Goal: Task Accomplishment & Management: Manage account settings

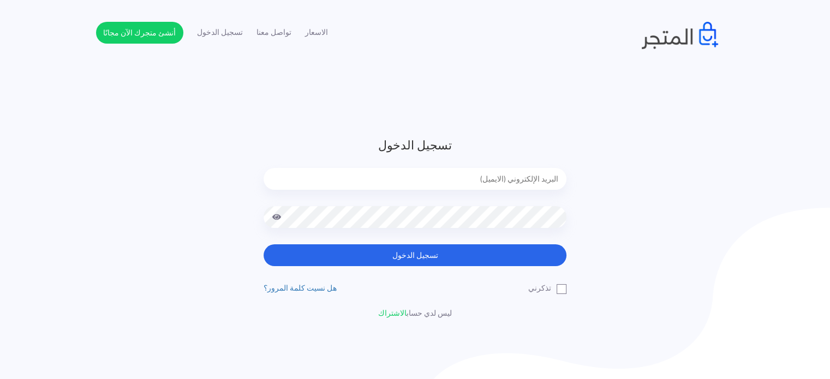
click at [499, 176] on input "email" at bounding box center [415, 179] width 303 height 22
type input "[EMAIL_ADDRESS][DOMAIN_NAME]"
click at [264, 244] on button "تسجيل الدخول" at bounding box center [415, 255] width 303 height 22
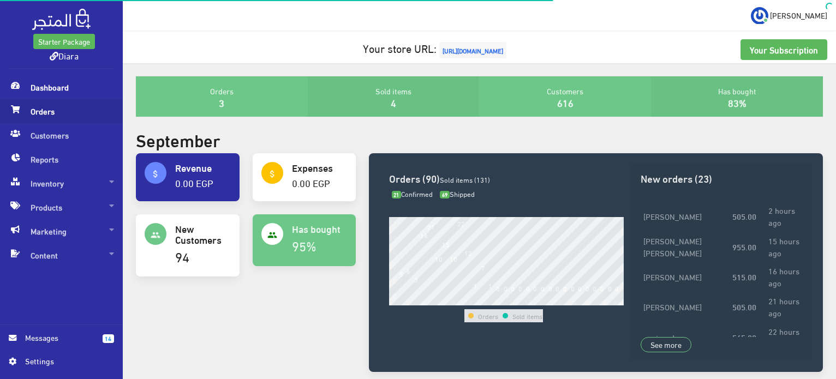
click at [23, 101] on span "Orders" at bounding box center [61, 111] width 105 height 24
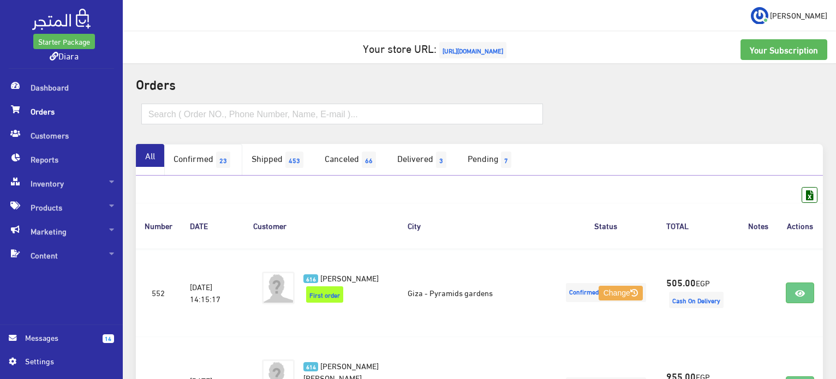
click at [217, 157] on link "Confirmed 23" at bounding box center [203, 160] width 78 height 32
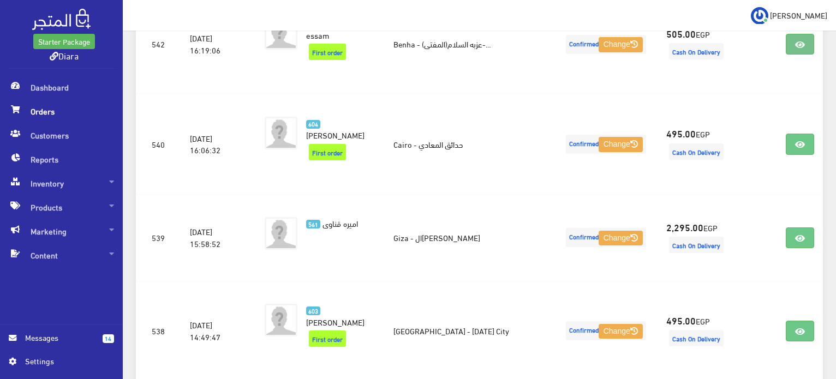
scroll to position [1122, 0]
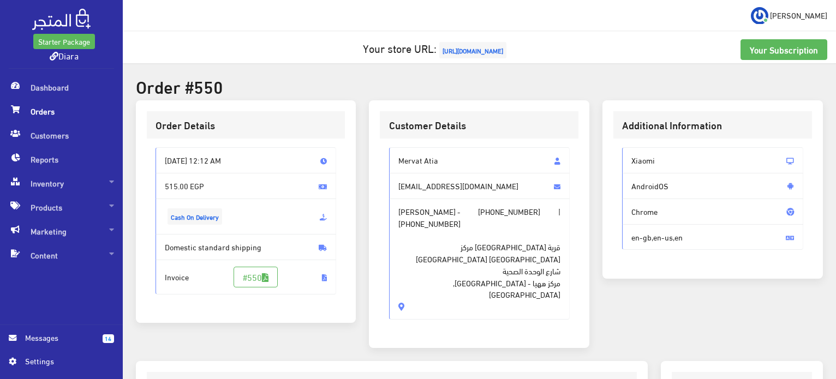
click at [427, 163] on span "Mervat Atia" at bounding box center [479, 160] width 181 height 26
click at [426, 163] on span "Mervat Atia" at bounding box center [479, 160] width 181 height 26
drag, startPoint x: 426, startPoint y: 163, endPoint x: 428, endPoint y: 224, distance: 61.2
click at [428, 224] on div "Mervat Atia mervatmatia@gmail.com ميرفت محمد - +201153074905 | +201153074905 قر…" at bounding box center [479, 233] width 181 height 172
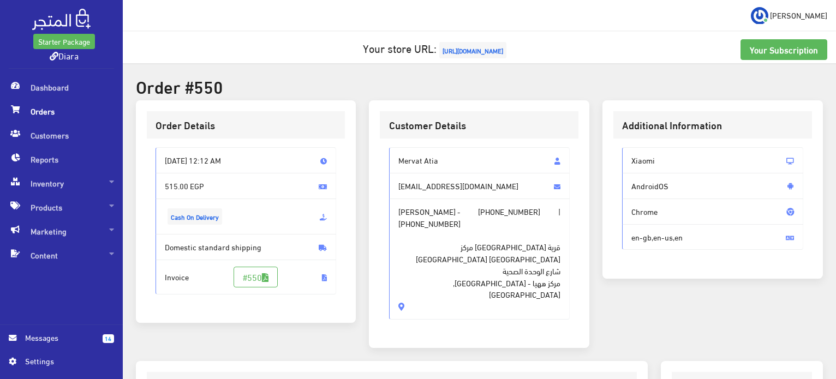
click at [428, 229] on span "قرية السلامون مركز ههيا محافظة الشرقية شارع الوحدة الصحية مركز ههيا - Zakazik, …" at bounding box center [479, 264] width 163 height 71
click at [427, 229] on span "قرية السلامون مركز ههيا محافظة الشرقية شارع الوحدة الصحية مركز ههيا - Zakazik, …" at bounding box center [479, 264] width 163 height 71
click at [424, 169] on span "Mervat Atia" at bounding box center [479, 160] width 181 height 26
click at [423, 169] on span "Mervat Atia" at bounding box center [479, 160] width 181 height 26
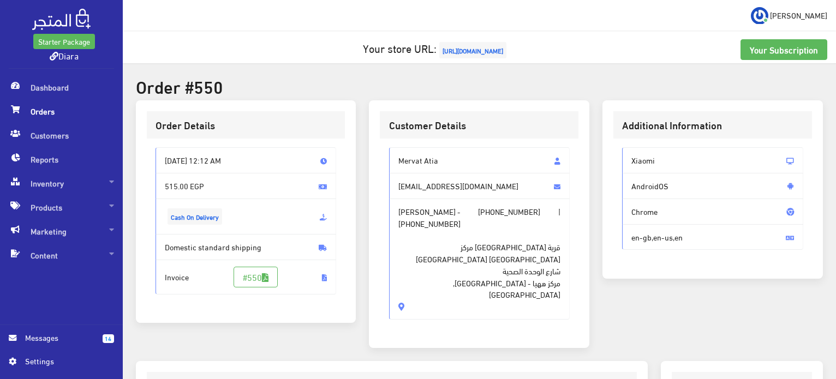
click at [423, 169] on span "Mervat Atia" at bounding box center [479, 160] width 181 height 26
click at [422, 163] on span "Mervat Atia" at bounding box center [479, 160] width 181 height 26
drag, startPoint x: 422, startPoint y: 163, endPoint x: 432, endPoint y: 283, distance: 120.4
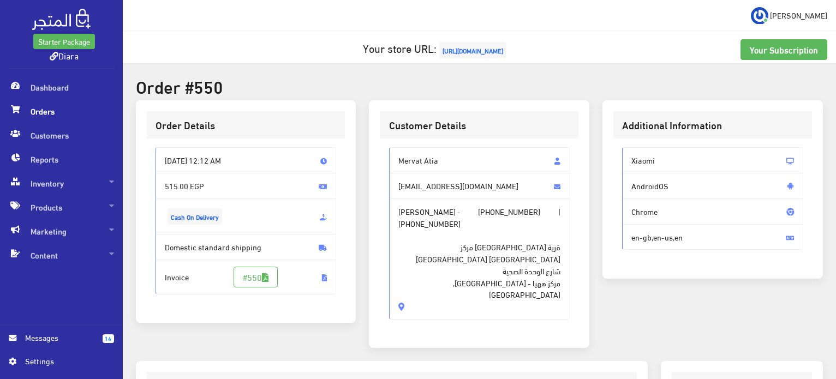
click at [432, 283] on div "Mervat Atia mervatmatia@gmail.com ميرفت محمد - +201153074905 | +201153074905 قر…" at bounding box center [479, 238] width 199 height 199
copy div "Mervat Atia mervatmatia@gmail.com ميرفت محمد - +201153074905 | +201153074905 قر…"
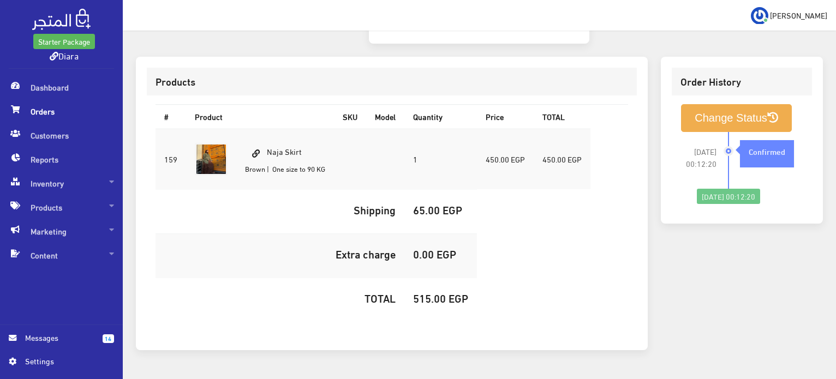
scroll to position [309, 0]
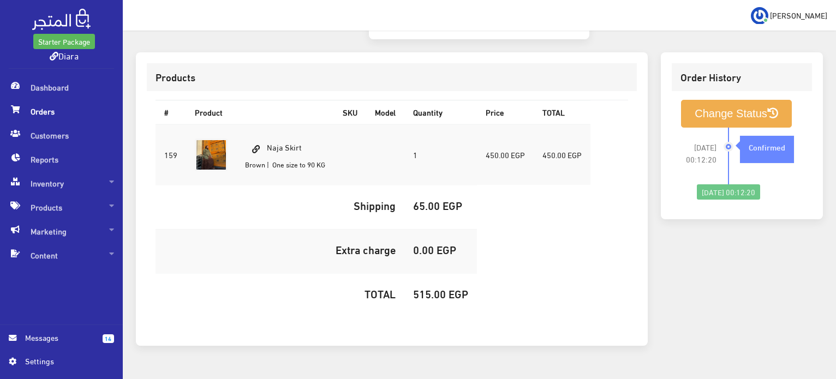
drag, startPoint x: 301, startPoint y: 118, endPoint x: 267, endPoint y: 116, distance: 34.4
click at [267, 124] on td "Naja Skirt Brown | One size to 90 KG" at bounding box center [285, 154] width 98 height 61
copy td "Naja Skirt"
click at [428, 288] on h5 "515.00 EGP" at bounding box center [440, 294] width 55 height 12
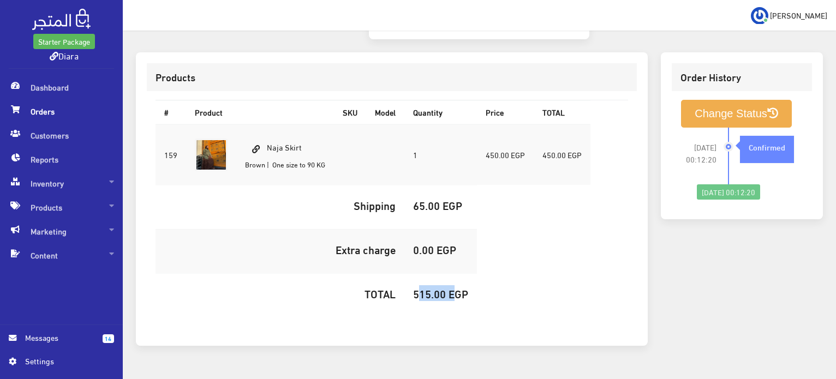
copy h5 "515.00"
click at [727, 100] on button "Change Status" at bounding box center [736, 114] width 111 height 28
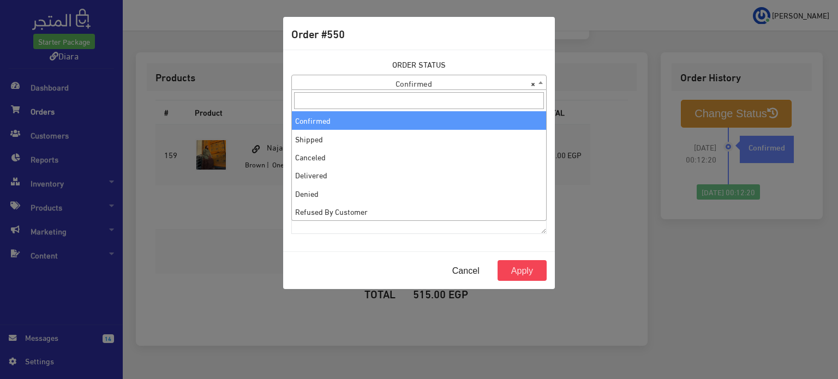
click at [406, 84] on span "× Confirmed" at bounding box center [419, 82] width 254 height 15
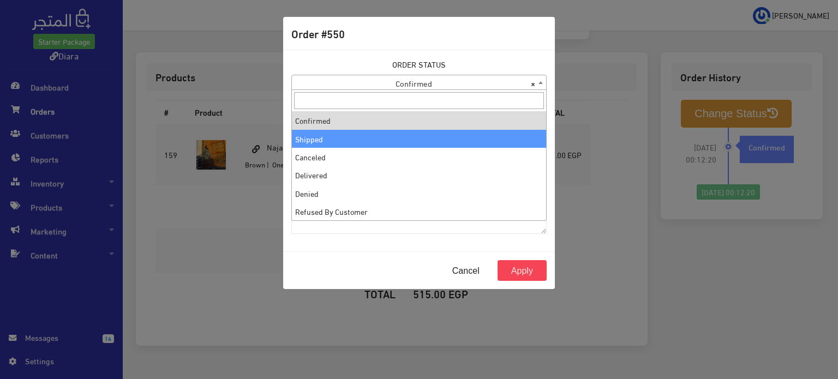
select select "2"
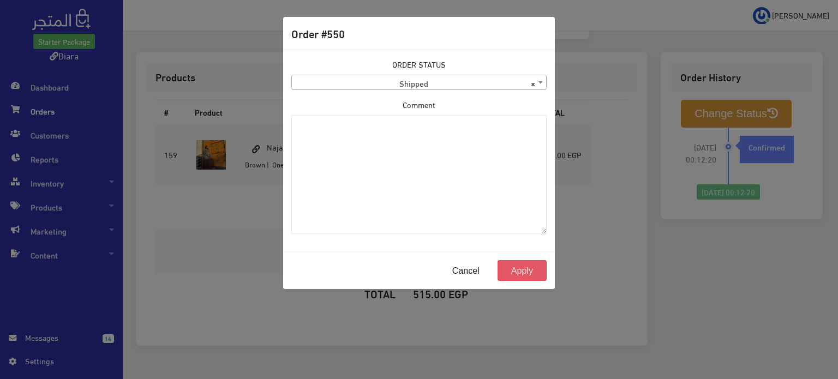
click at [532, 266] on button "Apply" at bounding box center [522, 270] width 49 height 21
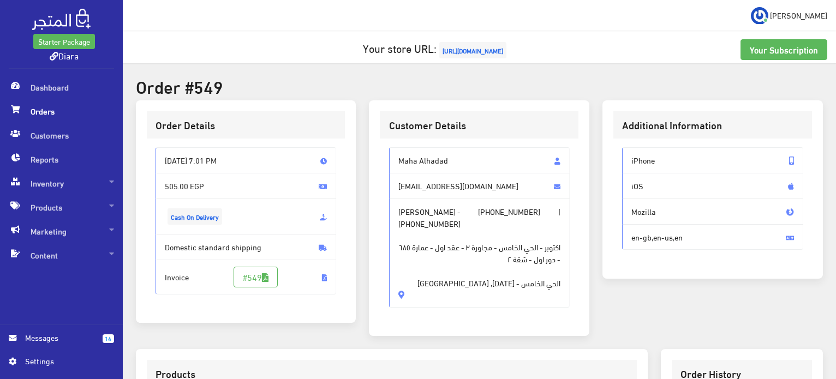
click at [421, 154] on span "Maha Alhadad" at bounding box center [479, 160] width 181 height 26
drag, startPoint x: 421, startPoint y: 154, endPoint x: 443, endPoint y: 285, distance: 132.8
click at [443, 285] on div "Maha Alhadad ma.maha.a.ali@gmail.com Maha Alhadad - +201065494556 | +2010654945…" at bounding box center [479, 227] width 181 height 160
copy div "Maha Alhadad ma.maha.a.ali@gmail.com Maha Alhadad - +201065494556 | +2010654945…"
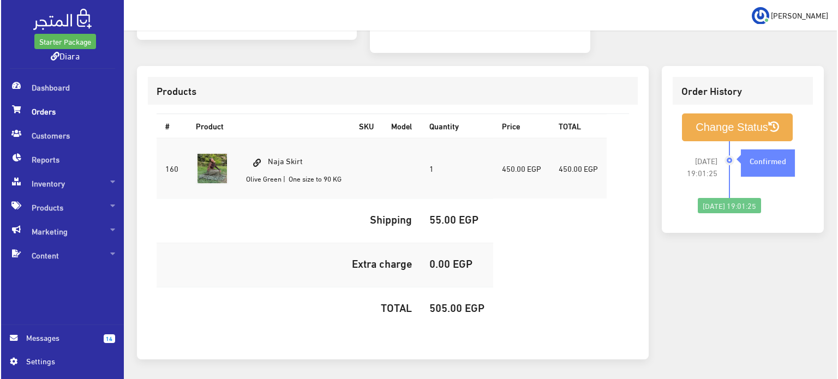
scroll to position [309, 0]
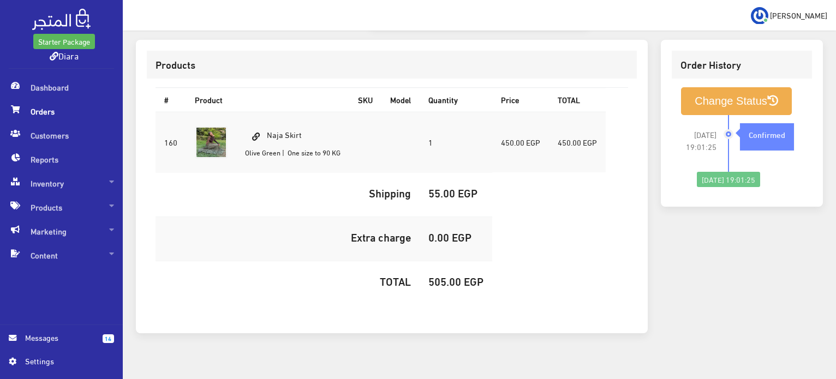
drag, startPoint x: 301, startPoint y: 132, endPoint x: 249, endPoint y: 120, distance: 53.6
click at [249, 120] on td "Naja Skirt Olive Green | One size to 90 KG" at bounding box center [292, 142] width 113 height 61
copy td "Naja Skirt"
click at [449, 288] on td "505.00 EGP" at bounding box center [456, 283] width 73 height 44
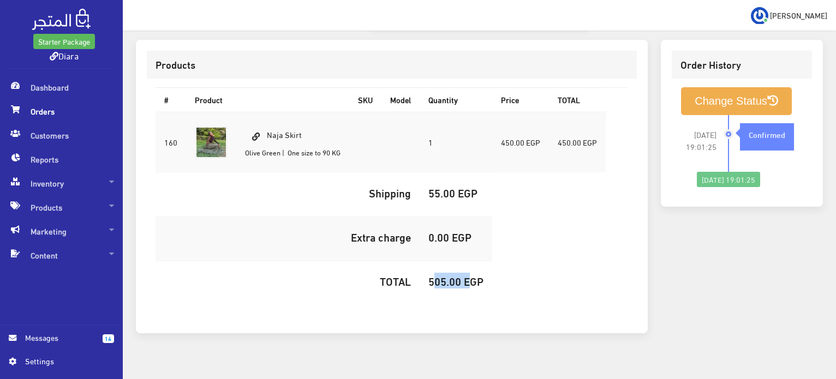
click at [451, 283] on h5 "505.00 EGP" at bounding box center [455, 281] width 55 height 12
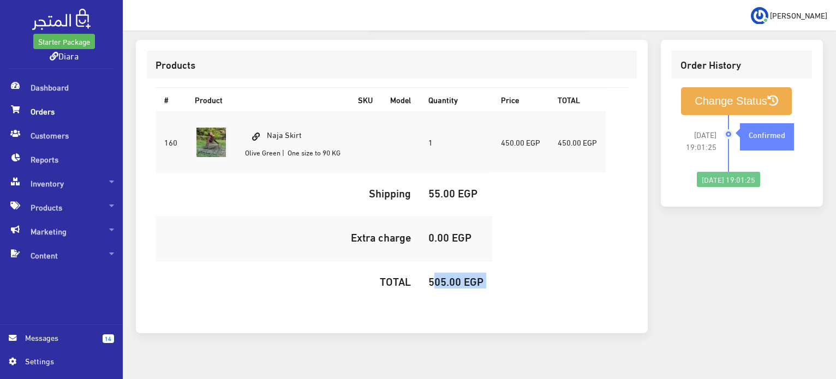
click at [451, 283] on h5 "505.00 EGP" at bounding box center [455, 281] width 55 height 12
click at [447, 277] on h5 "505.00 EGP" at bounding box center [455, 281] width 55 height 12
click at [785, 101] on button "Change Status" at bounding box center [736, 101] width 111 height 28
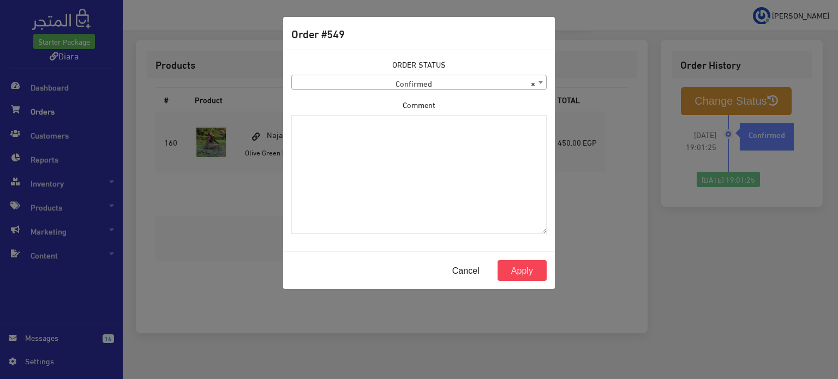
click at [388, 80] on span "× Confirmed" at bounding box center [419, 82] width 254 height 15
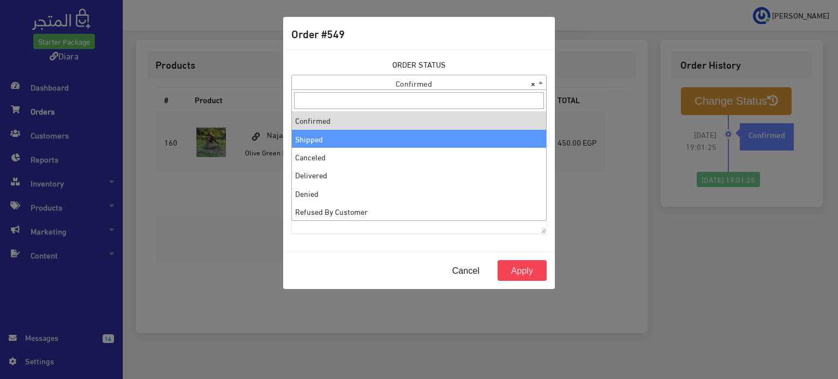
select select "2"
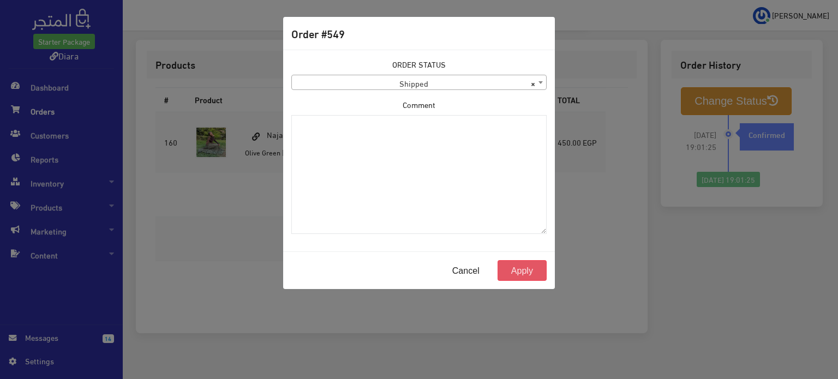
click at [525, 271] on button "Apply" at bounding box center [522, 270] width 49 height 21
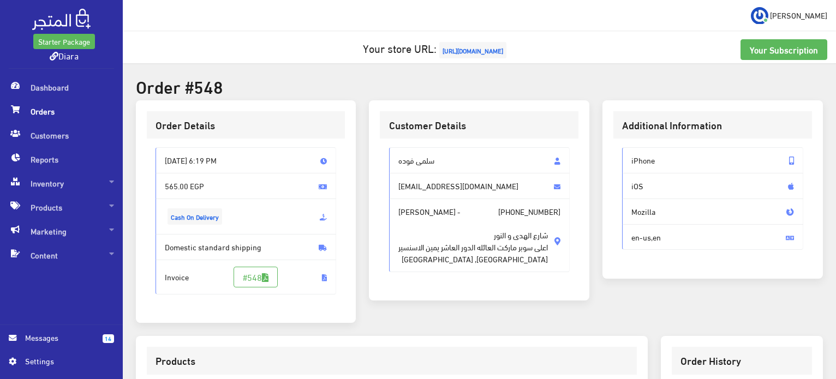
click at [444, 152] on span "سلمى فوده" at bounding box center [479, 160] width 181 height 26
click at [422, 146] on div "[PERSON_NAME] [EMAIL_ADDRESS][DOMAIN_NAME] [PERSON_NAME] - [PHONE_NUMBER] [GEOG…" at bounding box center [479, 214] width 199 height 151
drag, startPoint x: 422, startPoint y: 146, endPoint x: 441, endPoint y: 285, distance: 141.0
click at [441, 285] on div "[PERSON_NAME] [EMAIL_ADDRESS][DOMAIN_NAME] [PERSON_NAME] - [PHONE_NUMBER] [GEOG…" at bounding box center [479, 214] width 199 height 151
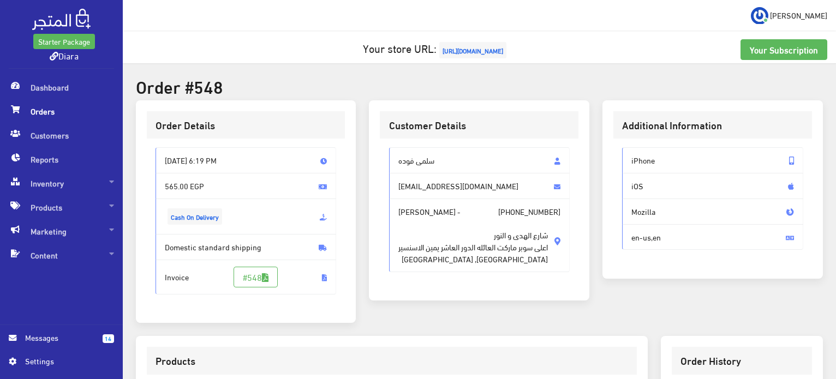
copy div "[PERSON_NAME] [EMAIL_ADDRESS][DOMAIN_NAME] [PERSON_NAME] - [PHONE_NUMBER] شارع …"
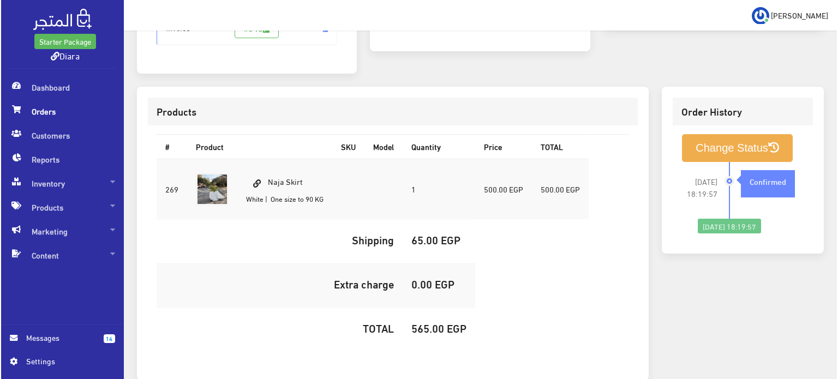
scroll to position [273, 0]
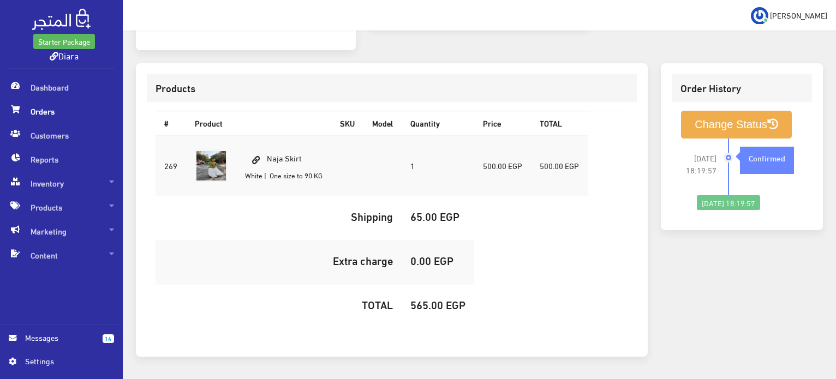
drag, startPoint x: 296, startPoint y: 151, endPoint x: 267, endPoint y: 141, distance: 30.4
click at [267, 141] on td "Naja Skirt White | One size to 90 KG" at bounding box center [283, 165] width 95 height 61
copy td "Naja Skirt"
click at [414, 305] on h5 "565.00 EGP" at bounding box center [437, 304] width 55 height 12
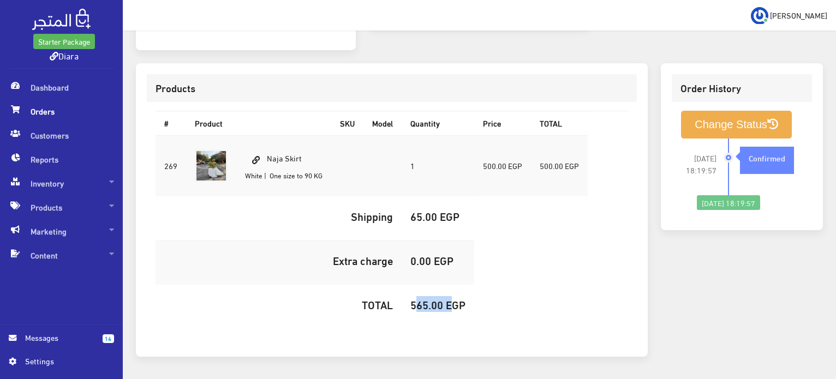
copy h5 "565.00"
click at [754, 126] on button "Change Status" at bounding box center [736, 125] width 111 height 28
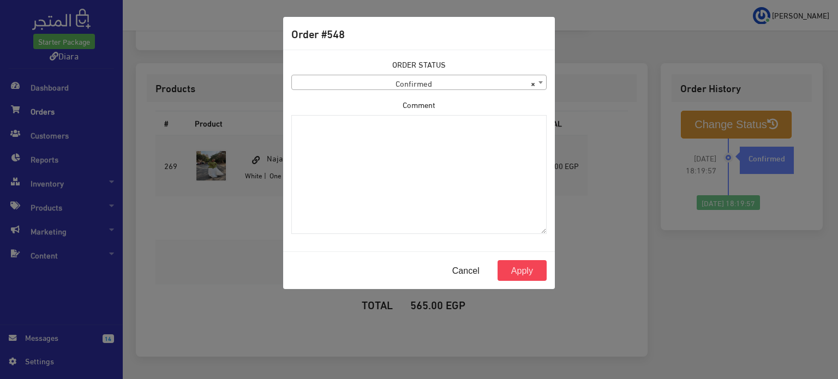
click at [357, 78] on span "× Confirmed" at bounding box center [419, 82] width 254 height 15
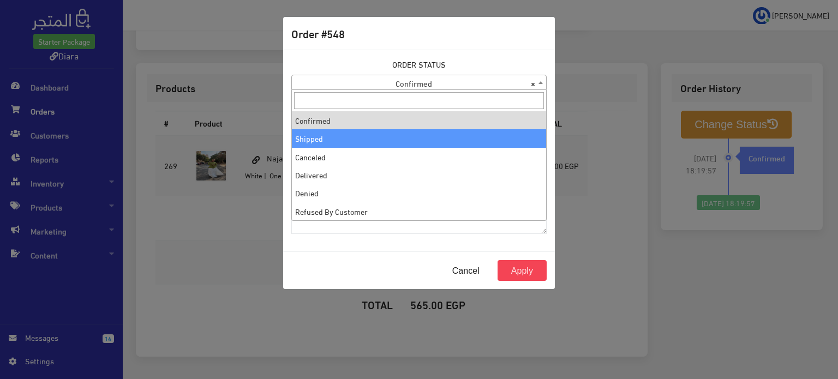
select select "2"
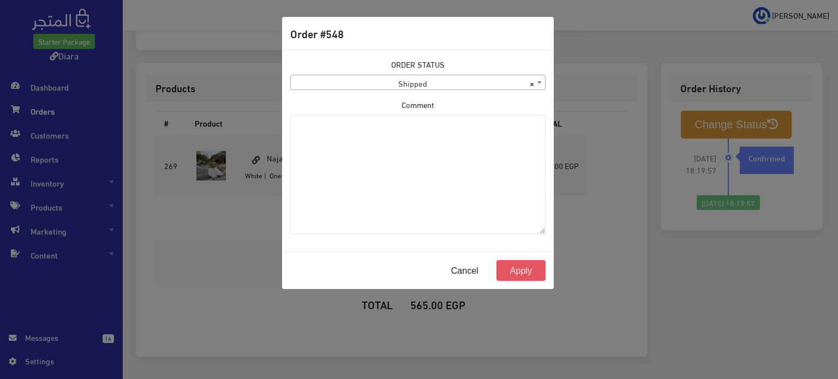
click at [534, 268] on button "Apply" at bounding box center [521, 270] width 49 height 21
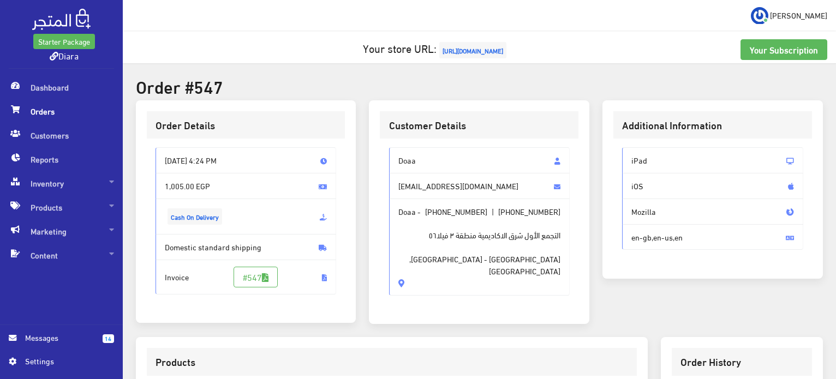
click at [422, 156] on span "Doaa" at bounding box center [479, 160] width 181 height 26
drag, startPoint x: 422, startPoint y: 156, endPoint x: 422, endPoint y: 280, distance: 123.9
click at [422, 280] on div "Doaa [EMAIL_ADDRESS][DOMAIN_NAME] Doaa - [PHONE_NUMBER] | [PHONE_NUMBER] التجمع…" at bounding box center [479, 226] width 199 height 175
copy div "Doaa [EMAIL_ADDRESS][DOMAIN_NAME] Doaa - [PHONE_NUMBER] | [PHONE_NUMBER] التجمع…"
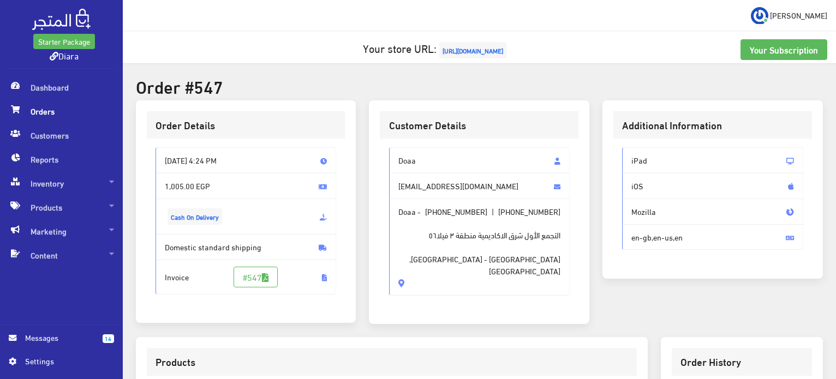
scroll to position [369, 0]
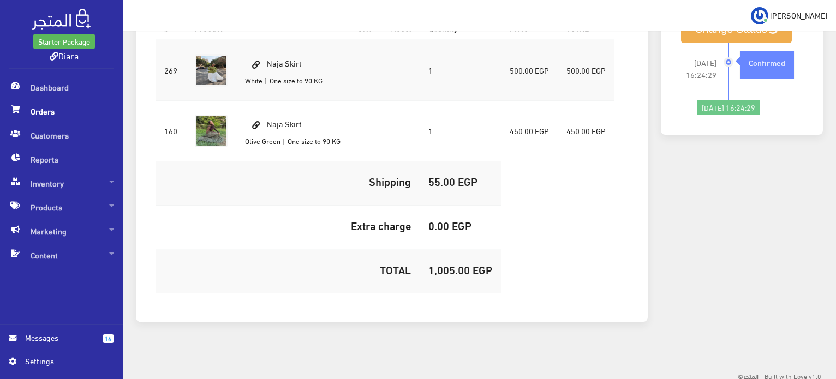
drag, startPoint x: 307, startPoint y: 56, endPoint x: 266, endPoint y: 50, distance: 40.9
click at [266, 50] on td "Naja Skirt White | One size to 90 KG" at bounding box center [292, 70] width 113 height 61
copy td "Naja Skirt"
click at [437, 256] on td "1,005.00 EGP" at bounding box center [460, 272] width 81 height 44
click at [436, 256] on td "1,005.00 EGP" at bounding box center [460, 272] width 81 height 44
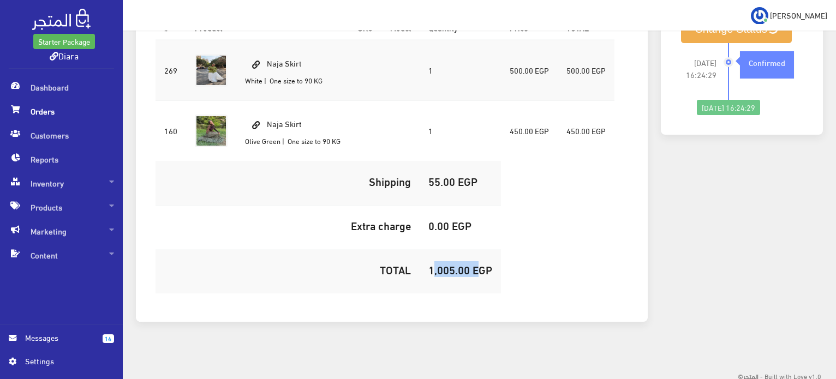
copy h5 "1,005.00"
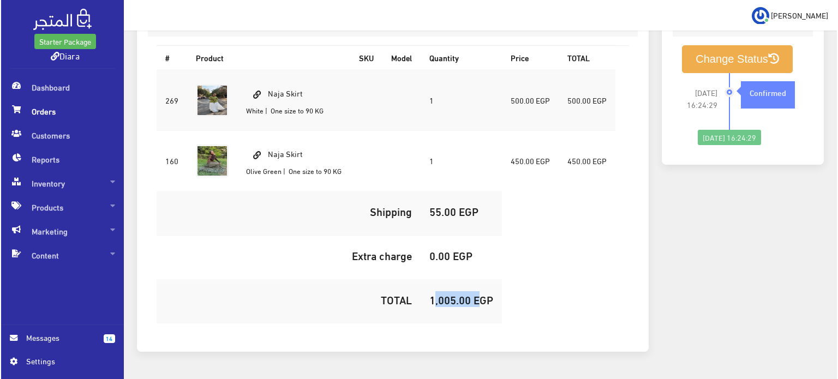
scroll to position [315, 0]
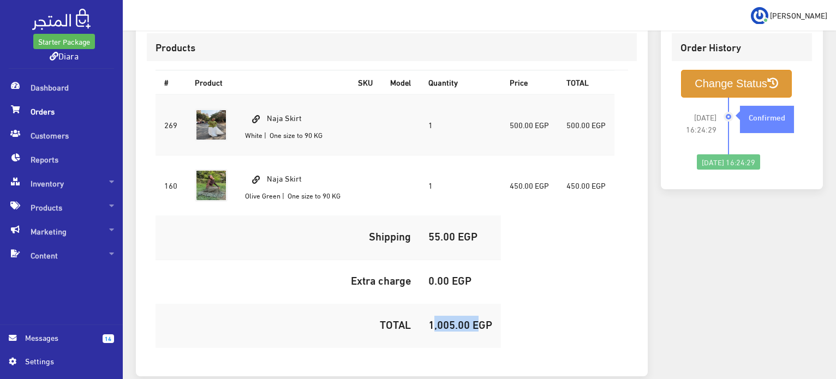
click at [742, 70] on button "Change Status" at bounding box center [736, 84] width 111 height 28
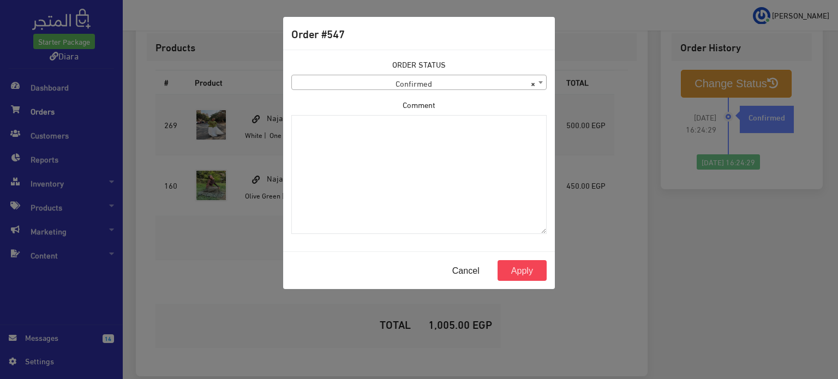
click at [399, 88] on span "× Confirmed" at bounding box center [419, 82] width 254 height 15
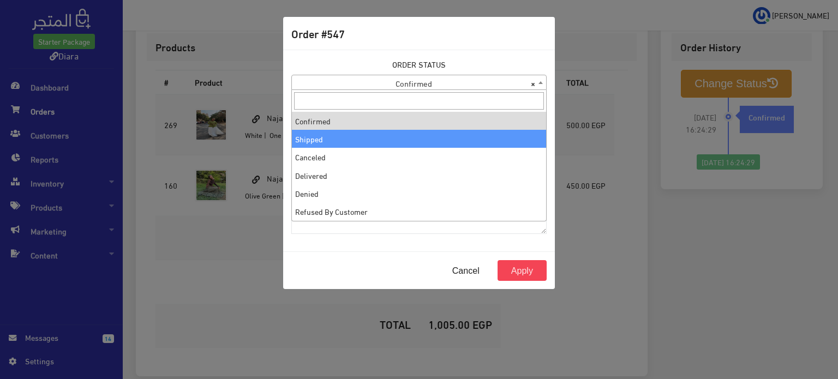
select select "2"
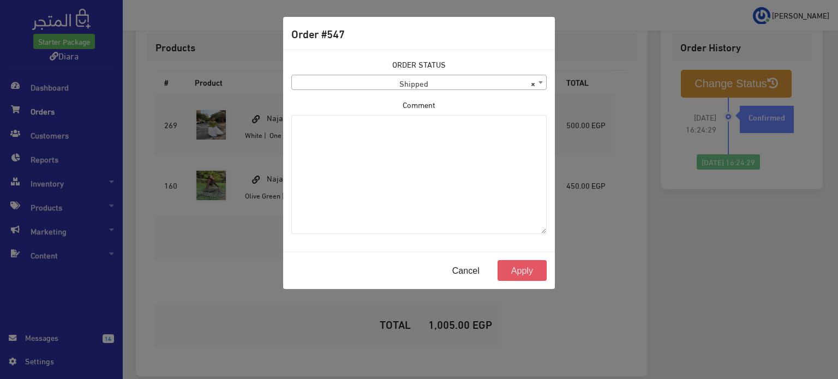
click at [535, 264] on button "Apply" at bounding box center [522, 270] width 49 height 21
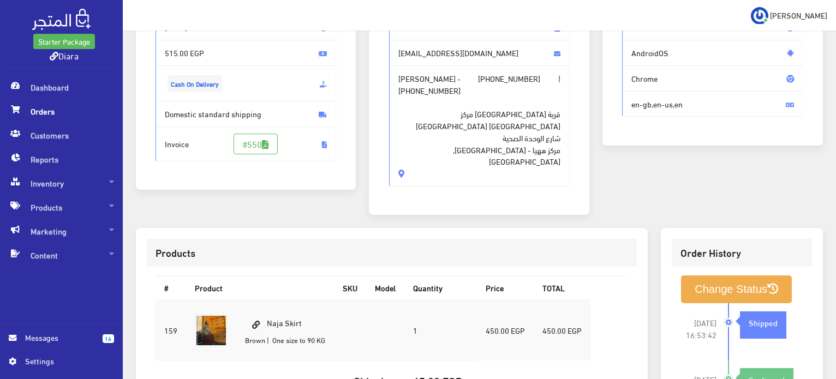
scroll to position [109, 0]
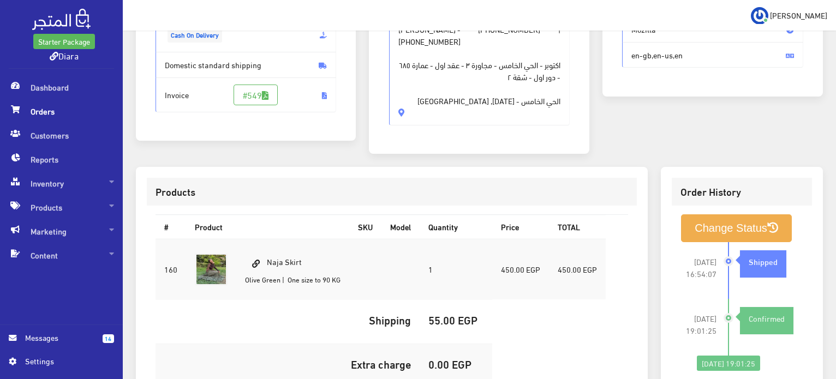
scroll to position [50, 0]
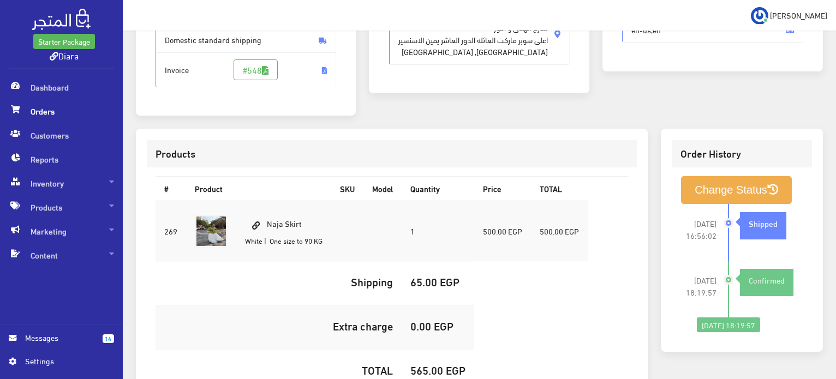
scroll to position [218, 0]
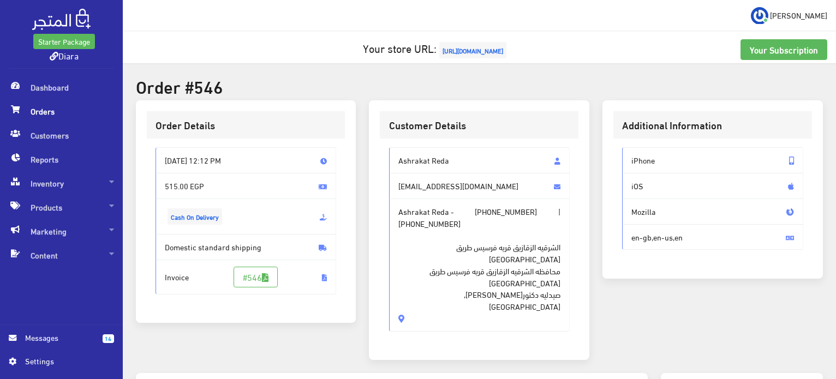
click at [429, 154] on span "Ashrakat Reda" at bounding box center [479, 160] width 181 height 26
drag, startPoint x: 429, startPoint y: 154, endPoint x: 415, endPoint y: 293, distance: 139.3
click at [415, 293] on div "Ashrakat Reda [EMAIL_ADDRESS][DOMAIN_NAME] Ashrakat Reda - [PHONE_NUMBER] | [PH…" at bounding box center [479, 239] width 181 height 184
copy div "Ashrakat Reda [EMAIL_ADDRESS][DOMAIN_NAME] Ashrakat Reda - [PHONE_NUMBER] | [PH…"
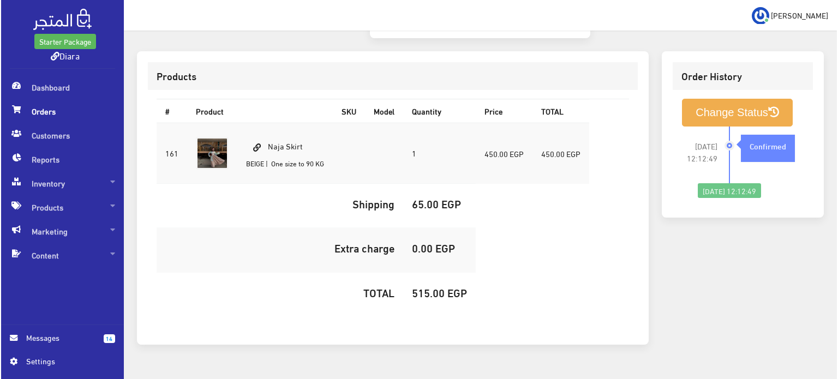
scroll to position [323, 0]
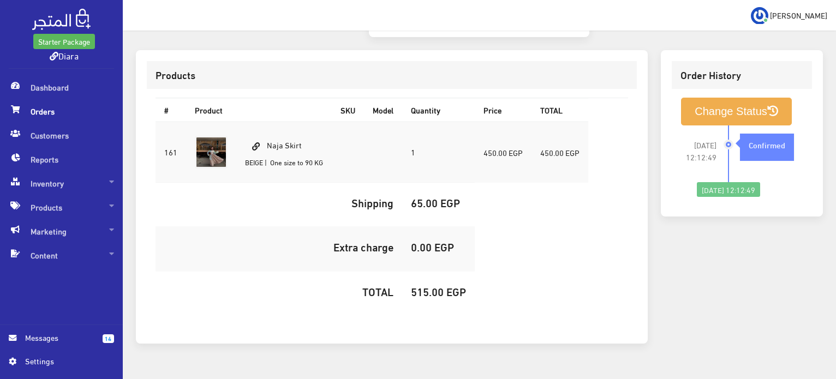
drag, startPoint x: 319, startPoint y: 116, endPoint x: 258, endPoint y: 100, distance: 63.7
click at [258, 122] on td "Naja Skirt BEIGE | One size to 90 KG" at bounding box center [283, 152] width 95 height 61
copy td "Naja Skirt"
click at [429, 285] on h5 "515.00 EGP" at bounding box center [438, 291] width 55 height 12
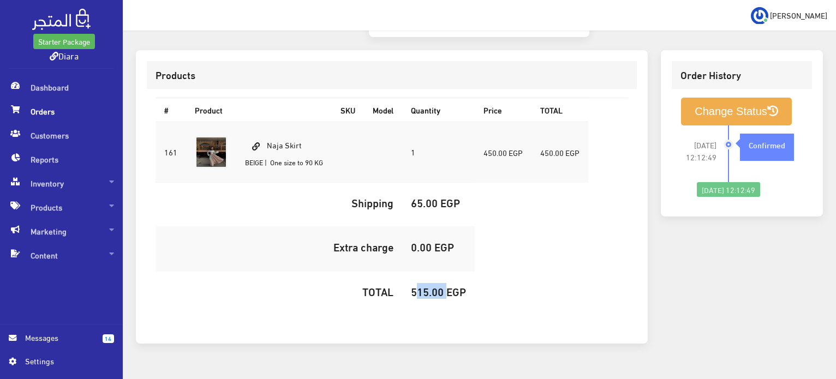
copy h5 "515.00"
click at [748, 98] on button "Change Status" at bounding box center [736, 112] width 111 height 28
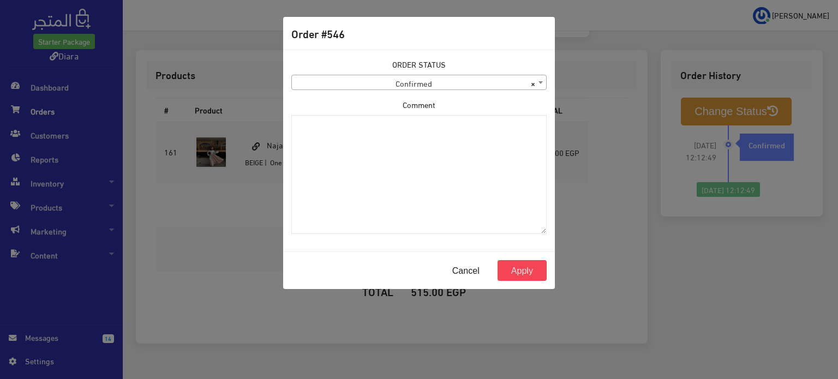
click at [458, 85] on span "× Confirmed" at bounding box center [419, 82] width 254 height 15
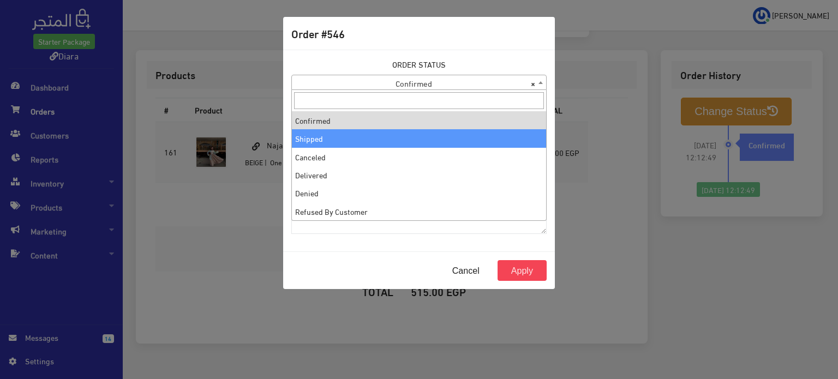
select select "2"
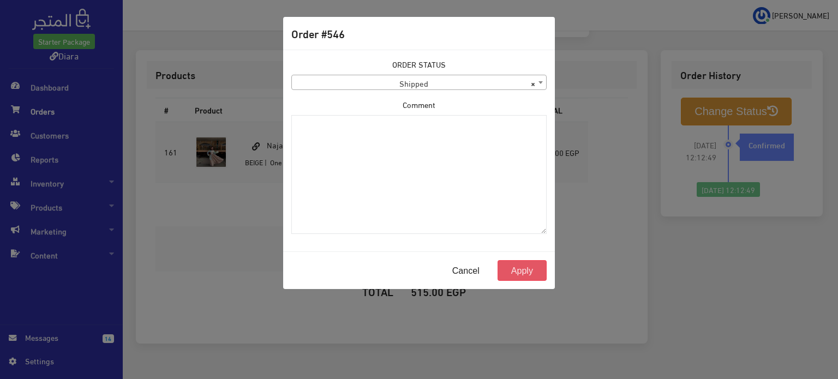
click at [536, 267] on button "Apply" at bounding box center [522, 270] width 49 height 21
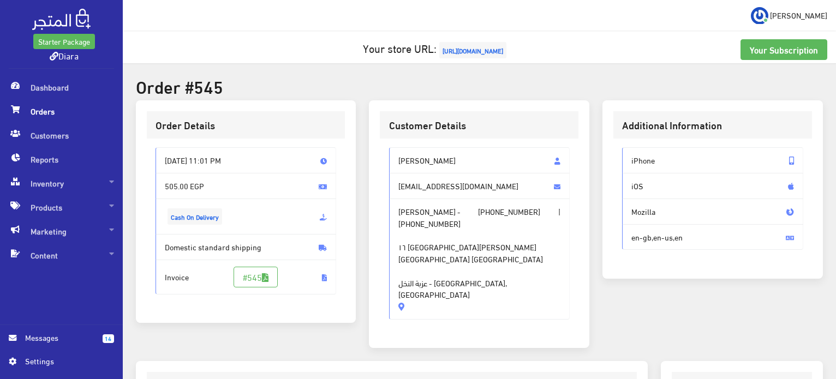
click at [432, 159] on span "[PERSON_NAME]" at bounding box center [479, 160] width 181 height 26
drag, startPoint x: 432, startPoint y: 159, endPoint x: 438, endPoint y: 271, distance: 112.6
click at [439, 275] on div "[PERSON_NAME] [EMAIL_ADDRESS][DOMAIN_NAME] [PERSON_NAME] - [PHONE_NUMBER] | [PH…" at bounding box center [479, 238] width 199 height 199
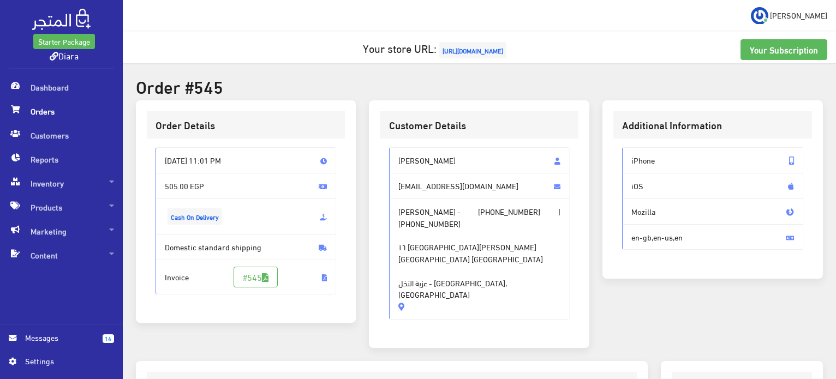
copy div "[PERSON_NAME] [EMAIL_ADDRESS][DOMAIN_NAME] [PERSON_NAME] - [PHONE_NUMBER] | [PH…"
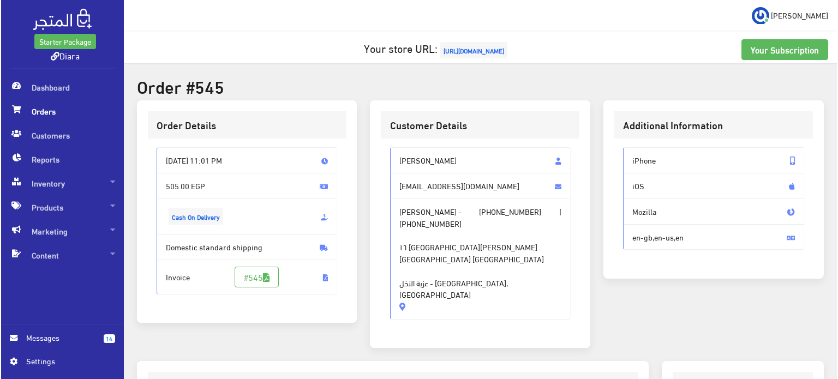
scroll to position [309, 0]
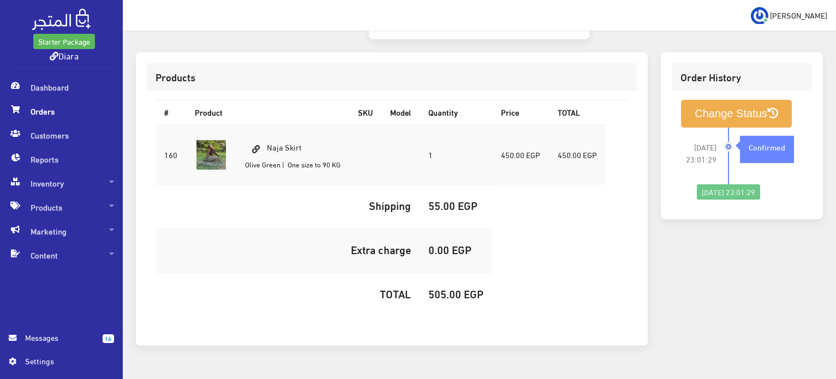
drag, startPoint x: 303, startPoint y: 124, endPoint x: 268, endPoint y: 116, distance: 36.4
click at [268, 124] on td "Naja Skirt [PERSON_NAME] | One size to 90 KG" at bounding box center [292, 154] width 113 height 61
copy td "Naja Skirt"
click at [446, 288] on h5 "505.00 EGP" at bounding box center [455, 294] width 55 height 12
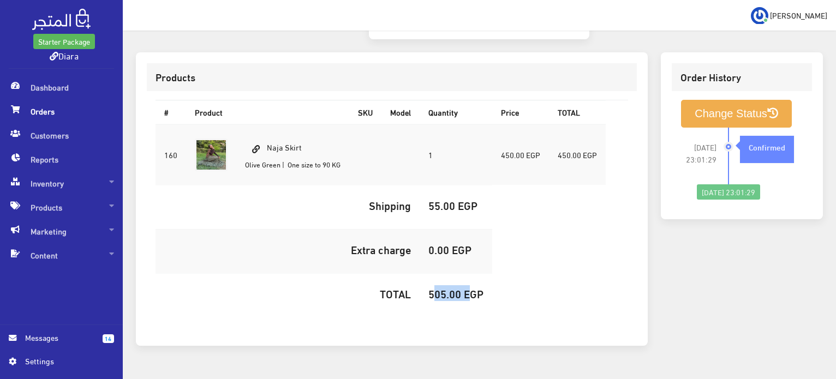
copy h5 "505.00"
click at [717, 100] on button "Change Status" at bounding box center [736, 114] width 111 height 28
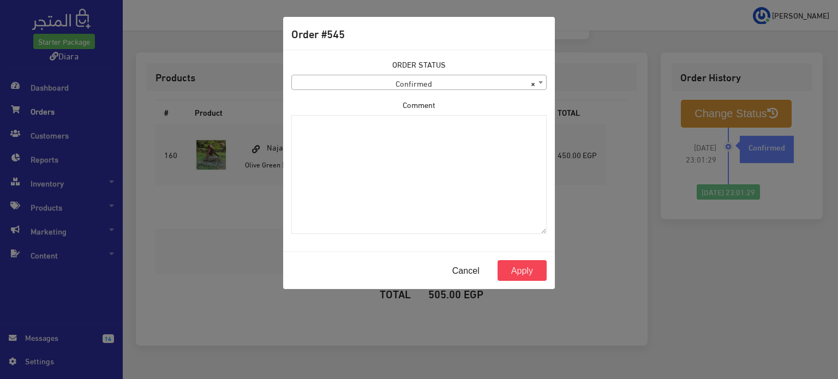
click at [380, 82] on span "× Confirmed" at bounding box center [419, 82] width 254 height 15
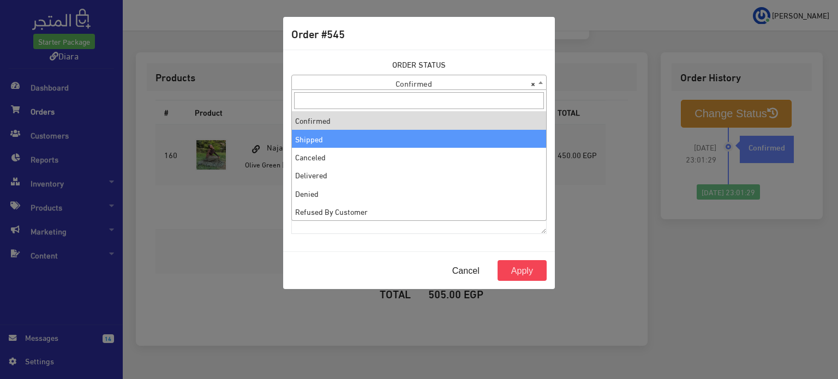
select select "2"
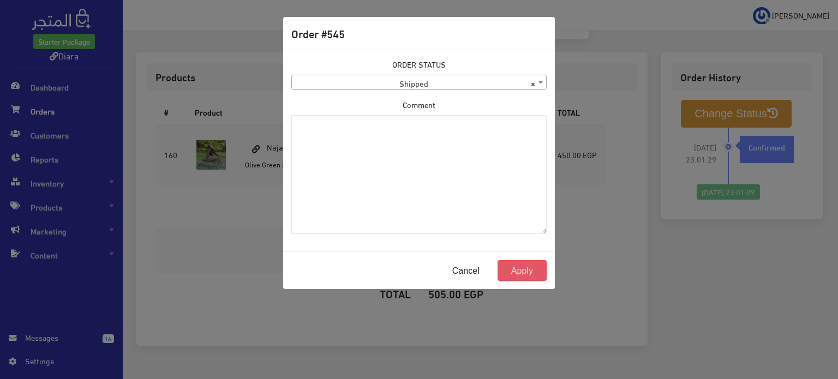
click at [524, 265] on button "Apply" at bounding box center [522, 270] width 49 height 21
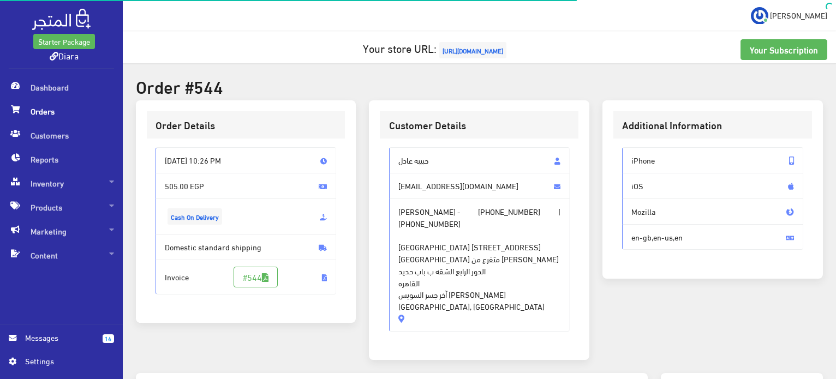
click at [433, 154] on span "حبيبه عادل" at bounding box center [479, 160] width 181 height 26
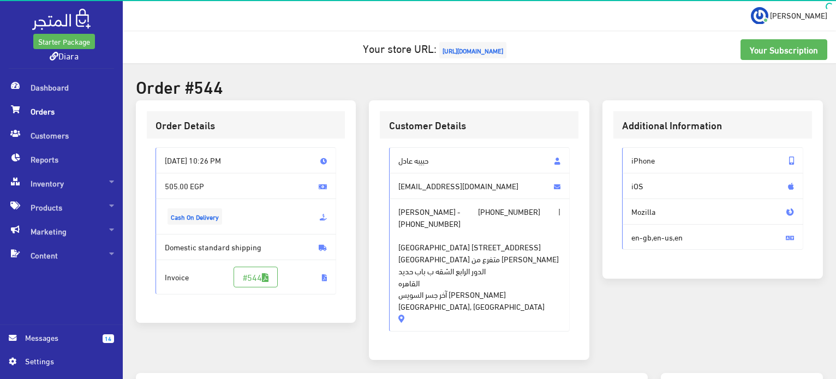
click at [433, 154] on span "حبيبه عادل" at bounding box center [479, 160] width 181 height 26
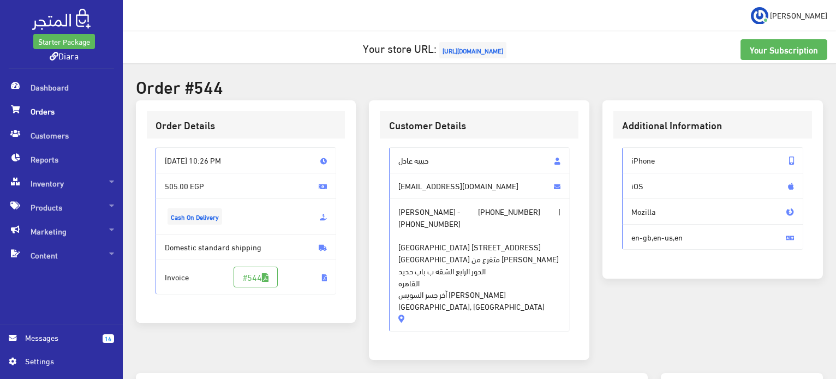
drag, startPoint x: 432, startPoint y: 154, endPoint x: 432, endPoint y: 280, distance: 126.0
click at [432, 280] on div "حبيبه عادل habibaadel80877@gmail.com حبيبه عادل - +201147400784 | +201147400784…" at bounding box center [479, 239] width 181 height 184
copy div "حبيبه عادل habibaadel80877@gmail.com حبيبه عادل - +201147400784 | +201147400784…"
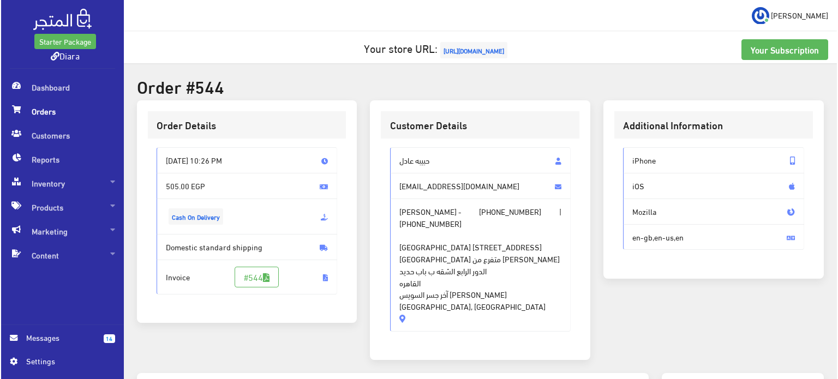
scroll to position [273, 0]
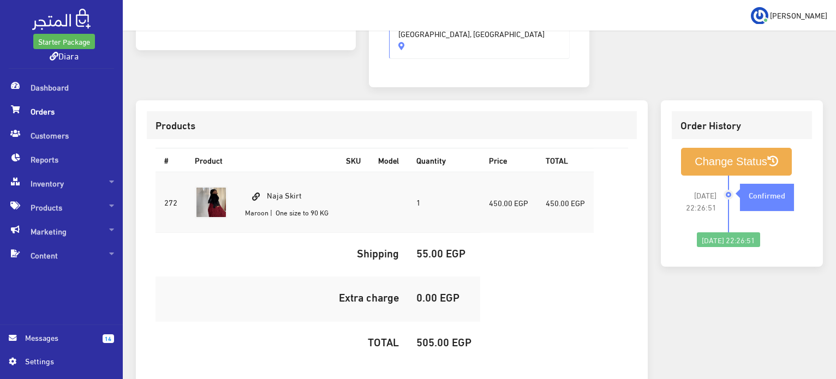
drag, startPoint x: 312, startPoint y: 159, endPoint x: 268, endPoint y: 148, distance: 45.5
click at [268, 172] on td "Naja Skirt Maroon | One size to 90 KG" at bounding box center [286, 202] width 101 height 61
copy td "Naja Skirt"
click at [428, 336] on h5 "505.00 EGP" at bounding box center [443, 342] width 55 height 12
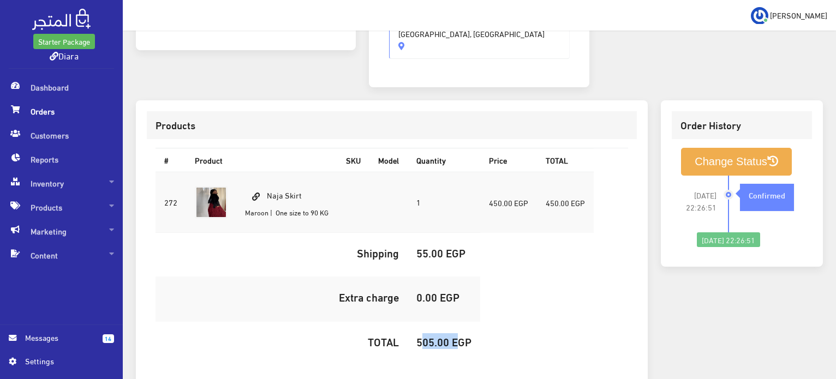
copy h5 "505.00"
click at [700, 148] on button "Change Status" at bounding box center [736, 162] width 111 height 28
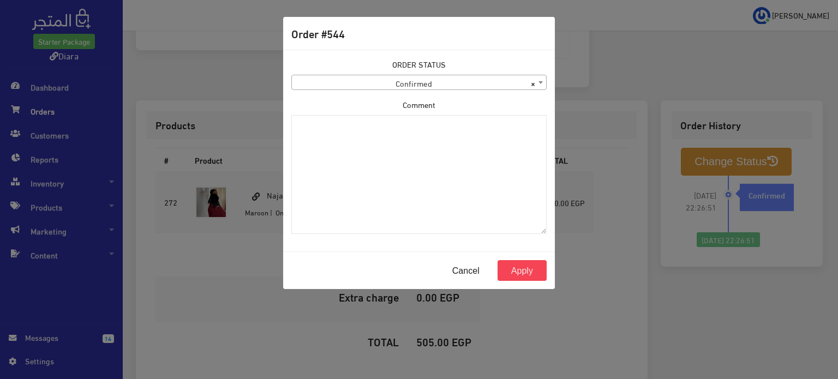
click at [399, 79] on span "× Confirmed" at bounding box center [419, 82] width 254 height 15
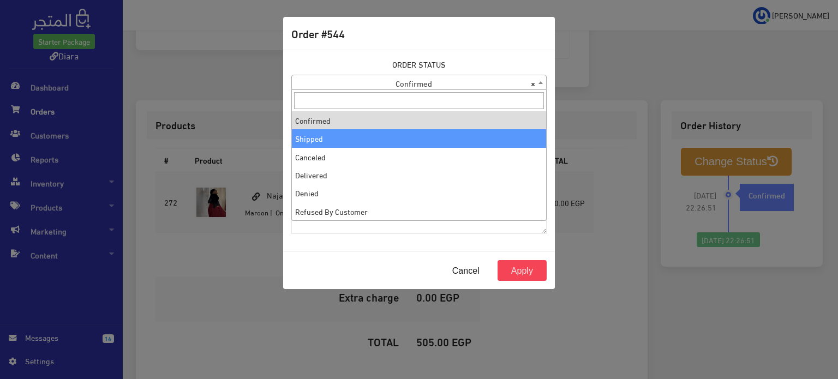
select select "2"
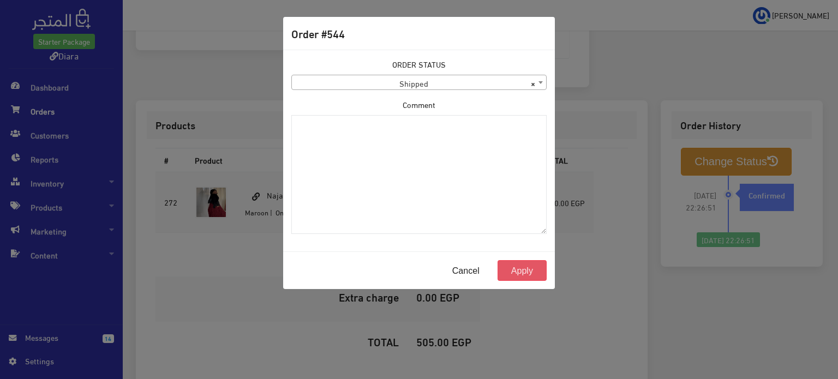
click at [518, 264] on button "Apply" at bounding box center [522, 270] width 49 height 21
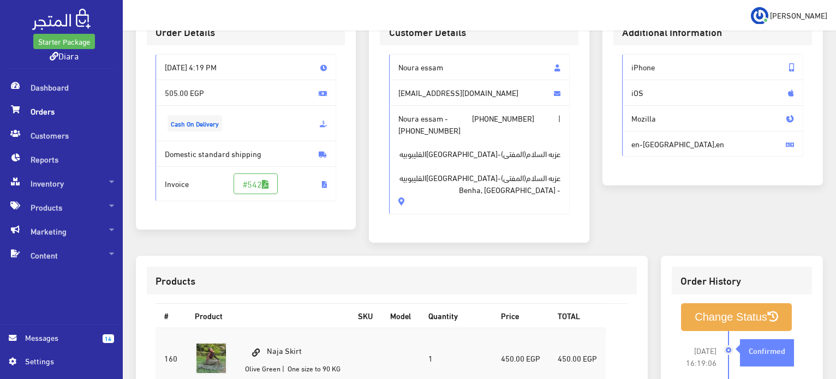
scroll to position [55, 0]
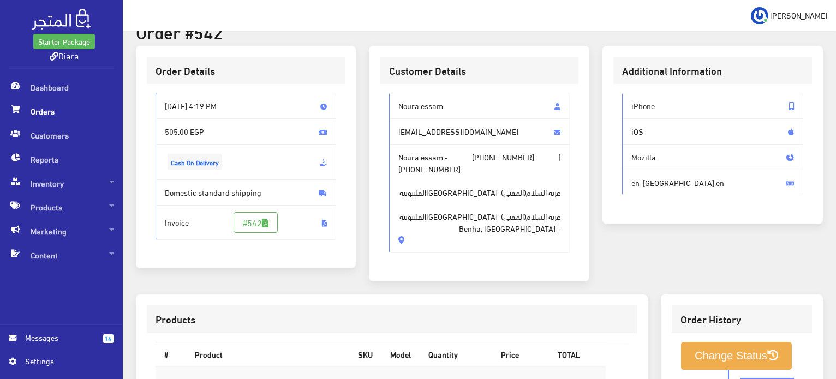
click at [447, 81] on div "Customer Details" at bounding box center [479, 71] width 199 height 28
click at [443, 95] on span "Noura essam" at bounding box center [479, 106] width 181 height 26
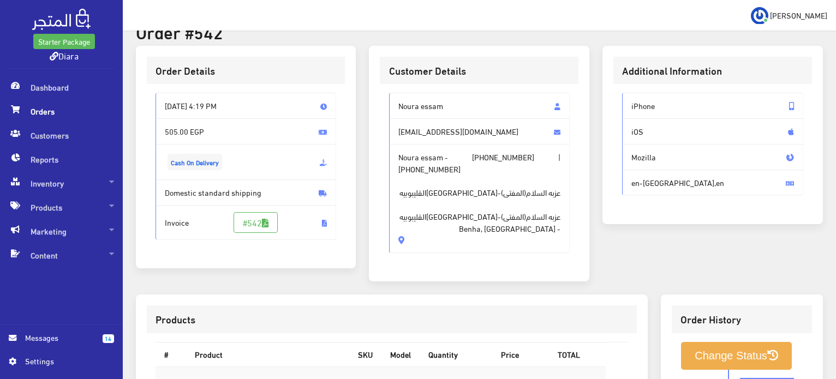
click at [441, 97] on span "Noura essam" at bounding box center [479, 106] width 181 height 26
click at [439, 105] on span "Noura essam" at bounding box center [479, 106] width 181 height 26
drag, startPoint x: 439, startPoint y: 105, endPoint x: 431, endPoint y: 222, distance: 117.1
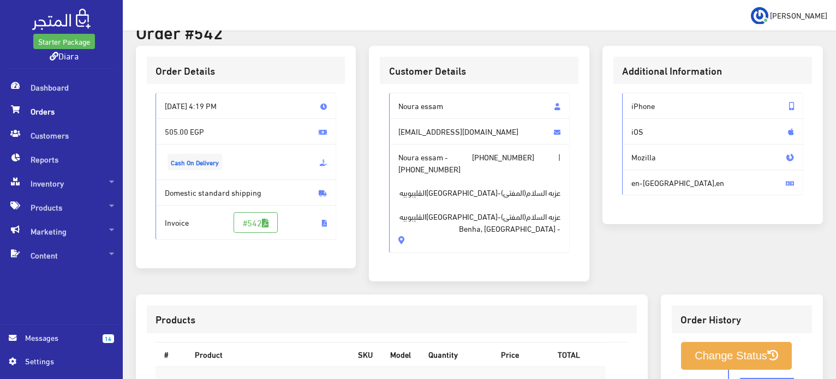
click at [431, 222] on div "Noura essam [EMAIL_ADDRESS][DOMAIN_NAME] Noura essam - [PHONE_NUMBER] | [PHONE_…" at bounding box center [479, 173] width 181 height 160
copy div "Noura essam [EMAIL_ADDRESS][DOMAIN_NAME] Noura essam - [PHONE_NUMBER] | [PHONE_…"
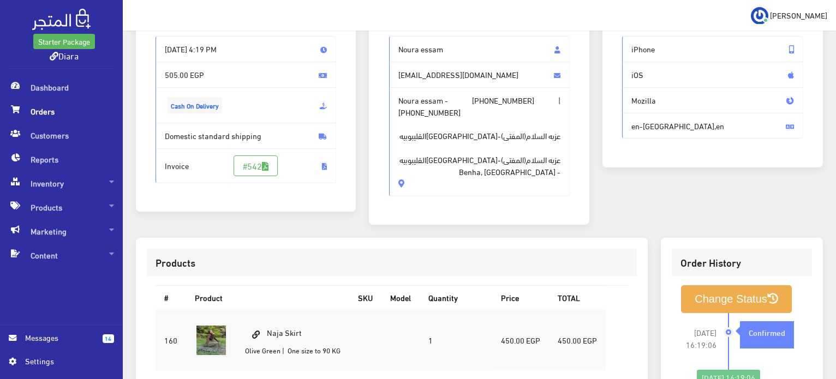
scroll to position [164, 0]
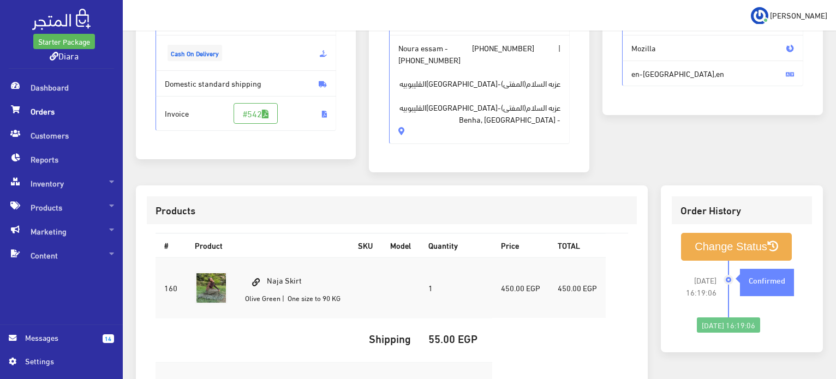
drag, startPoint x: 303, startPoint y: 290, endPoint x: 267, endPoint y: 284, distance: 36.4
click at [267, 284] on td "Naja Skirt [GEOGRAPHIC_DATA] | One size to 90 KG" at bounding box center [292, 288] width 113 height 61
copy td "Naja Skirt"
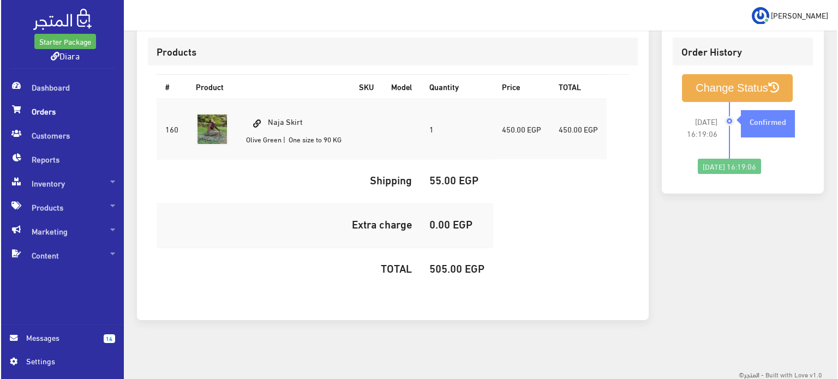
scroll to position [323, 0]
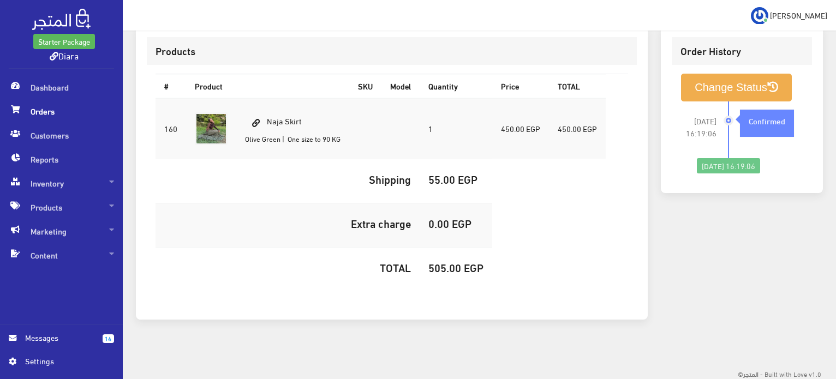
click at [445, 261] on h5 "505.00 EGP" at bounding box center [455, 267] width 55 height 12
copy h5 "505.00"
click at [728, 88] on button "Change Status" at bounding box center [736, 88] width 111 height 28
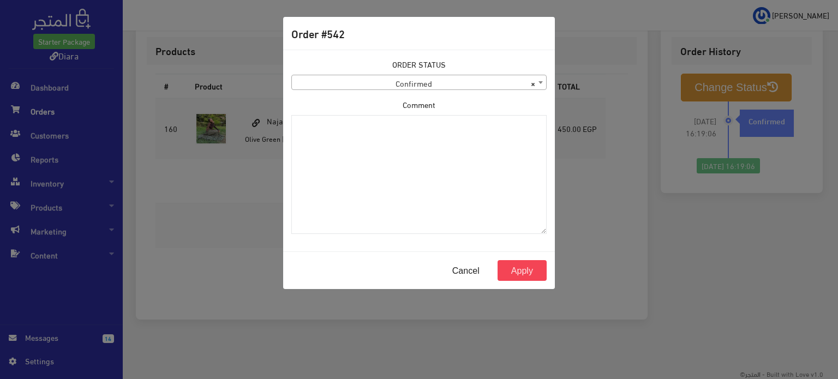
click at [396, 98] on div "ORDER STATUS Confirmed Shipped Canceled Delivered Denied Refused By Customer Pe…" at bounding box center [419, 150] width 268 height 184
drag, startPoint x: 413, startPoint y: 72, endPoint x: 406, endPoint y: 81, distance: 10.9
click at [413, 73] on div "ORDER STATUS Confirmed Shipped Canceled Delivered Denied Refused By Customer Pe…" at bounding box center [418, 74] width 255 height 32
drag, startPoint x: 406, startPoint y: 81, endPoint x: 393, endPoint y: 89, distance: 15.4
click at [405, 81] on span "× Confirmed" at bounding box center [419, 82] width 254 height 15
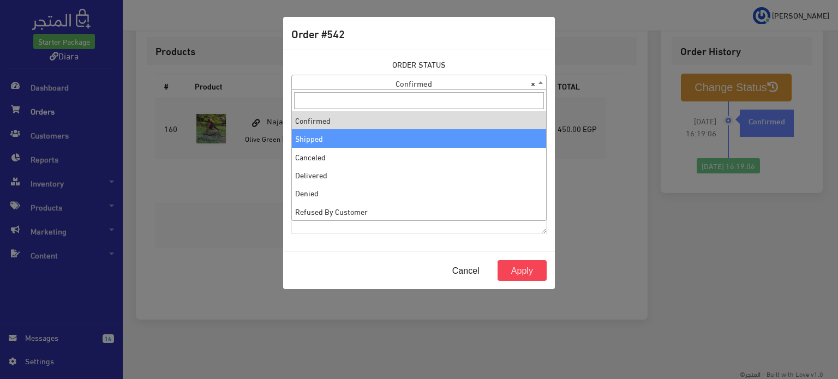
select select "2"
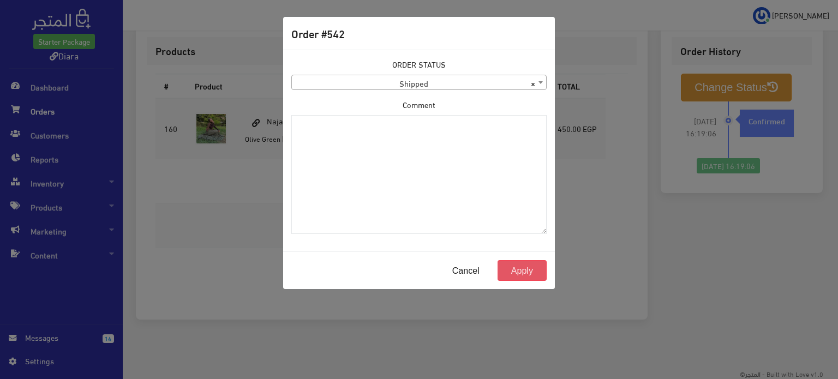
click at [518, 278] on button "Apply" at bounding box center [522, 270] width 49 height 21
click at [521, 273] on button "Apply" at bounding box center [522, 270] width 49 height 21
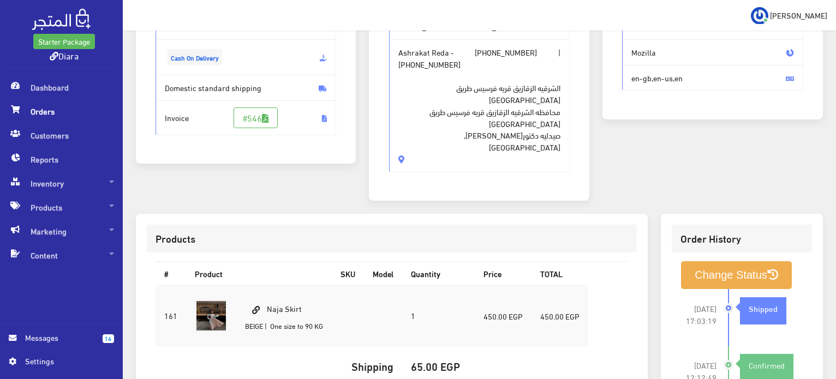
scroll to position [159, 0]
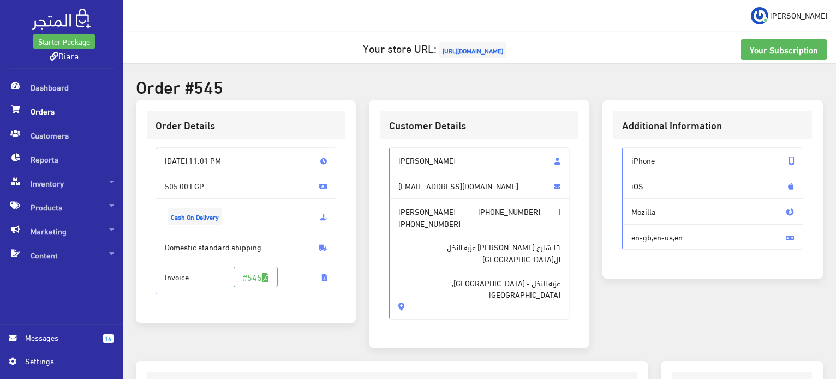
scroll to position [309, 0]
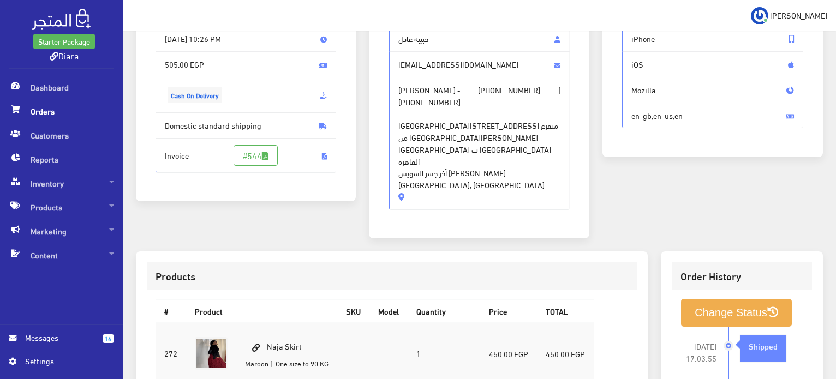
scroll to position [93, 0]
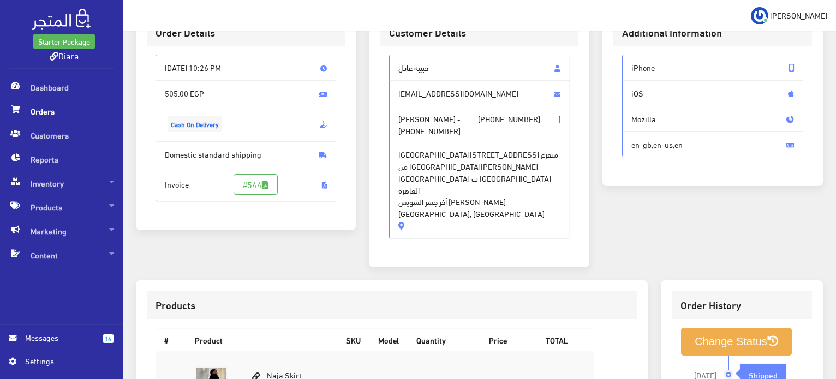
click at [358, 122] on div "Order Details [DATE] 10:26 PM 505.00 EGP Cash On Delivery Invoice #544" at bounding box center [246, 144] width 234 height 273
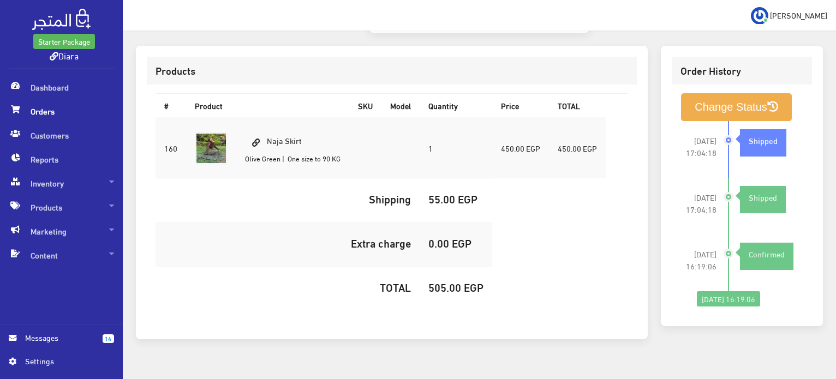
scroll to position [323, 0]
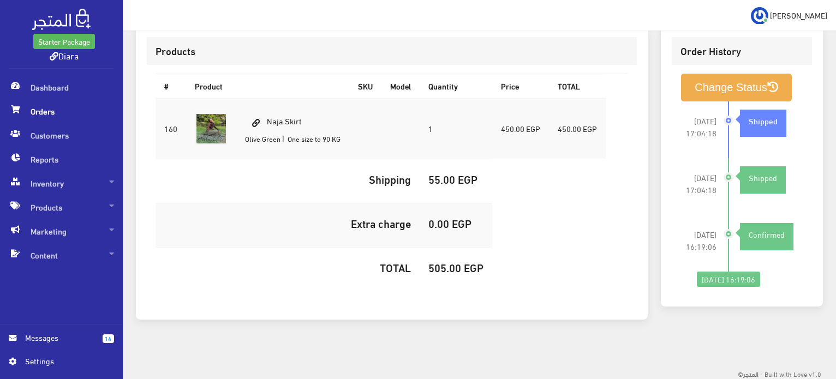
click at [302, 165] on td "Shipping" at bounding box center [288, 181] width 264 height 44
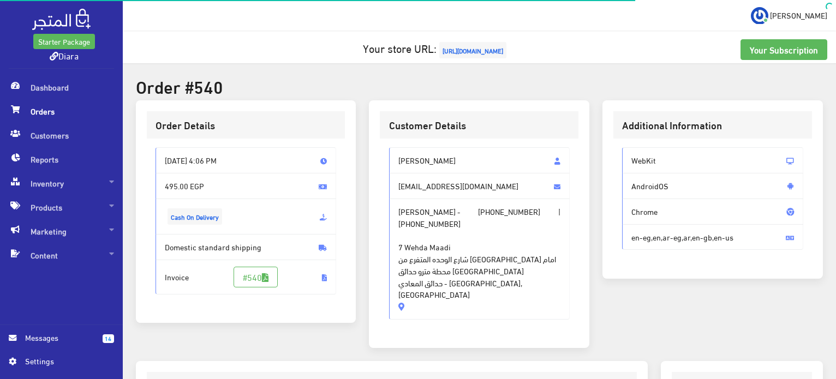
click at [420, 152] on span "[PERSON_NAME]" at bounding box center [479, 160] width 181 height 26
drag, startPoint x: 420, startPoint y: 152, endPoint x: 399, endPoint y: 288, distance: 137.4
click at [399, 288] on div "Sherif Ahmed sherifelkial3@gmail.com Sherif Ahmed - +201125527713 | +2012756975…" at bounding box center [479, 233] width 181 height 172
copy div "Sherif Ahmed sherifelkial3@gmail.com Sherif Ahmed - +201125527713 | +2012756975…"
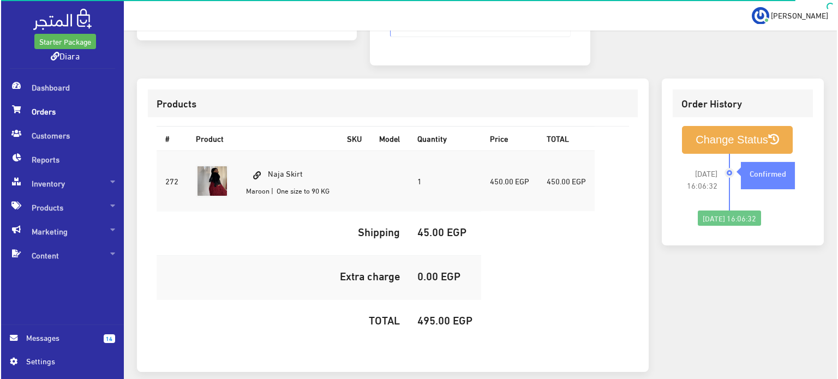
scroll to position [323, 0]
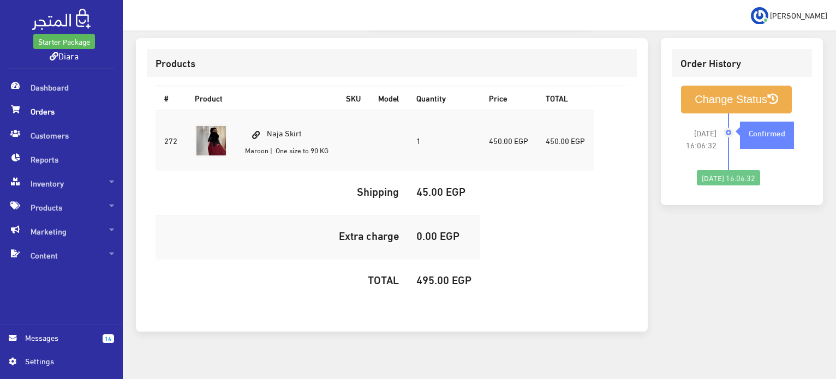
drag, startPoint x: 327, startPoint y: 115, endPoint x: 268, endPoint y: 100, distance: 60.7
click at [266, 110] on td "Naja Skirt Maroon | One size to 90 KG" at bounding box center [286, 140] width 101 height 61
copy td "Naja Skirt"
click at [428, 273] on h5 "495.00 EGP" at bounding box center [443, 279] width 55 height 12
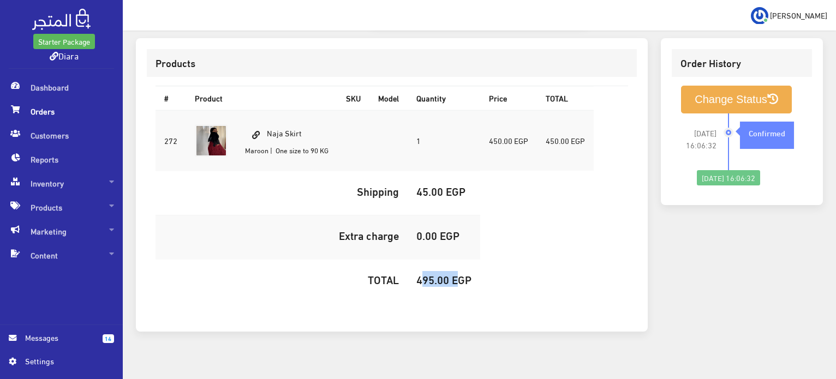
copy h5 "495.00"
click at [746, 95] on button "Change Status" at bounding box center [736, 100] width 111 height 28
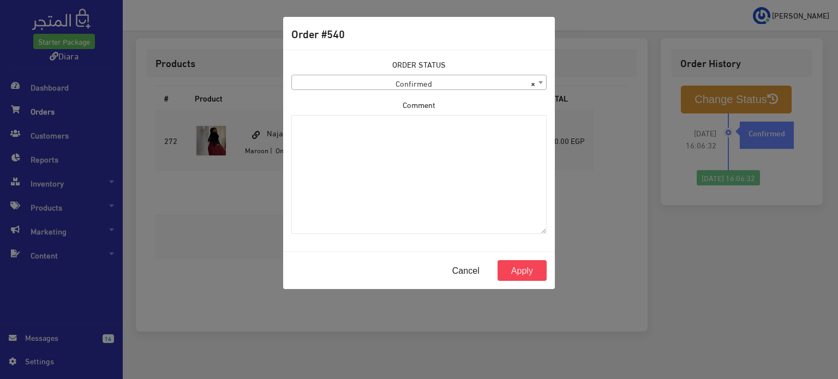
click at [384, 79] on span "× Confirmed" at bounding box center [419, 82] width 254 height 15
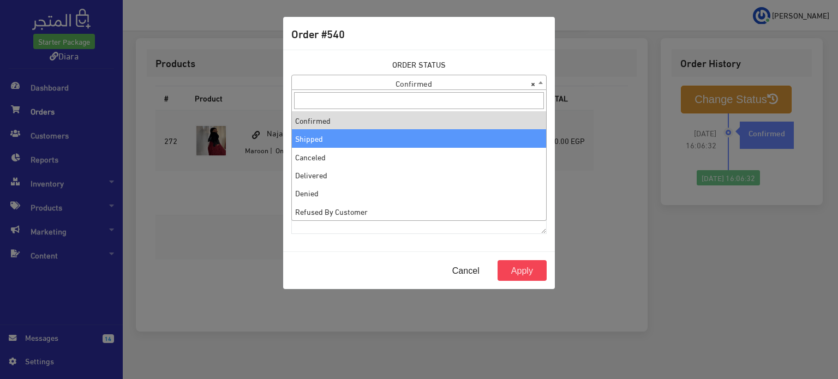
select select "2"
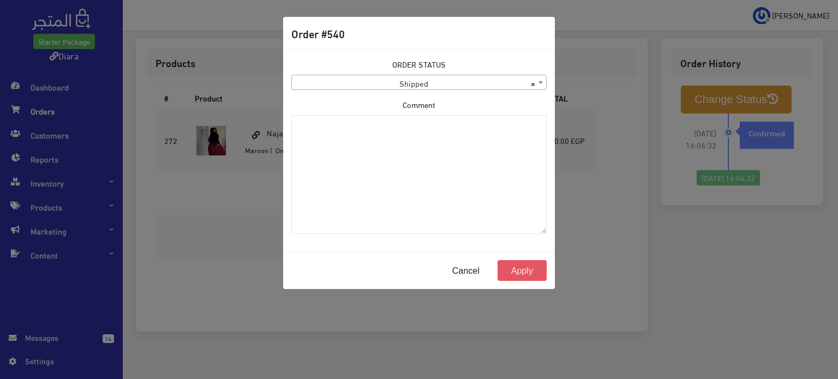
click at [513, 272] on button "Apply" at bounding box center [522, 270] width 49 height 21
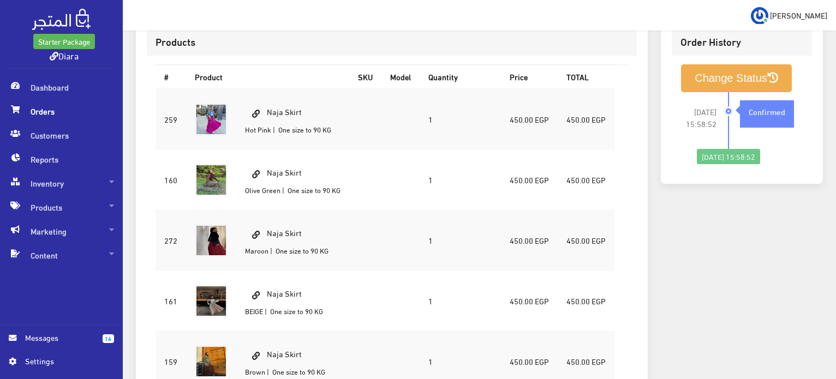
scroll to position [5, 0]
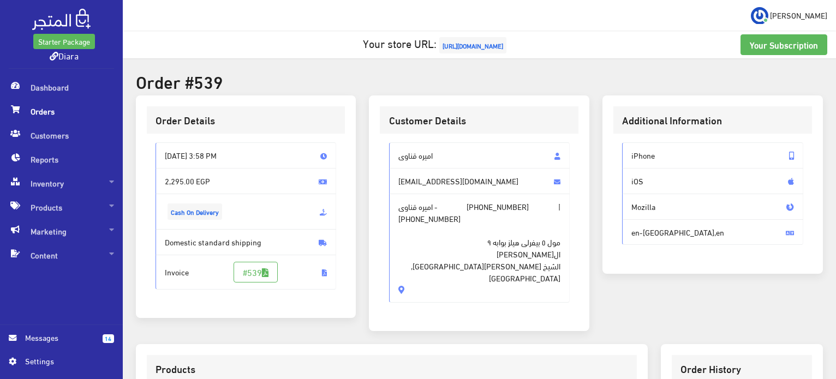
click at [407, 164] on span "اميره قناوى" at bounding box center [479, 155] width 181 height 26
click at [408, 161] on span "اميره قناوى" at bounding box center [479, 155] width 181 height 26
click at [409, 159] on span "اميره قناوى" at bounding box center [479, 155] width 181 height 26
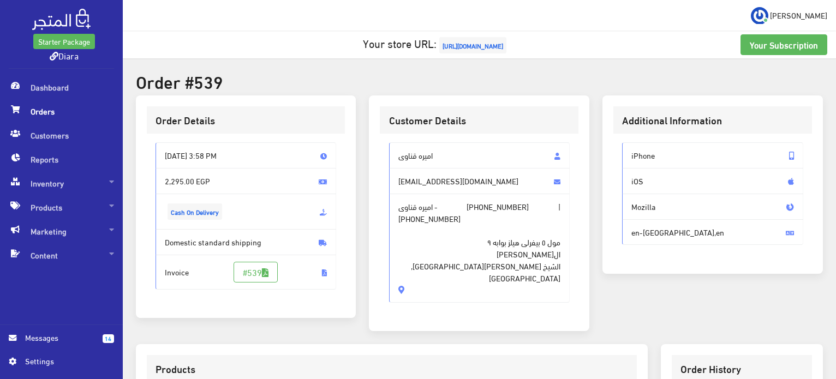
click at [409, 159] on span "اميره قناوى" at bounding box center [479, 155] width 181 height 26
drag, startPoint x: 409, startPoint y: 159, endPoint x: 393, endPoint y: 273, distance: 115.8
click at [393, 273] on div "اميره قناوى [EMAIL_ADDRESS][DOMAIN_NAME] اميره قناوى - [PHONE_NUMBER] | [PHONE_…" at bounding box center [479, 227] width 199 height 187
copy div "اميره قناوى [EMAIL_ADDRESS][DOMAIN_NAME] اميره قناوى - [PHONE_NUMBER] | [PHONE_…"
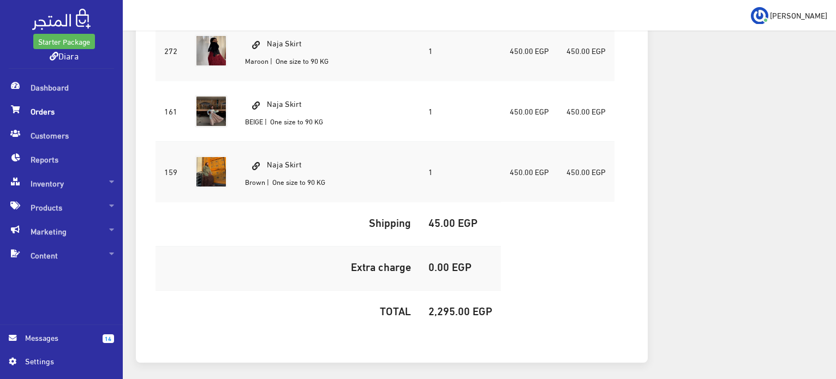
scroll to position [551, 0]
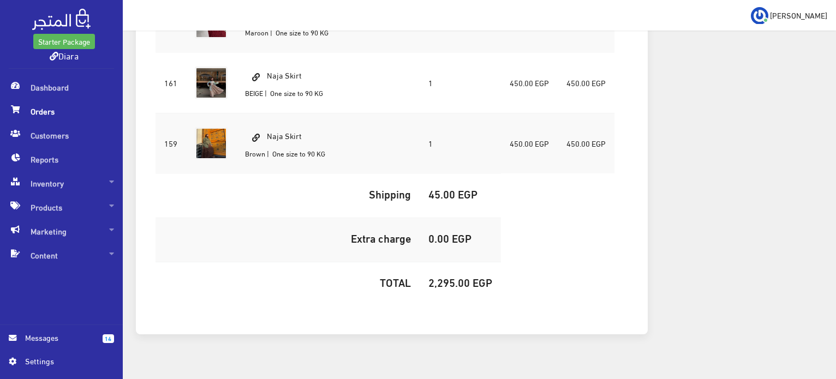
click at [441, 276] on h5 "2,295.00 EGP" at bounding box center [460, 282] width 64 height 12
copy h5 "2,295.00"
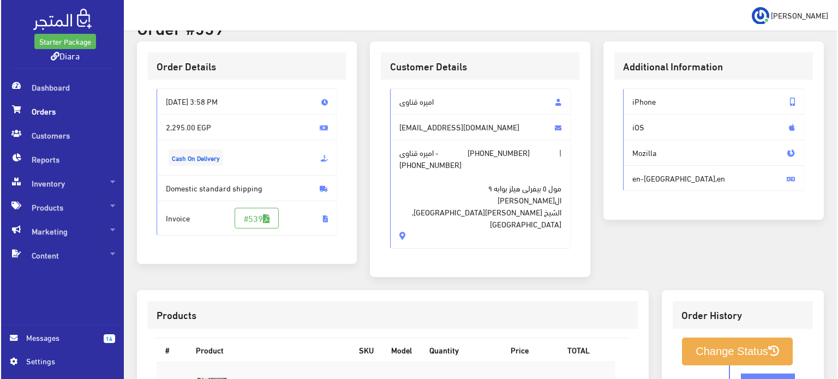
scroll to position [59, 0]
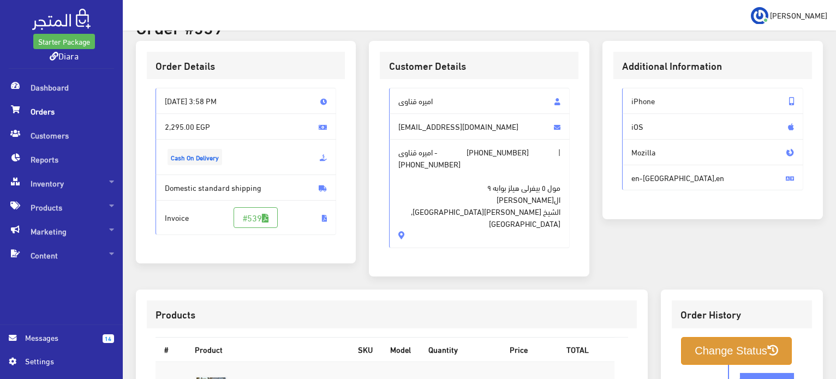
click at [714, 345] on button "Change Status" at bounding box center [736, 351] width 111 height 28
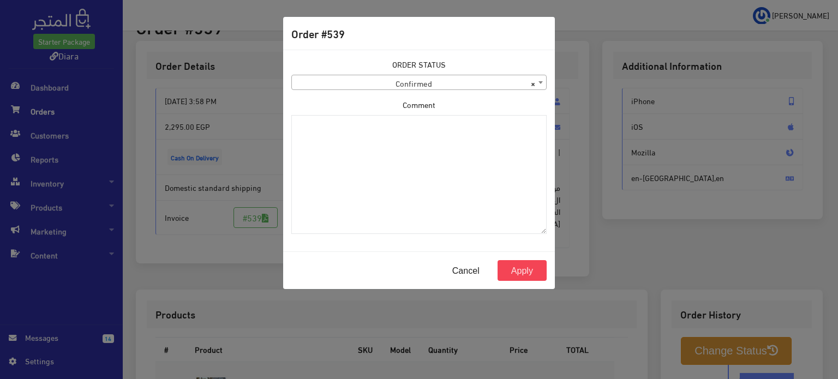
click at [407, 87] on span "× Confirmed" at bounding box center [419, 82] width 254 height 15
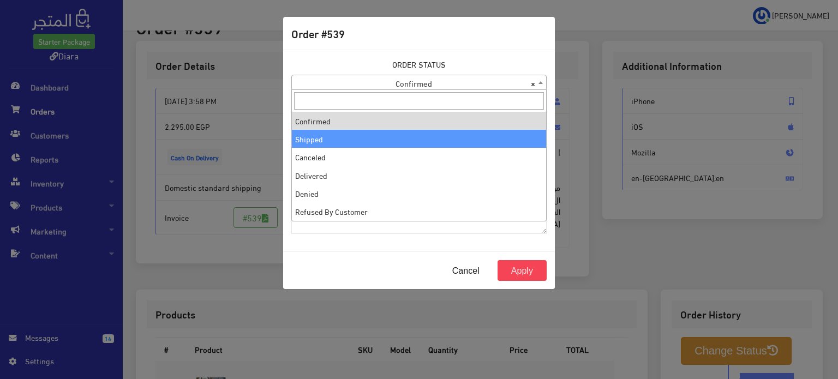
select select "2"
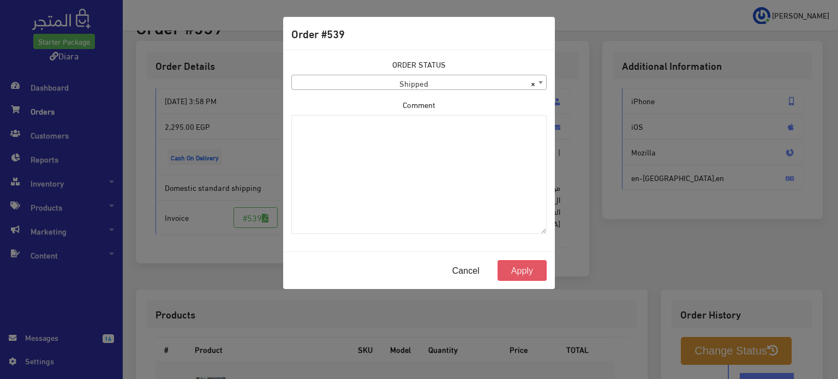
click at [525, 260] on button "Apply" at bounding box center [522, 270] width 49 height 21
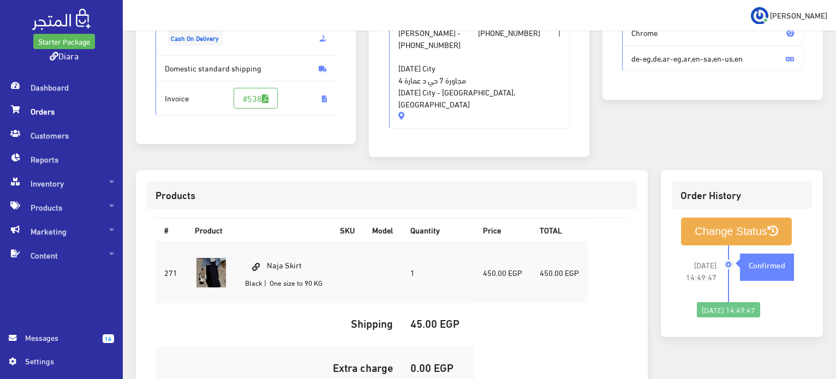
scroll to position [36, 0]
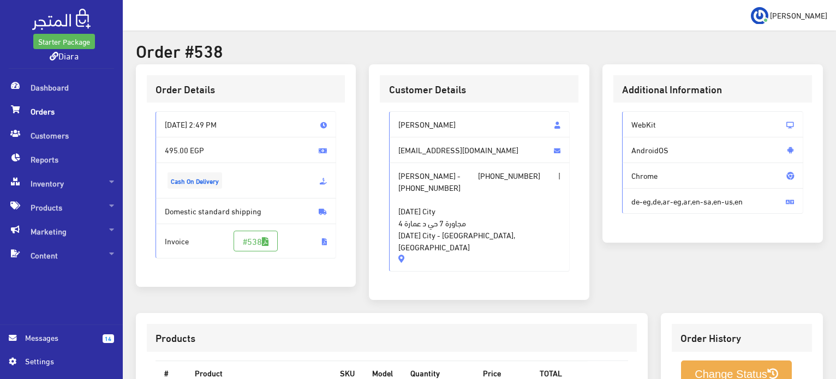
click at [434, 113] on span "[PERSON_NAME]" at bounding box center [479, 124] width 181 height 26
drag, startPoint x: 434, startPoint y: 113, endPoint x: 459, endPoint y: 225, distance: 114.5
click at [459, 225] on div "[PERSON_NAME] [EMAIL_ADDRESS][DOMAIN_NAME] [PERSON_NAME] - [PHONE_NUMBER] | [PH…" at bounding box center [479, 191] width 181 height 160
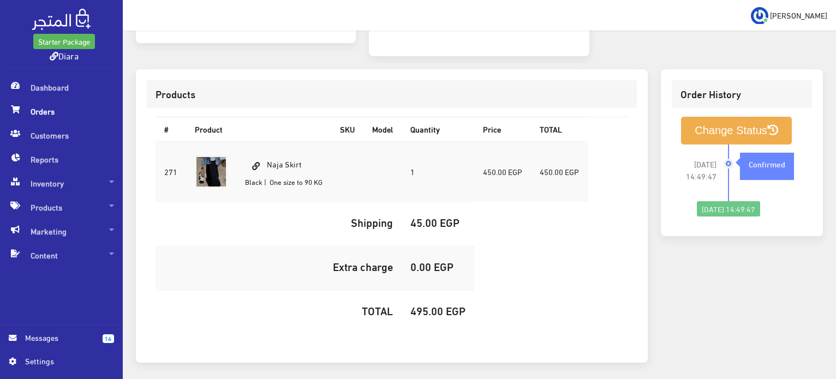
scroll to position [254, 0]
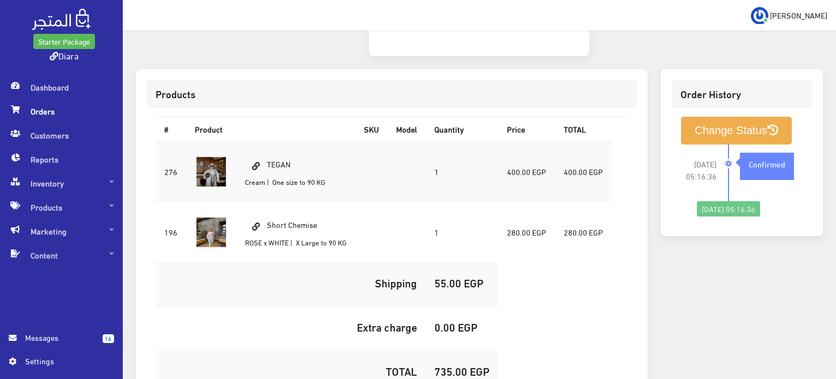
scroll to position [109, 0]
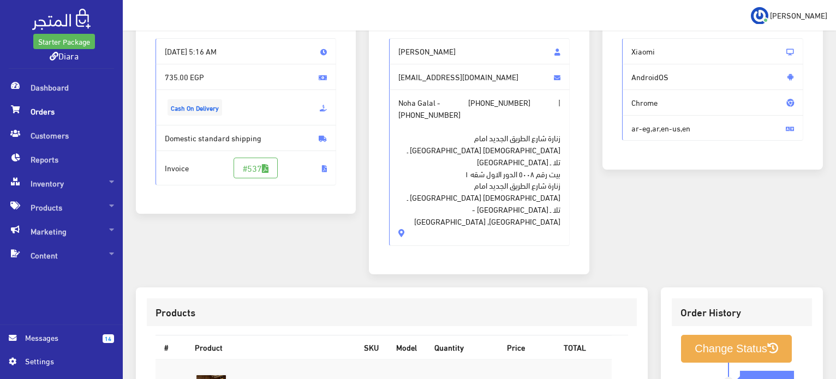
click at [410, 44] on span "[PERSON_NAME]" at bounding box center [479, 51] width 181 height 26
drag, startPoint x: 410, startPoint y: 44, endPoint x: 421, endPoint y: 189, distance: 145.1
click at [421, 189] on div "[PERSON_NAME] [EMAIL_ADDRESS][DOMAIN_NAME] Noha Galal - [PHONE_NUMBER] | [PHONE…" at bounding box center [479, 142] width 181 height 208
copy div "Noha Galal [EMAIL_ADDRESS][DOMAIN_NAME] Noha Galal - [PHONE_NUMBER] | [PHONE_NU…"
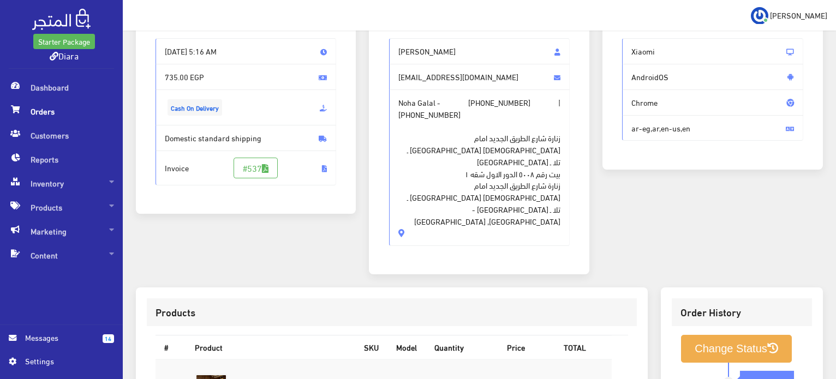
scroll to position [273, 0]
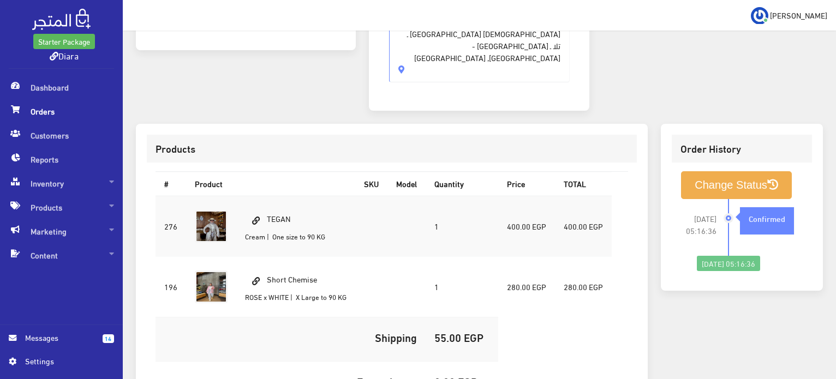
click at [288, 196] on td "TEGAN Cream | One size to 90 KG" at bounding box center [295, 226] width 119 height 61
copy td "TEGAN"
drag, startPoint x: 326, startPoint y: 226, endPoint x: 268, endPoint y: 220, distance: 57.6
click at [270, 256] on td "Short Chemise ROSE x WHITE | X Large to 90 KG" at bounding box center [295, 286] width 119 height 61
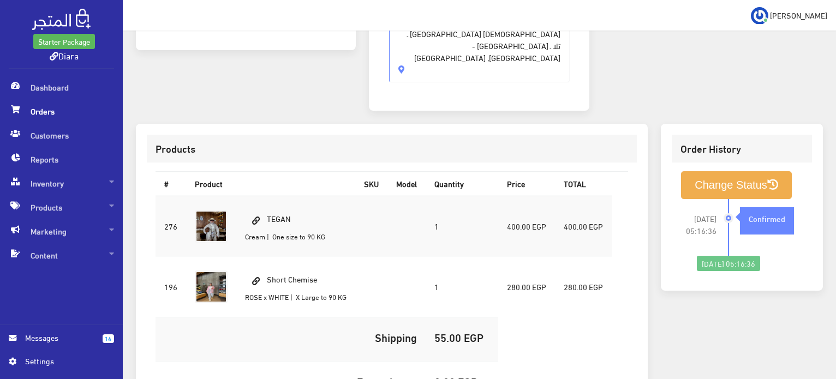
copy td "Short Chemise"
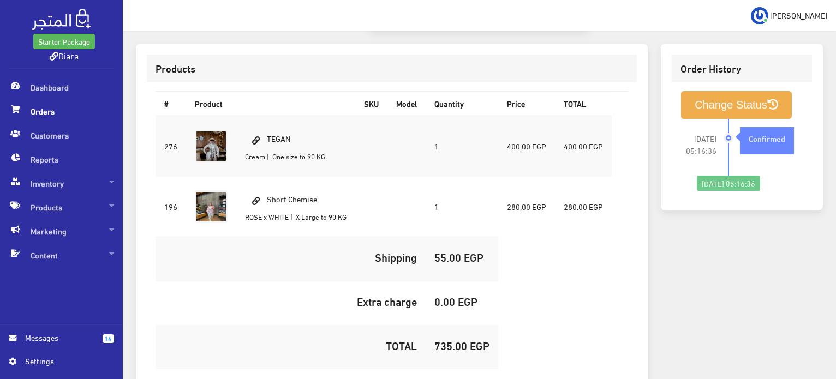
scroll to position [383, 0]
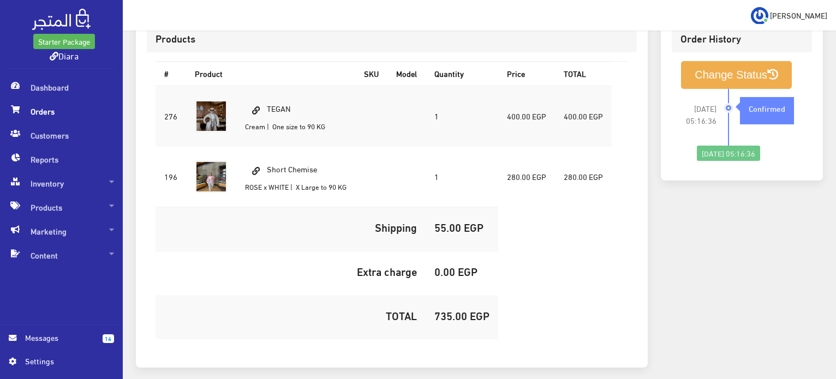
click at [457, 309] on h5 "735.00 EGP" at bounding box center [461, 315] width 55 height 12
copy h5 "735.00"
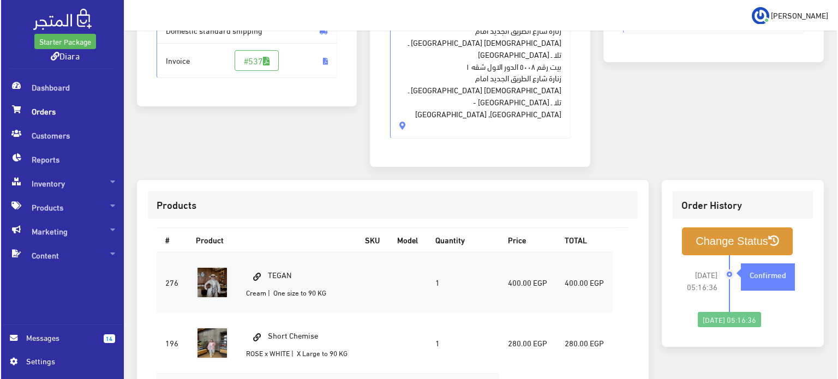
scroll to position [219, 0]
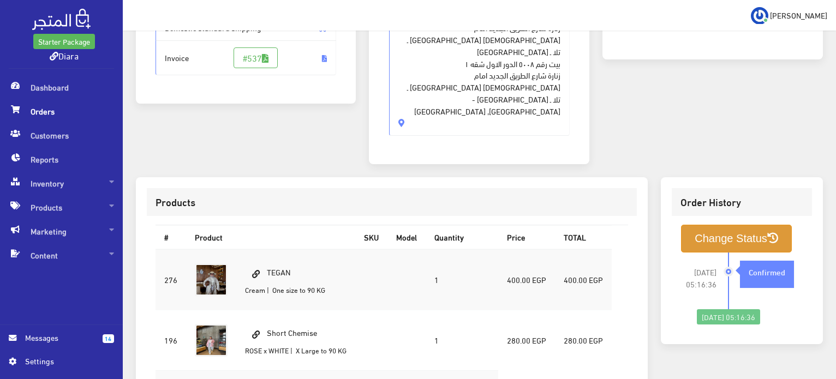
click at [736, 225] on button "Change Status" at bounding box center [736, 239] width 111 height 28
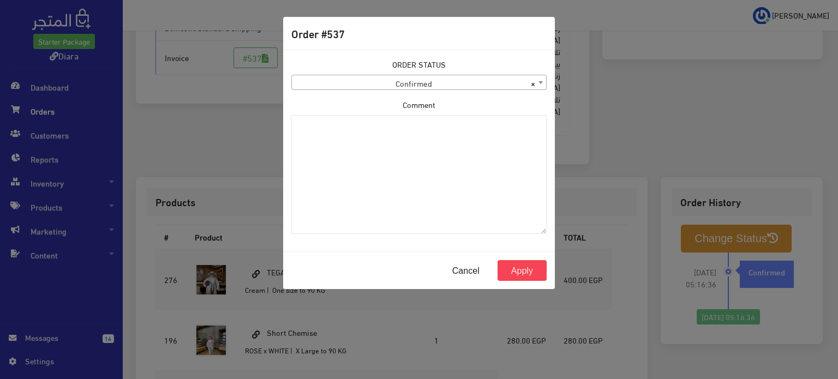
click at [378, 81] on span "× Confirmed" at bounding box center [419, 82] width 254 height 15
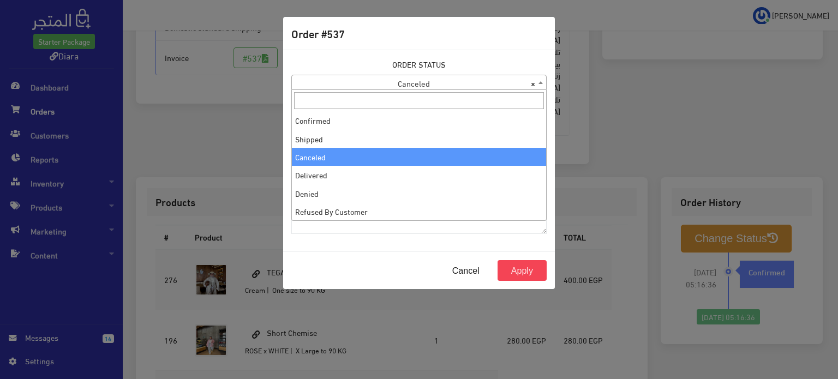
click at [395, 87] on span "× Canceled" at bounding box center [419, 82] width 254 height 15
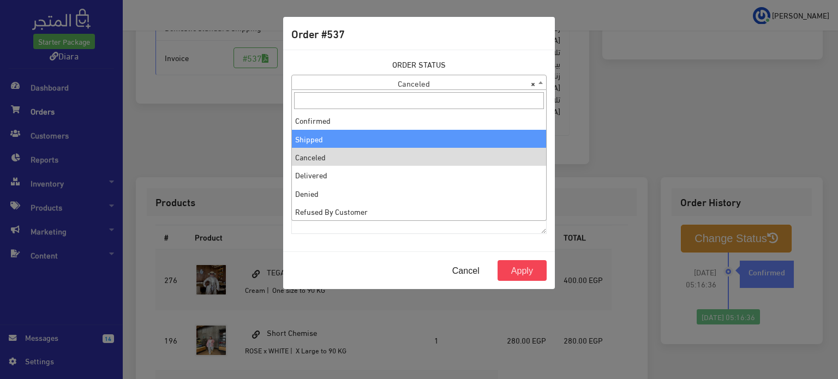
select select "2"
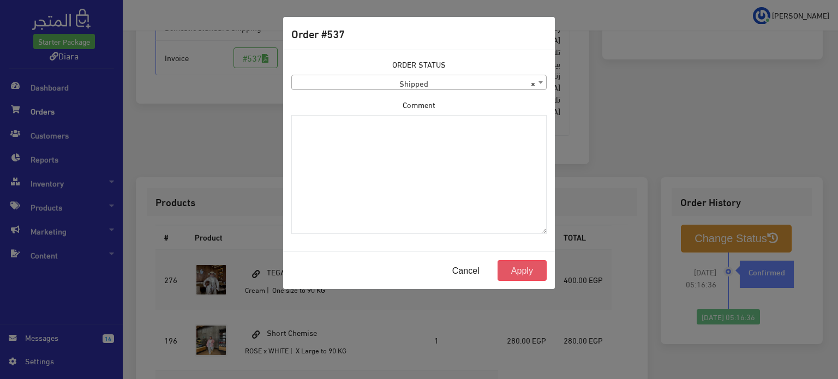
click at [525, 261] on button "Apply" at bounding box center [522, 270] width 49 height 21
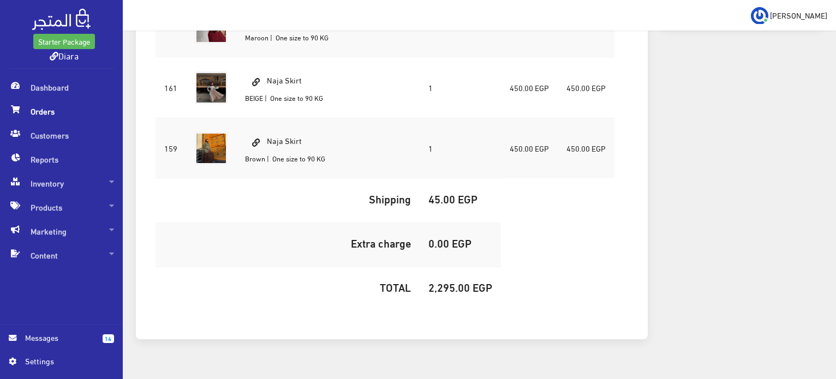
scroll to position [382, 0]
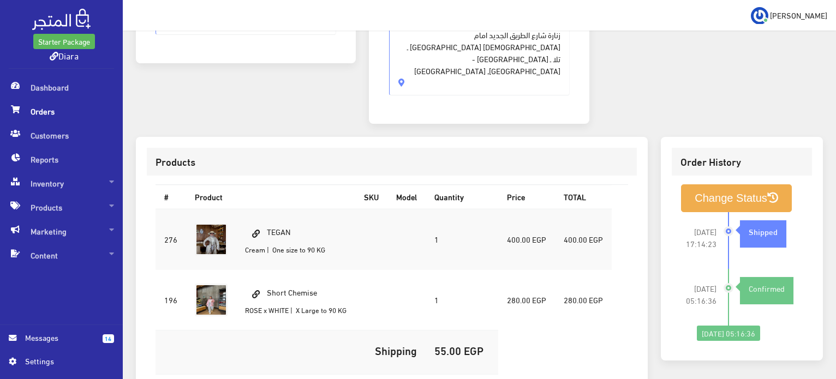
scroll to position [327, 0]
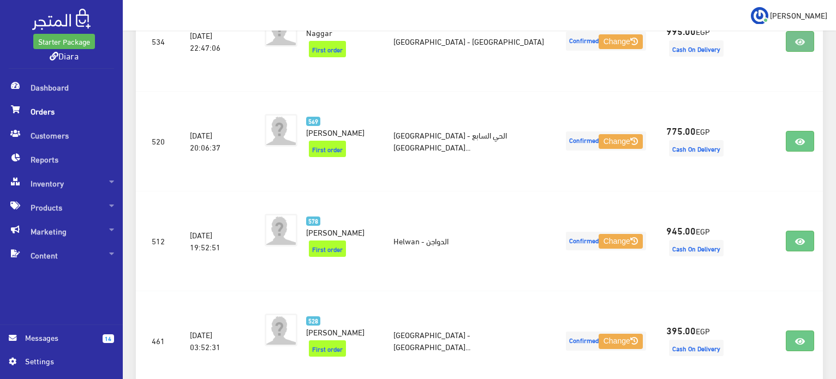
scroll to position [755, 0]
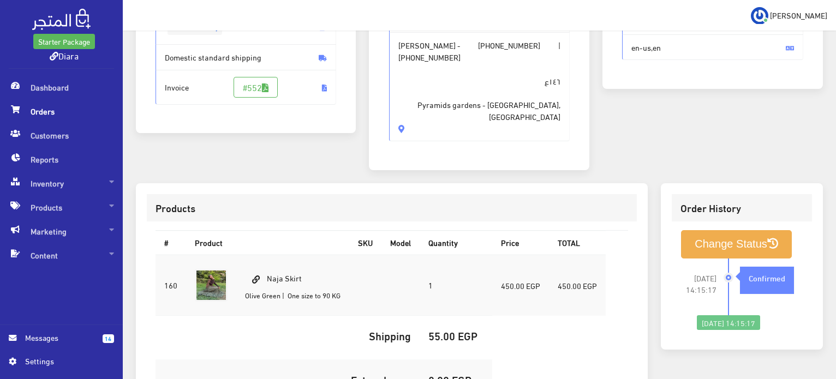
scroll to position [91, 0]
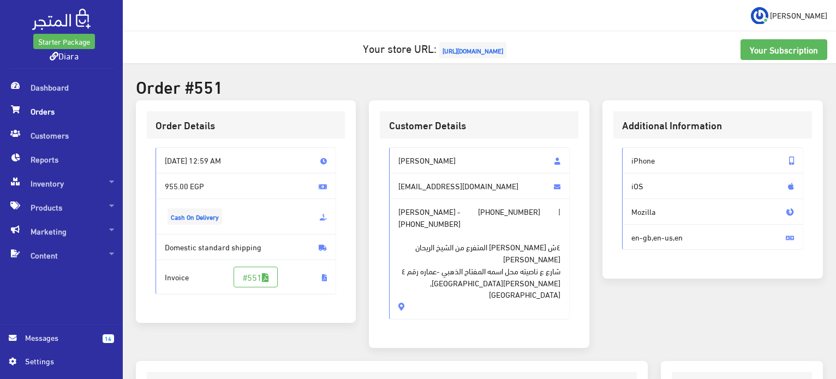
click at [417, 170] on span "[PERSON_NAME]" at bounding box center [479, 160] width 181 height 26
click at [419, 164] on span "[PERSON_NAME]" at bounding box center [479, 160] width 181 height 26
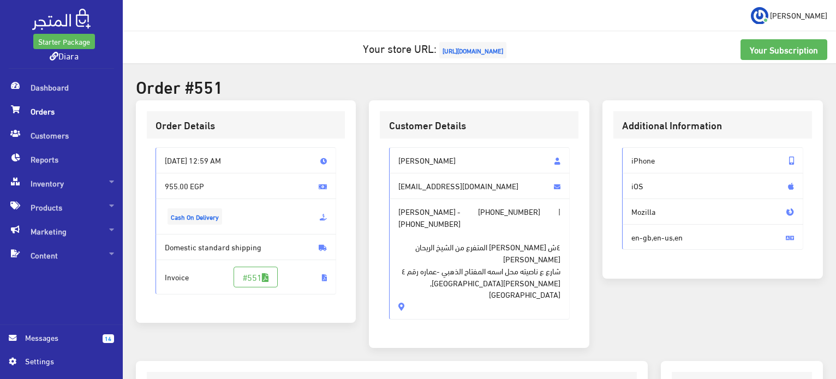
click at [419, 164] on span "[PERSON_NAME]" at bounding box center [479, 160] width 181 height 26
click at [419, 164] on span "Yasmeen Abdelmohsen Hassan" at bounding box center [479, 160] width 181 height 26
drag, startPoint x: 419, startPoint y: 164, endPoint x: 432, endPoint y: 307, distance: 143.6
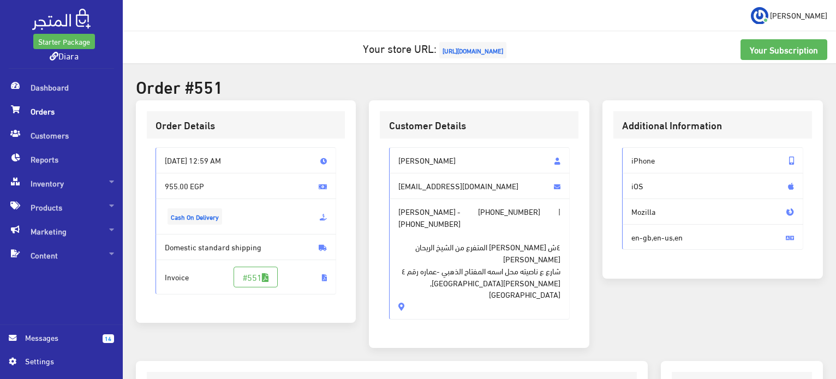
click at [432, 307] on div "Yasmeen Abdelmohsen Hassan yasmeenmohsen22@icloud.com Yasmeen Abdelmohsen Hassa…" at bounding box center [479, 238] width 199 height 199
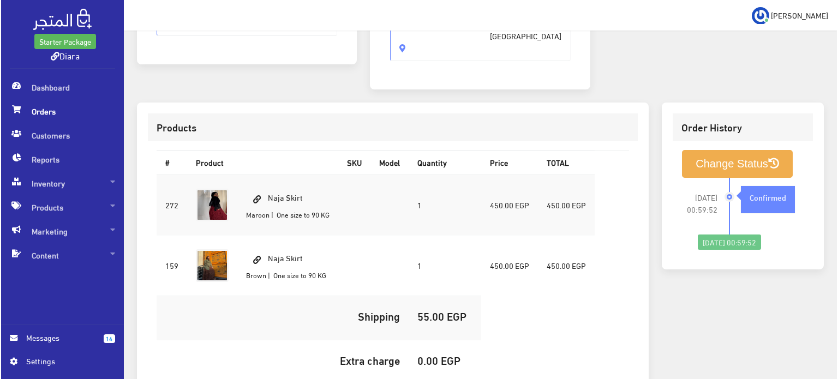
scroll to position [327, 0]
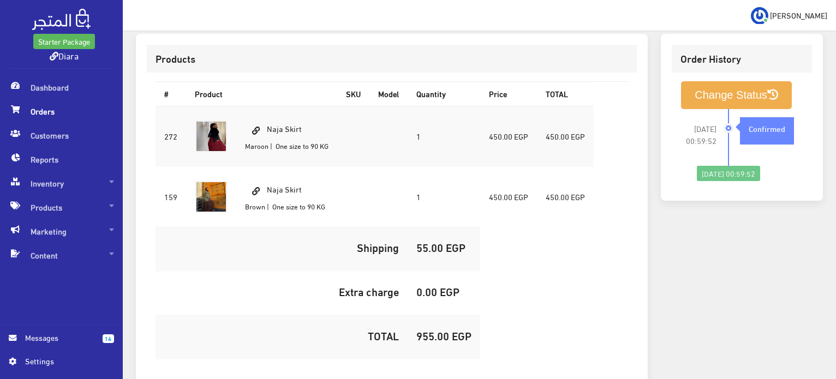
drag, startPoint x: 308, startPoint y: 116, endPoint x: 268, endPoint y: 106, distance: 40.5
click at [266, 107] on td "Naja Skirt Maroon | One size to 90 KG" at bounding box center [286, 136] width 101 height 61
copy td "Naja Skirt"
click at [441, 330] on h5 "955.00 EGP" at bounding box center [443, 336] width 55 height 12
drag, startPoint x: 441, startPoint y: 324, endPoint x: 439, endPoint y: 318, distance: 6.4
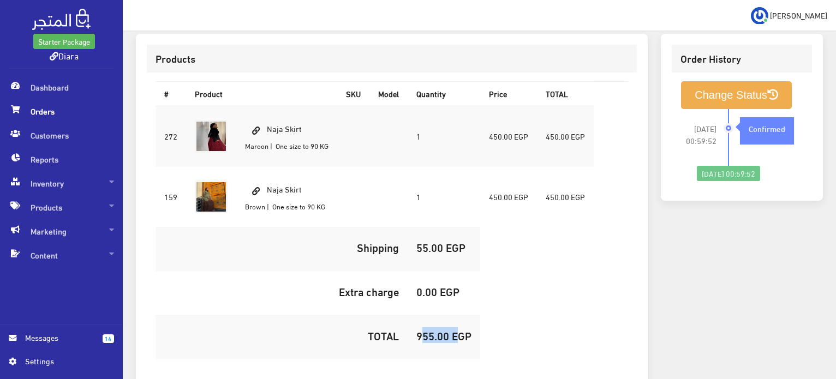
click at [441, 330] on h5 "955.00 EGP" at bounding box center [443, 336] width 55 height 12
copy h5 "955.00"
click at [725, 81] on button "Change Status" at bounding box center [736, 95] width 111 height 28
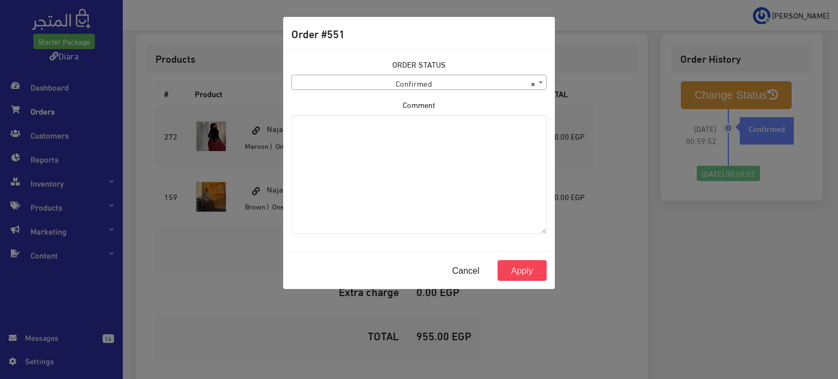
click at [401, 83] on span "× Confirmed" at bounding box center [419, 82] width 254 height 15
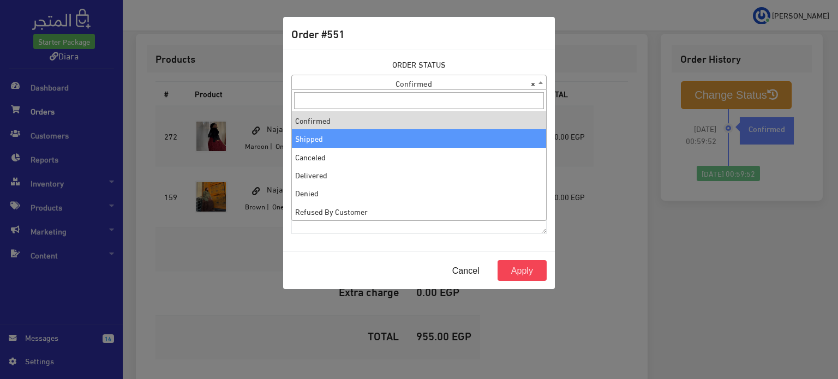
select select "2"
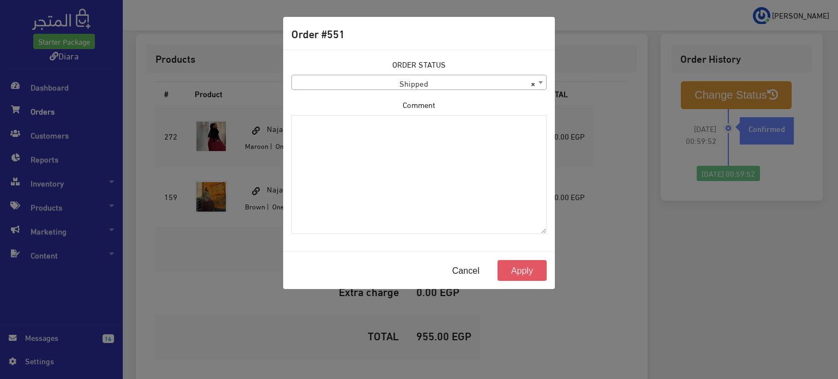
click at [519, 268] on button "Apply" at bounding box center [522, 270] width 49 height 21
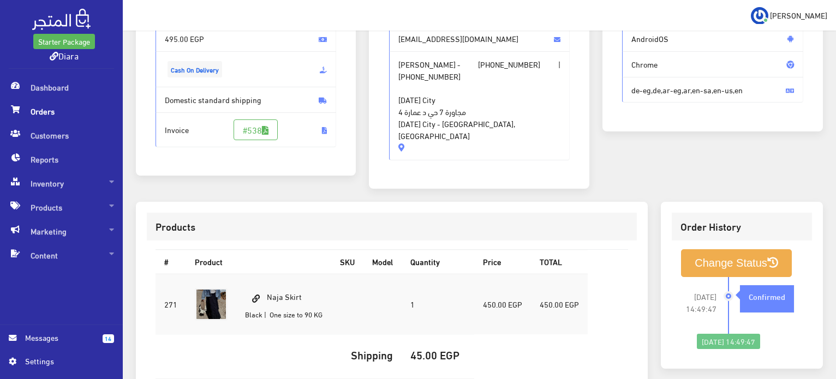
scroll to position [145, 0]
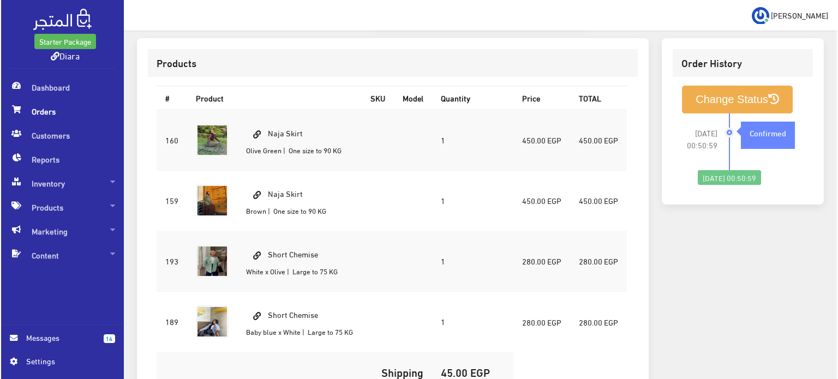
scroll to position [316, 0]
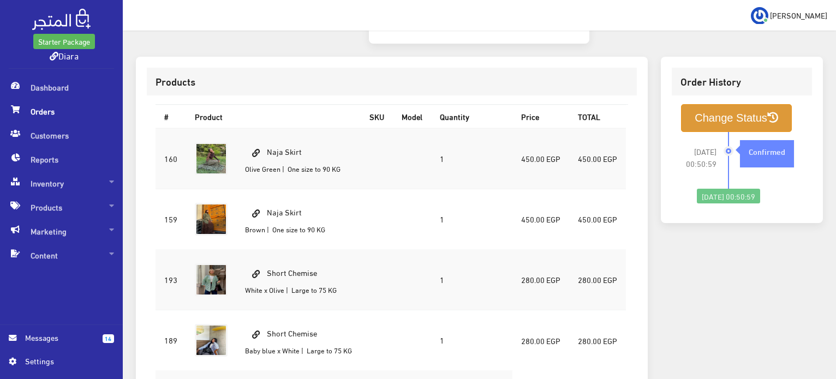
click at [727, 104] on button "Change Status" at bounding box center [736, 118] width 111 height 28
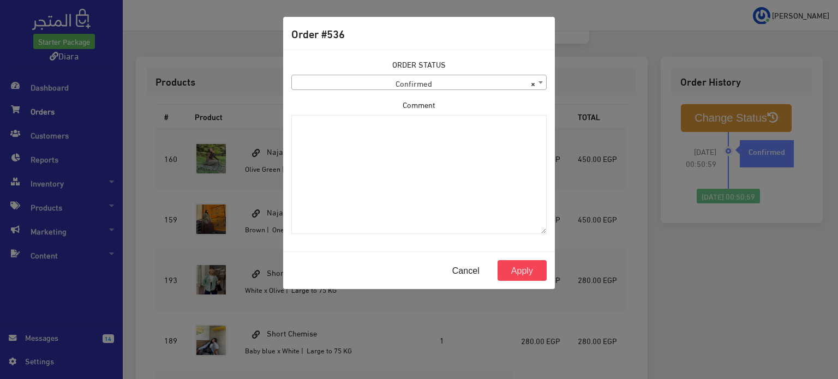
drag, startPoint x: 385, startPoint y: 63, endPoint x: 389, endPoint y: 81, distance: 18.4
click at [387, 71] on div "ORDER STATUS Confirmed Shipped Canceled Delivered Denied Refused By Customer Pe…" at bounding box center [418, 74] width 255 height 32
click at [389, 81] on span "× Confirmed" at bounding box center [419, 82] width 254 height 15
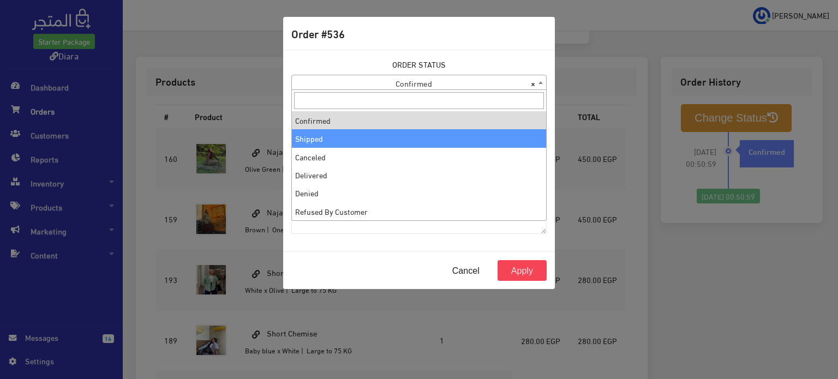
select select "2"
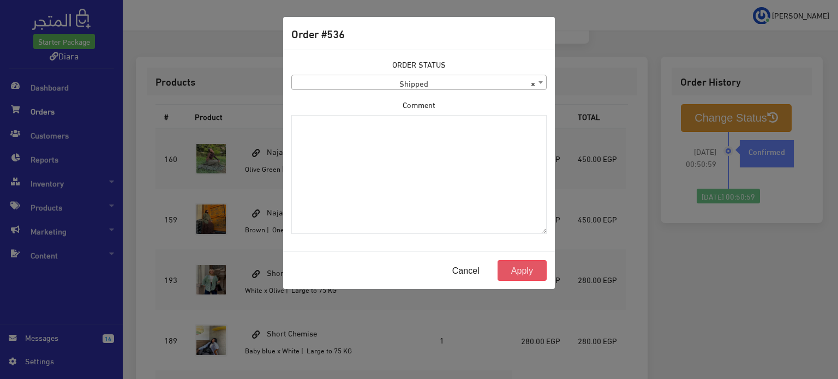
click at [519, 270] on button "Apply" at bounding box center [522, 270] width 49 height 21
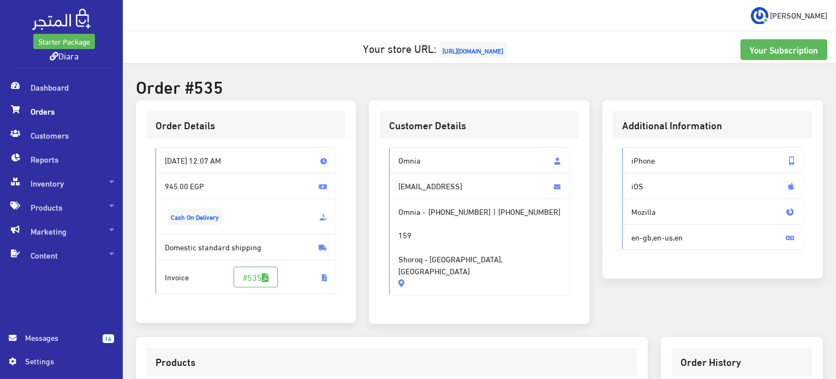
click at [406, 165] on span "Omnia" at bounding box center [479, 160] width 181 height 26
drag, startPoint x: 406, startPoint y: 165, endPoint x: 417, endPoint y: 261, distance: 96.7
click at [417, 261] on div "Omnia omnia.shokair@gmail Omnia - +201063303306 | +201063303306 159 Shoroq - Ca…" at bounding box center [479, 221] width 181 height 148
copy div "Omnia omnia.shokair@gmail Omnia - +201063303306 | +201063303306 159 Shoroq - Ca…"
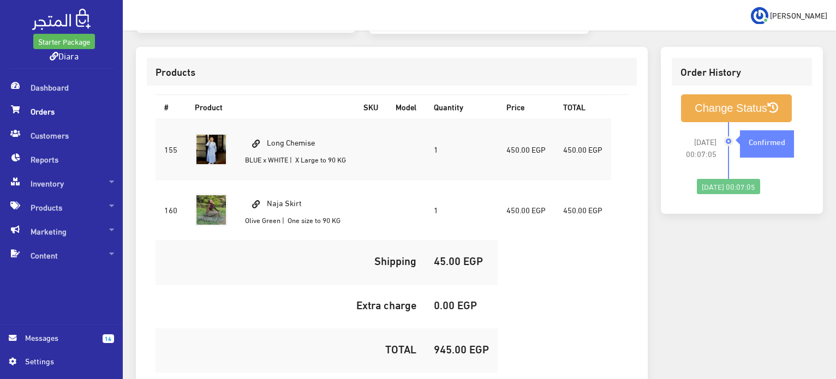
scroll to position [327, 0]
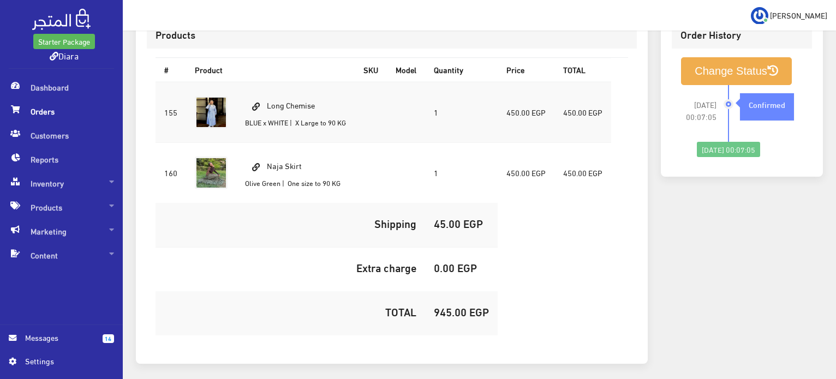
drag, startPoint x: 326, startPoint y: 105, endPoint x: 253, endPoint y: 87, distance: 74.8
click at [253, 87] on td "Long Chemise BLUE x WHITE | X Large to 90 KG" at bounding box center [295, 112] width 118 height 61
copy td "Long Chemise"
click at [287, 166] on td "Naja Skirt Olive Green | One size to 90 KG" at bounding box center [295, 173] width 118 height 61
click at [286, 166] on td "Naja Skirt Olive Green | One size to 90 KG" at bounding box center [295, 173] width 118 height 61
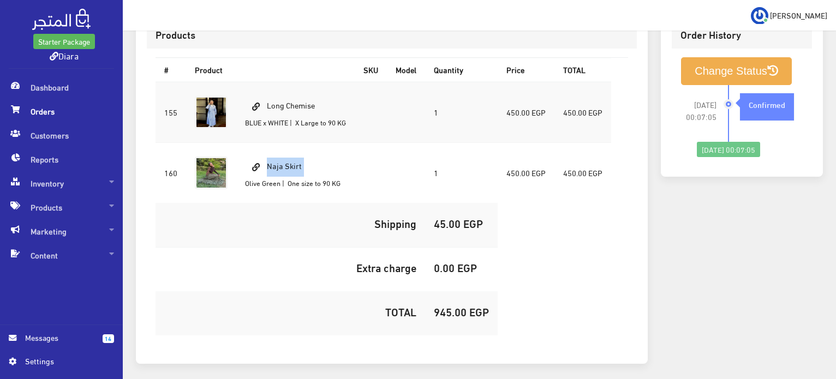
click at [286, 166] on td "Naja Skirt Olive Green | One size to 90 KG" at bounding box center [295, 173] width 118 height 61
copy td "Naja Skirt"
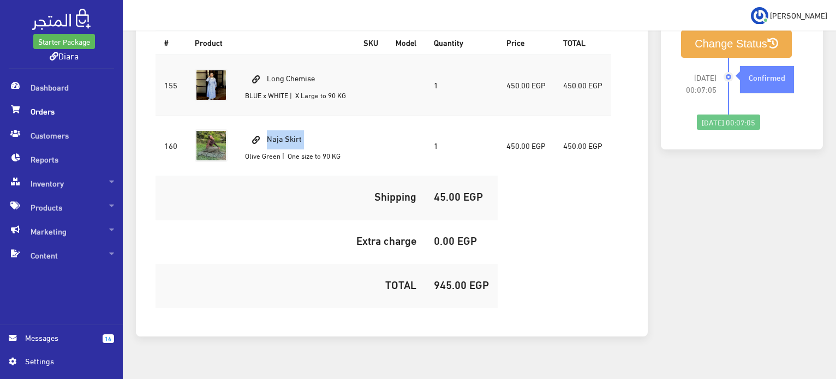
scroll to position [369, 0]
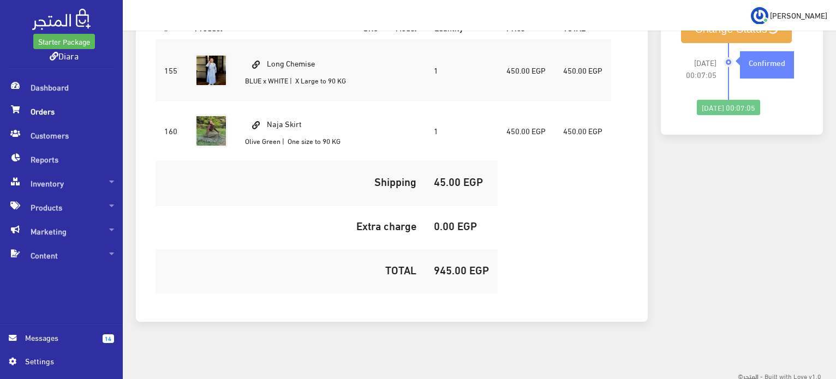
click at [465, 274] on td "945.00 EGP" at bounding box center [461, 272] width 73 height 44
copy h5 "945.00"
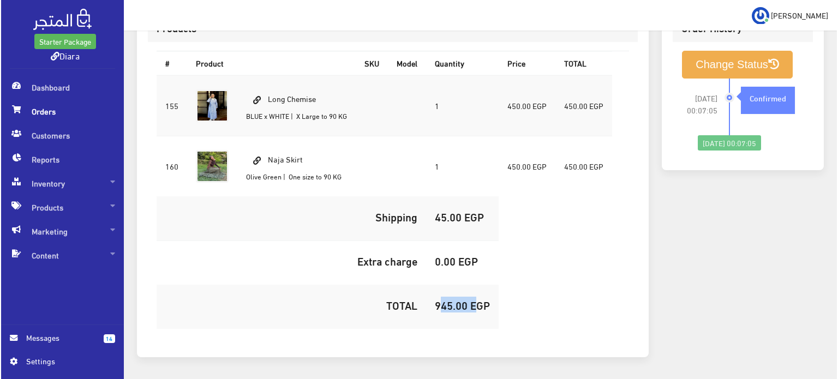
scroll to position [315, 0]
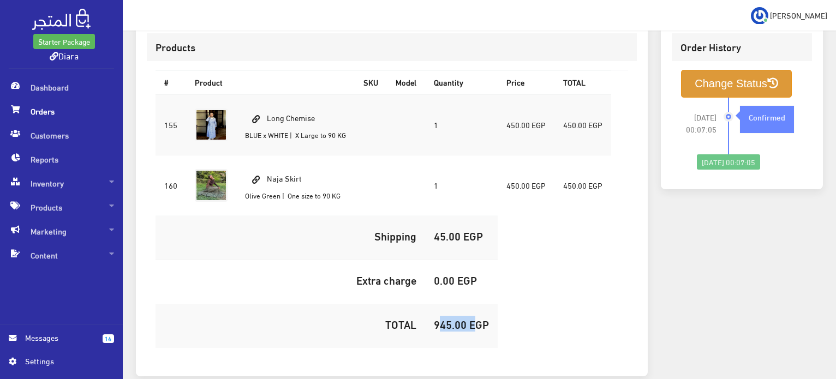
click at [725, 86] on button "Change Status" at bounding box center [736, 84] width 111 height 28
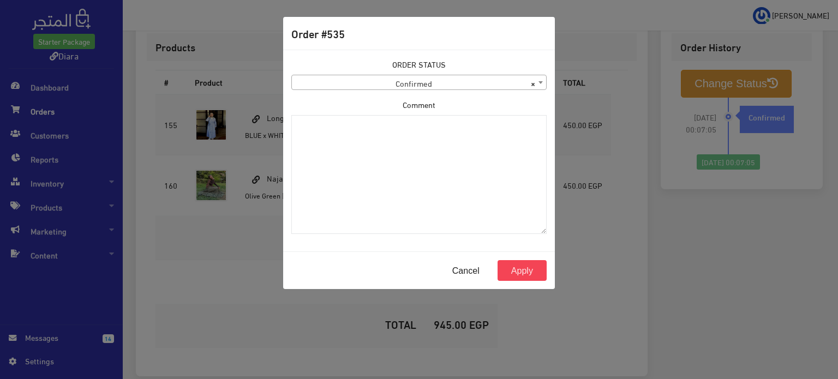
drag, startPoint x: 396, startPoint y: 72, endPoint x: 395, endPoint y: 87, distance: 14.8
click at [397, 72] on div "ORDER STATUS Confirmed Shipped Canceled Delivered Denied Refused By Customer Pe…" at bounding box center [418, 74] width 255 height 32
click at [395, 89] on body "Starter Package Diara Dashboard Orders 14" at bounding box center [419, 61] width 838 height 752
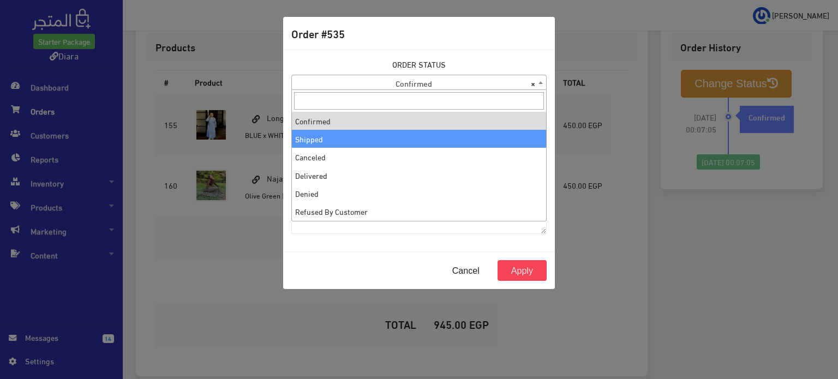
select select "2"
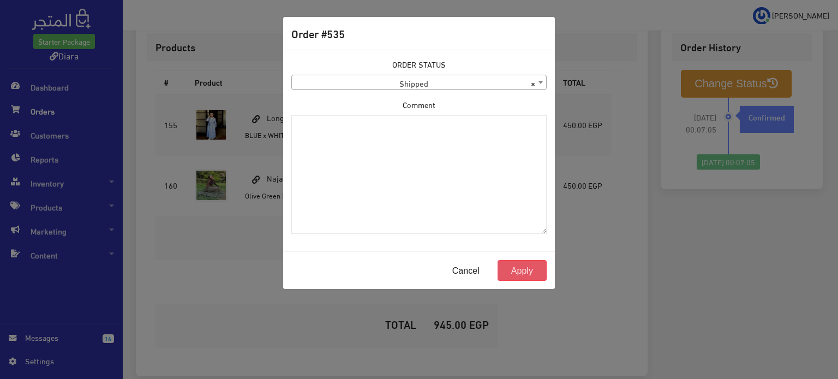
click at [535, 266] on button "Apply" at bounding box center [522, 270] width 49 height 21
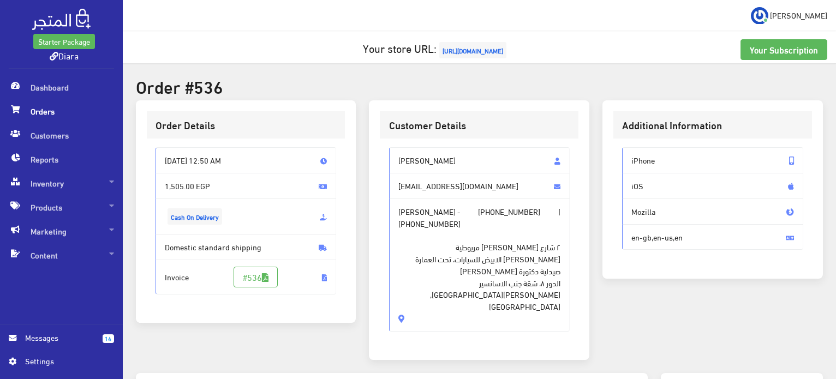
click at [471, 168] on span "Habiba Salem Mostafa" at bounding box center [479, 160] width 181 height 26
click at [456, 159] on span "Habiba Salem Mostafa" at bounding box center [479, 160] width 181 height 26
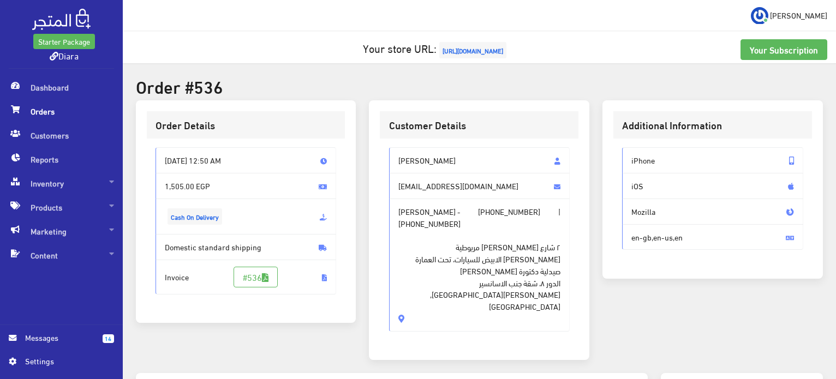
drag, startPoint x: 456, startPoint y: 159, endPoint x: 480, endPoint y: 283, distance: 126.8
click at [483, 285] on div "Habiba Salem Mostafa habibasalem447@gmail.com Habiba Salem Mostafa - +201555585…" at bounding box center [479, 239] width 181 height 184
copy div "Habiba Salem Mostafa habibasalem447@gmail.com Habiba Salem Mostafa - +201555585…"
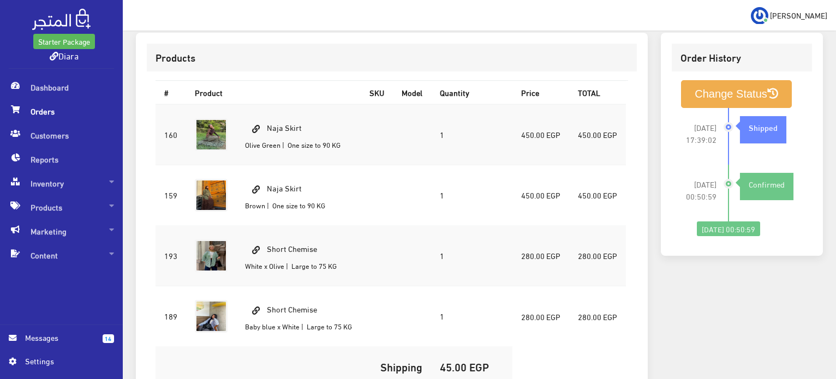
scroll to position [340, 0]
drag, startPoint x: 331, startPoint y: 220, endPoint x: 270, endPoint y: 220, distance: 61.1
click at [270, 226] on td "Short Chemise White x Olive | Large to 75 KG" at bounding box center [298, 256] width 124 height 61
copy td "Short Chemise"
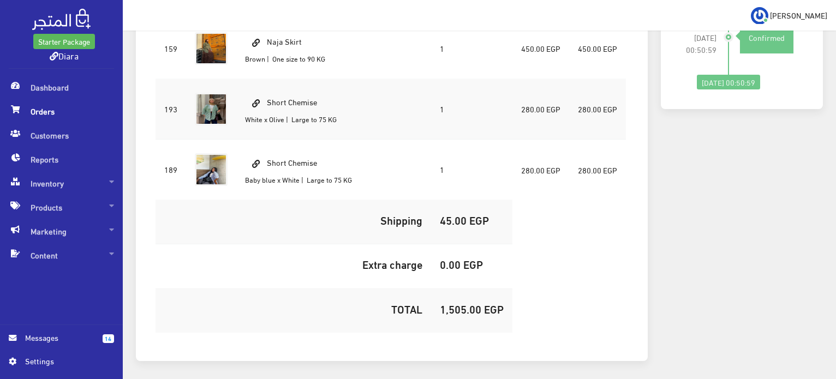
scroll to position [504, 0]
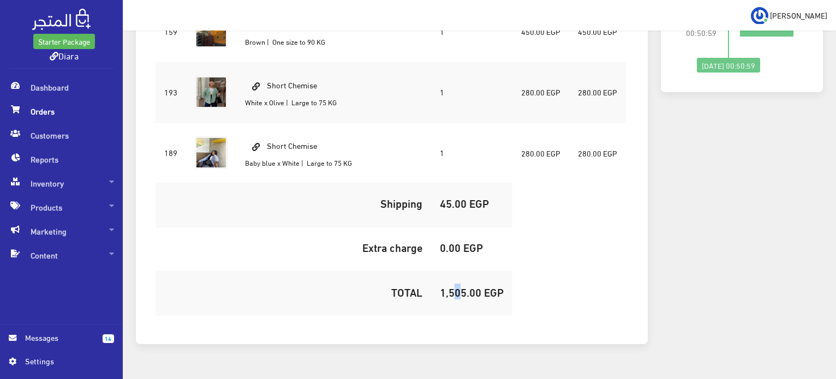
click at [453, 286] on h5 "1,505.00 EGP" at bounding box center [472, 292] width 64 height 12
copy h5 "5"
click at [453, 286] on h5 "1,505.00 EGP" at bounding box center [472, 292] width 64 height 12
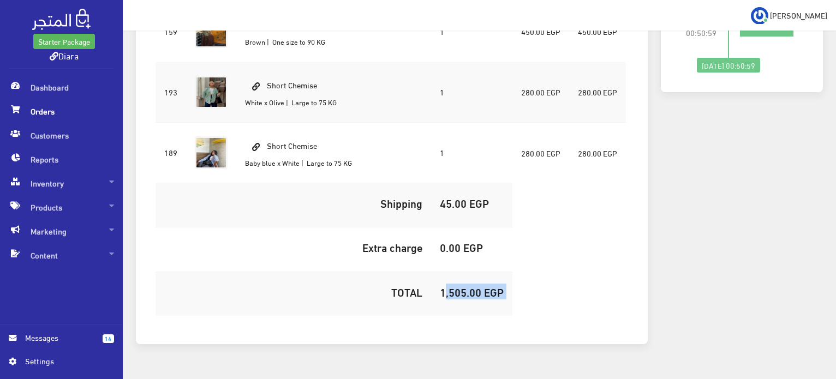
click at [453, 286] on h5 "1,505.00 EGP" at bounding box center [472, 292] width 64 height 12
click at [452, 286] on h5 "1,505.00 EGP" at bounding box center [472, 292] width 64 height 12
click at [457, 286] on h5 "1,505.00 EGP" at bounding box center [472, 292] width 64 height 12
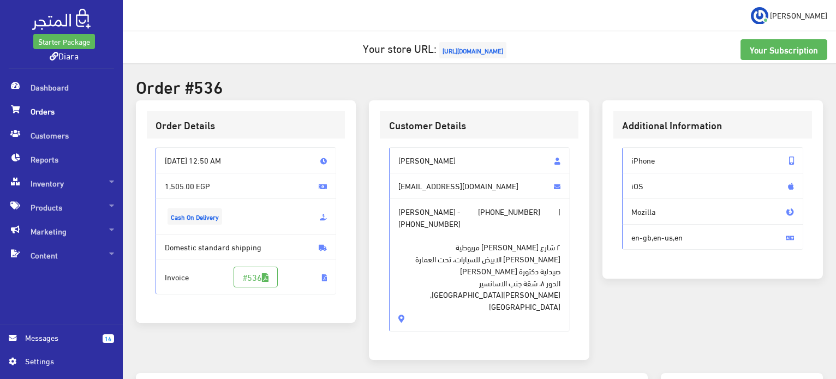
scroll to position [327, 0]
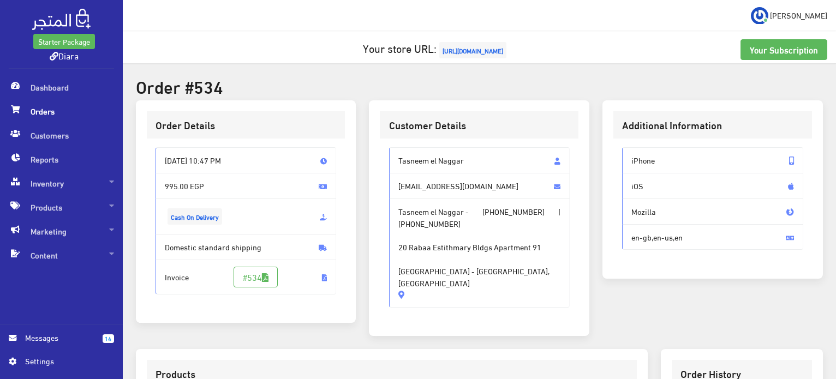
click at [432, 157] on span "Tasneem el Naggar" at bounding box center [479, 160] width 181 height 26
drag, startPoint x: 432, startPoint y: 157, endPoint x: 431, endPoint y: 299, distance: 141.9
click at [431, 299] on div "Tasneem el Naggar [EMAIL_ADDRESS][DOMAIN_NAME] [PERSON_NAME] el [PERSON_NAME] -…" at bounding box center [479, 232] width 199 height 187
copy div "Tasneem el Naggar [EMAIL_ADDRESS][DOMAIN_NAME] [PERSON_NAME] el [PERSON_NAME] -…"
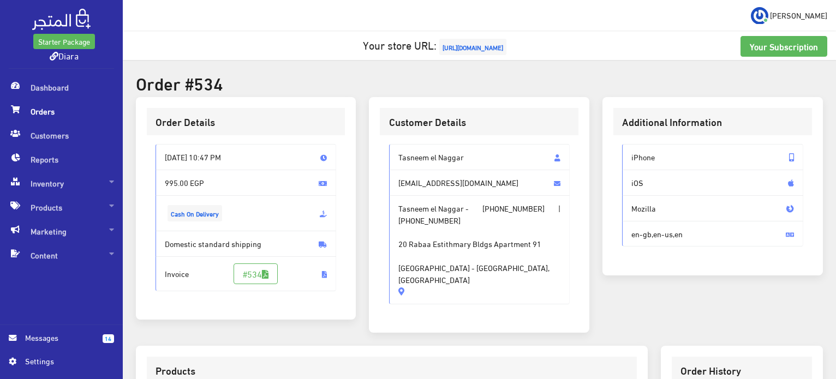
scroll to position [218, 0]
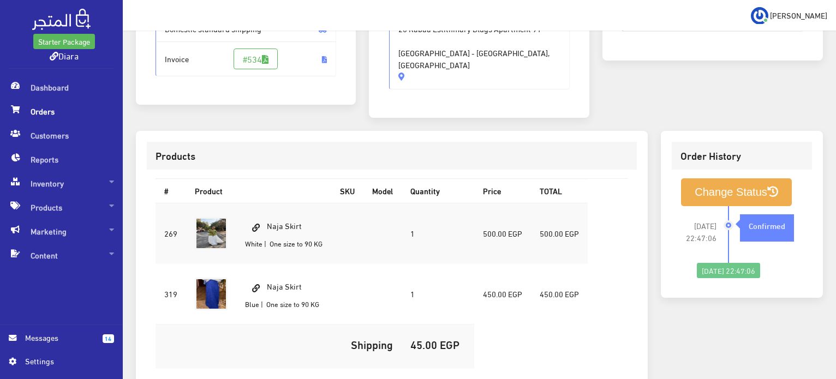
drag, startPoint x: 320, startPoint y: 210, endPoint x: 261, endPoint y: 200, distance: 59.1
click at [261, 203] on td "Naja Skirt White | One size to 90 KG" at bounding box center [283, 233] width 95 height 61
copy td "Naja Skirt"
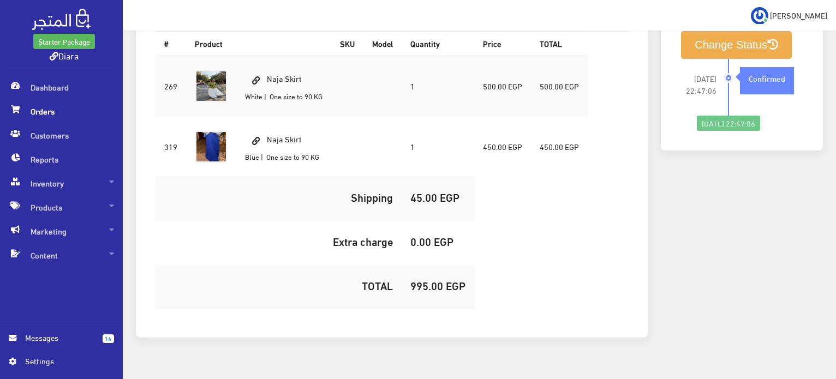
scroll to position [369, 0]
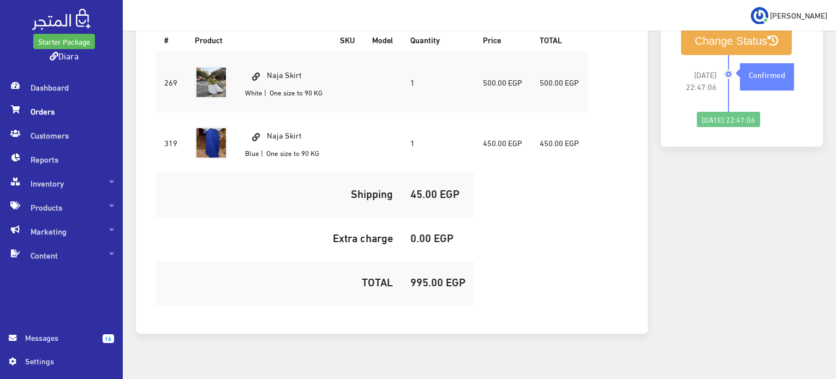
click at [424, 278] on td "995.00 EGP" at bounding box center [438, 284] width 73 height 44
click at [425, 276] on td "995.00 EGP" at bounding box center [438, 284] width 73 height 44
click at [425, 276] on h5 "995.00 EGP" at bounding box center [437, 282] width 55 height 12
click at [424, 276] on h5 "995.00 EGP" at bounding box center [437, 282] width 55 height 12
copy h5 "995.00"
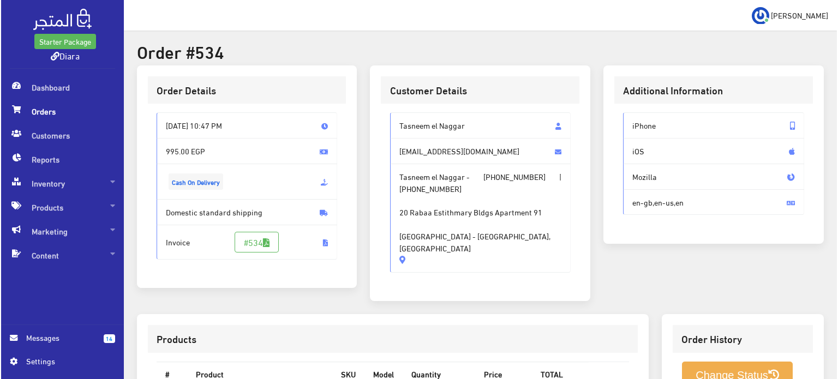
scroll to position [55, 0]
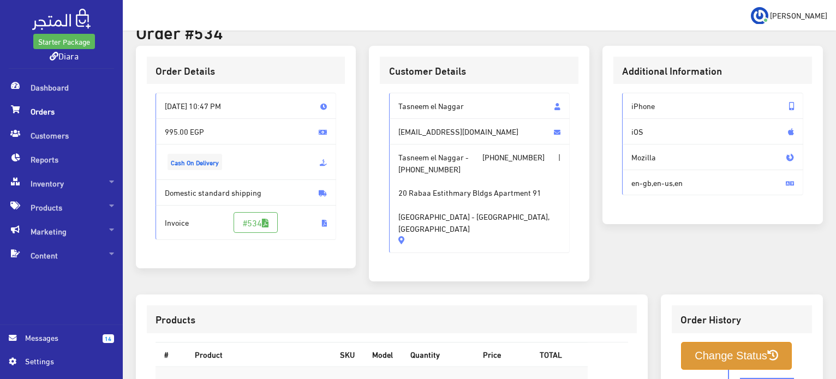
click at [703, 351] on button "Change Status" at bounding box center [736, 356] width 111 height 28
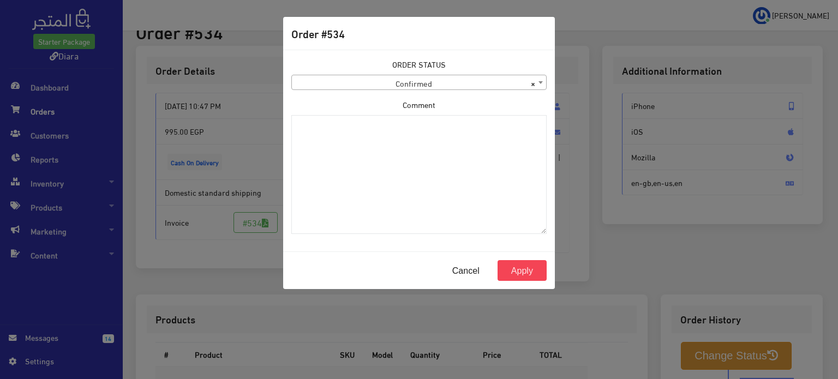
click at [365, 80] on span "× Confirmed" at bounding box center [419, 82] width 254 height 15
click at [474, 73] on div "ORDER STATUS Confirmed Shipped Canceled Delivered Denied Refused By Customer Pe…" at bounding box center [418, 74] width 255 height 32
click at [465, 86] on span "× Confirmed" at bounding box center [419, 82] width 254 height 15
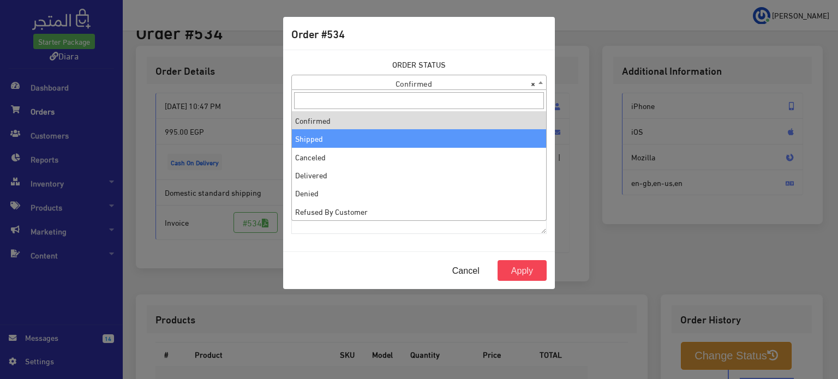
select select "2"
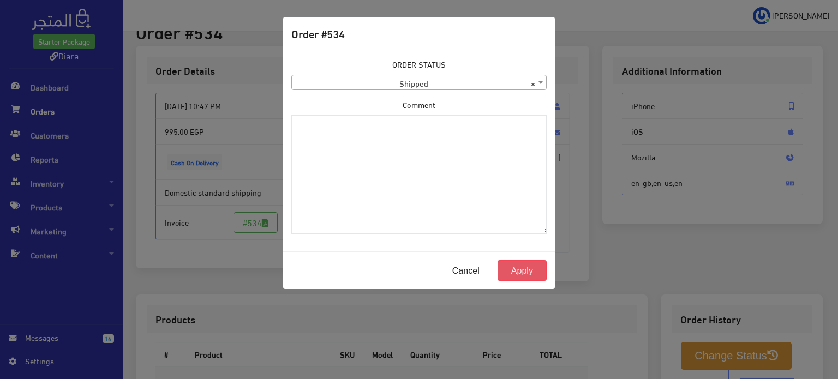
click at [513, 269] on button "Apply" at bounding box center [522, 270] width 49 height 21
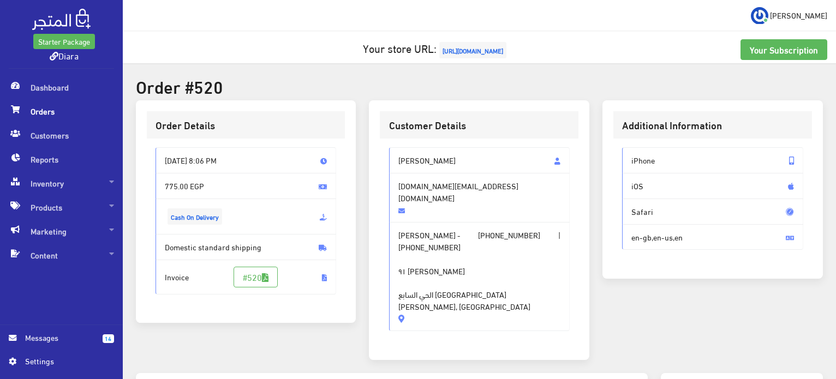
click at [497, 225] on span "[PERSON_NAME] - [PHONE_NUMBER] | [PHONE_NUMBER] ٩١ [PERSON_NAME][GEOGRAPHIC_DAT…" at bounding box center [479, 276] width 181 height 109
click at [504, 229] on span "[PHONE_NUMBER]" at bounding box center [509, 235] width 62 height 12
click at [413, 159] on span "[PERSON_NAME]" at bounding box center [479, 160] width 181 height 26
copy span "[PERSON_NAME]"
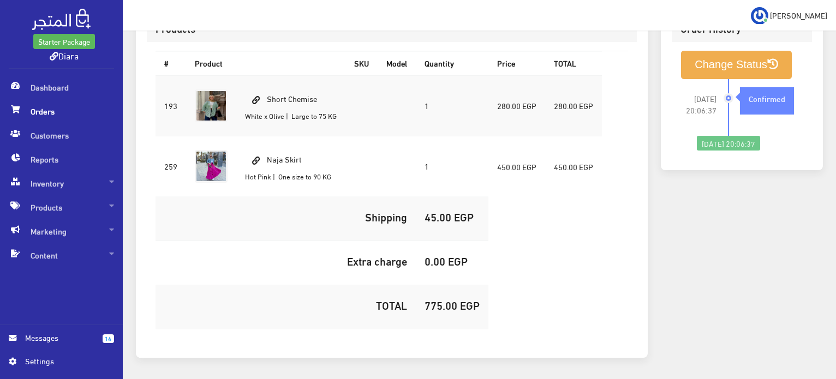
scroll to position [206, 0]
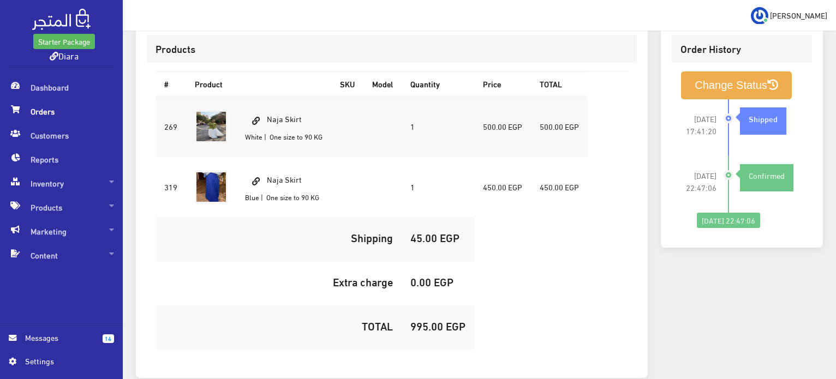
scroll to position [327, 0]
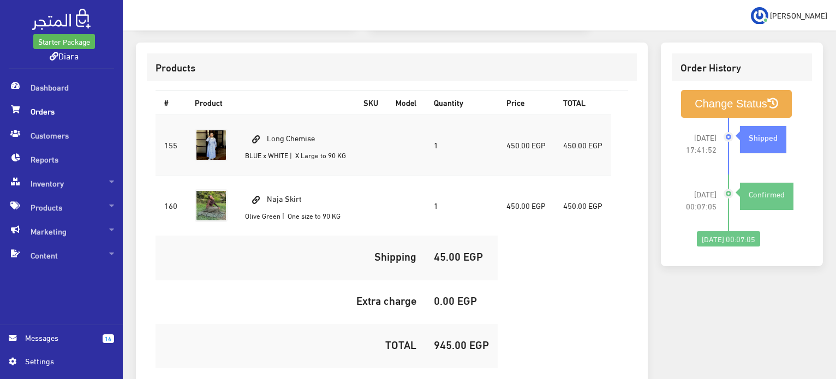
scroll to position [327, 0]
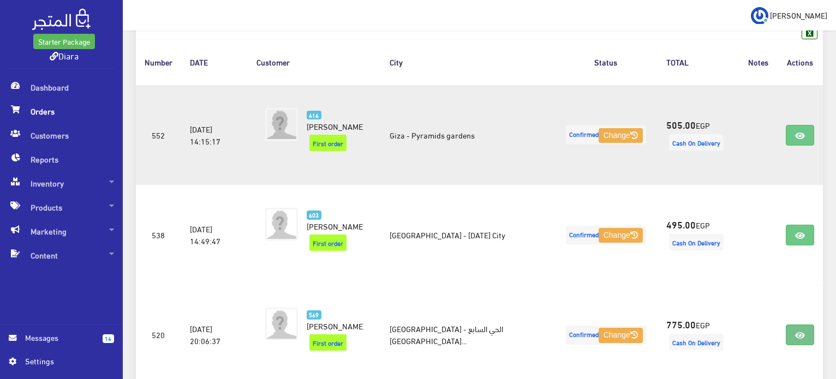
scroll to position [382, 0]
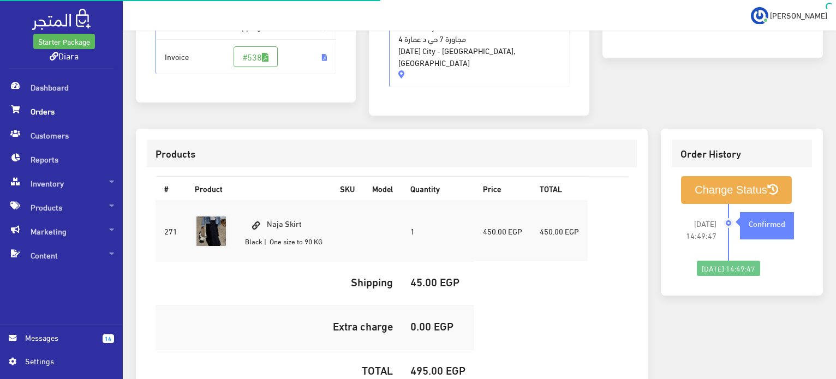
scroll to position [273, 0]
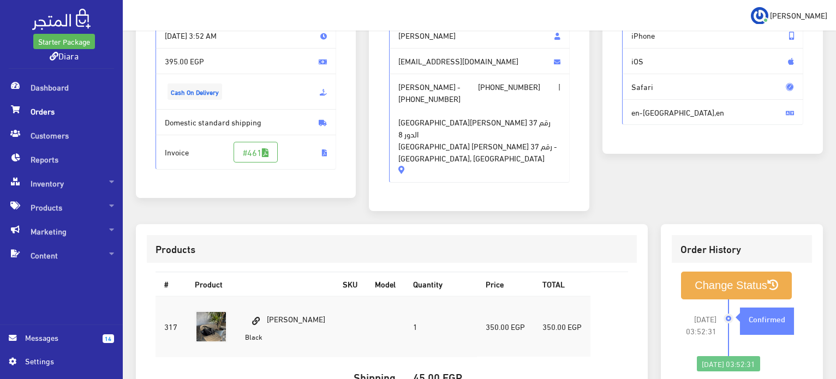
scroll to position [109, 0]
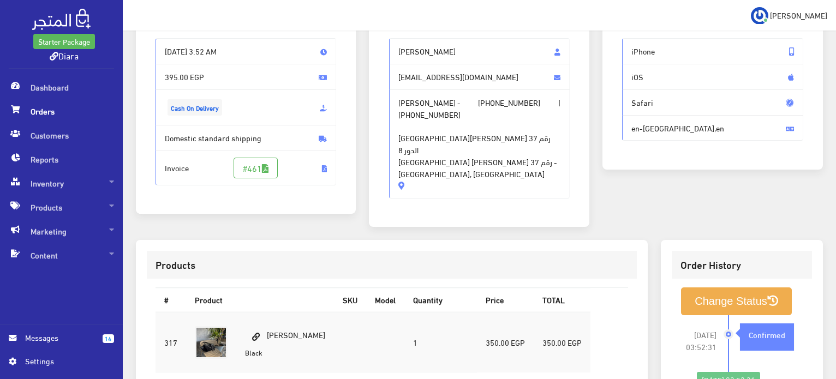
drag, startPoint x: 450, startPoint y: 53, endPoint x: 391, endPoint y: 51, distance: 59.0
click at [391, 51] on span "Haneen Raafat" at bounding box center [479, 51] width 181 height 26
copy span "Haneen Raafat"
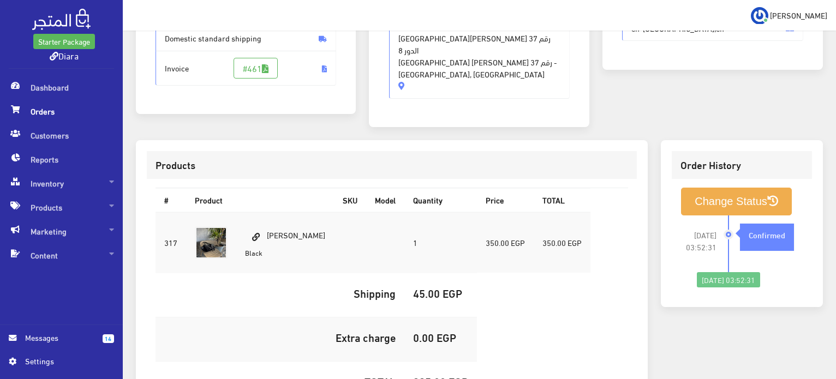
scroll to position [0, 0]
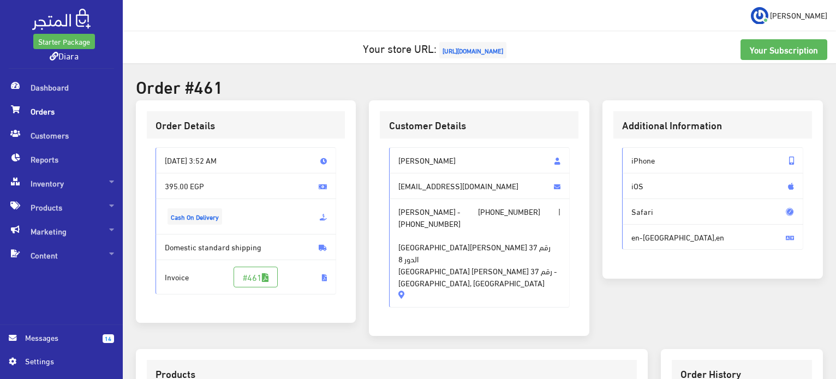
click at [426, 168] on span "Haneen Raafat" at bounding box center [479, 160] width 181 height 26
click at [431, 160] on span "Haneen Raafat" at bounding box center [479, 160] width 181 height 26
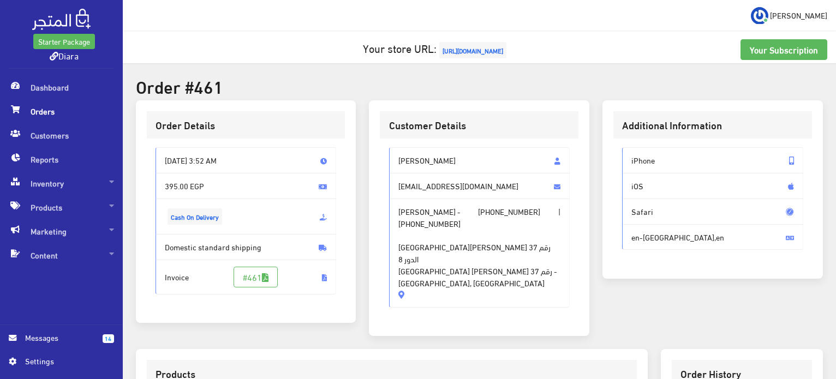
drag, startPoint x: 431, startPoint y: 160, endPoint x: 427, endPoint y: 310, distance: 150.1
click at [427, 308] on div "Haneen Raafat raafathanen7@gmail.com Haneen Raafat - +201096830535 | +201119735…" at bounding box center [479, 227] width 181 height 160
copy div "Haneen Raafat raafathanen7@gmail.com Haneen Raafat - +201096830535 | +201119735…"
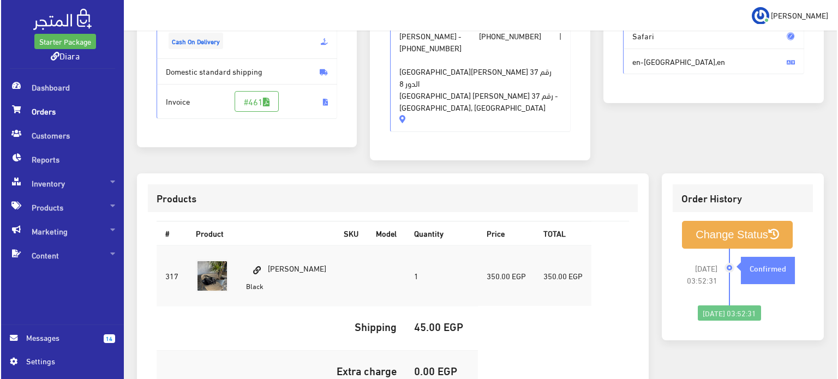
scroll to position [273, 0]
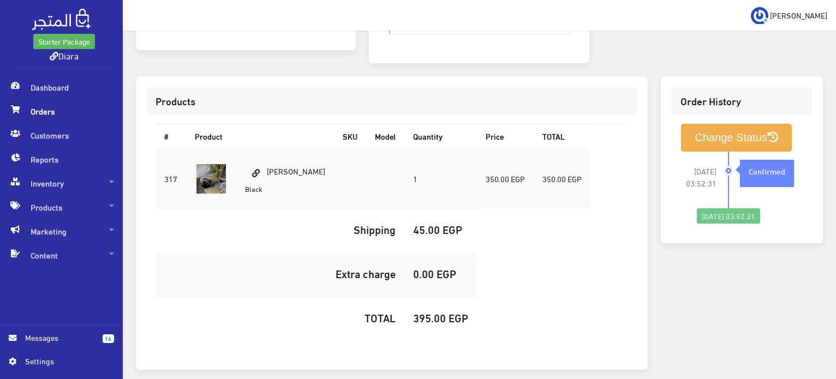
click at [285, 172] on td "NORA BAG Black" at bounding box center [285, 178] width 98 height 61
copy td "NORA BAG"
click at [417, 324] on h5 "395.00 EGP" at bounding box center [440, 318] width 55 height 12
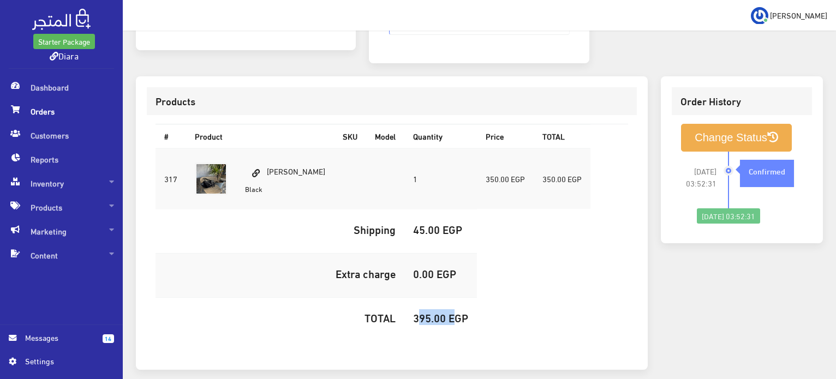
click at [417, 324] on h5 "395.00 EGP" at bounding box center [440, 318] width 55 height 12
copy h5 "395.00"
click at [707, 138] on button "Change Status" at bounding box center [736, 138] width 111 height 28
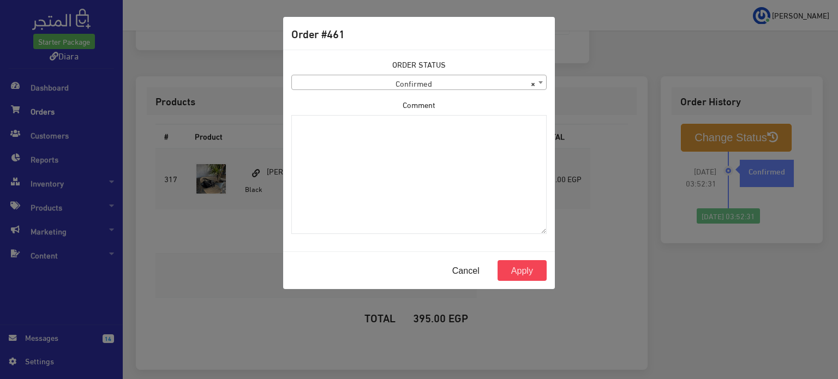
click at [439, 80] on span "× Confirmed" at bounding box center [419, 82] width 254 height 15
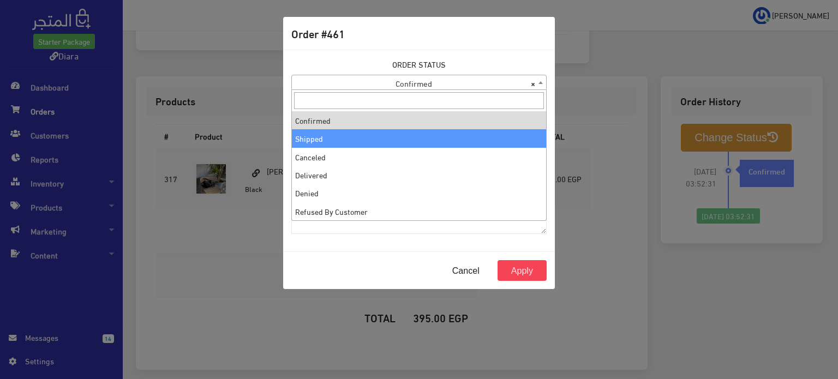
select select "2"
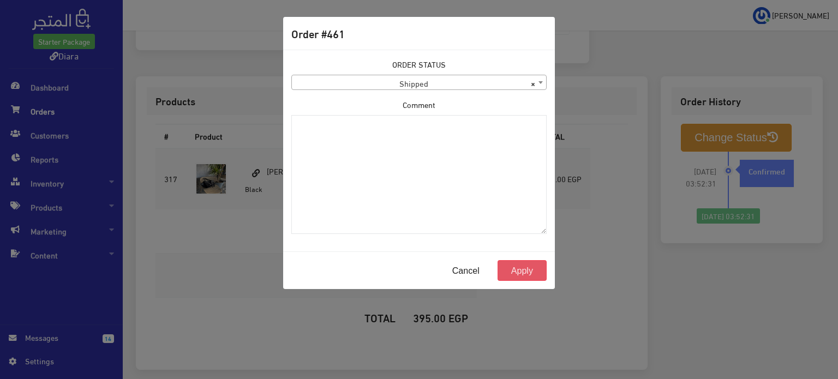
click at [531, 277] on button "Apply" at bounding box center [522, 270] width 49 height 21
click at [530, 273] on button "Apply" at bounding box center [522, 270] width 49 height 21
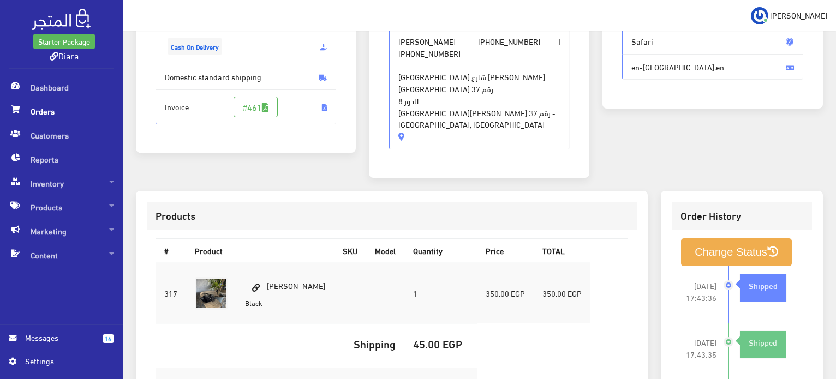
scroll to position [334, 0]
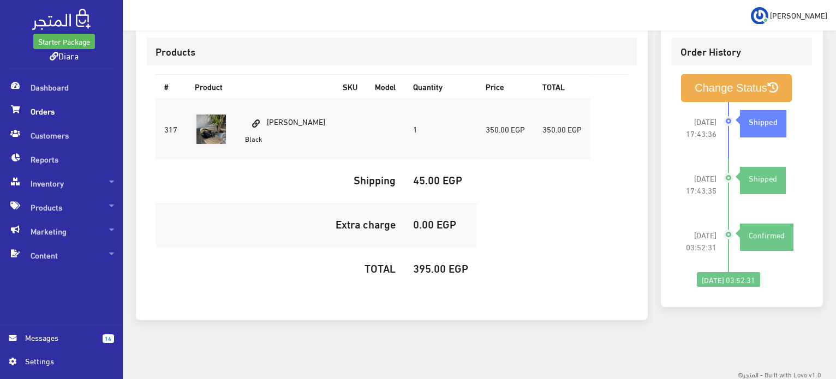
click at [577, 189] on table "# Product SKU Model Quantity Price TOTAL 317 1 350.00 EGP Shipping" at bounding box center [392, 183] width 473 height 218
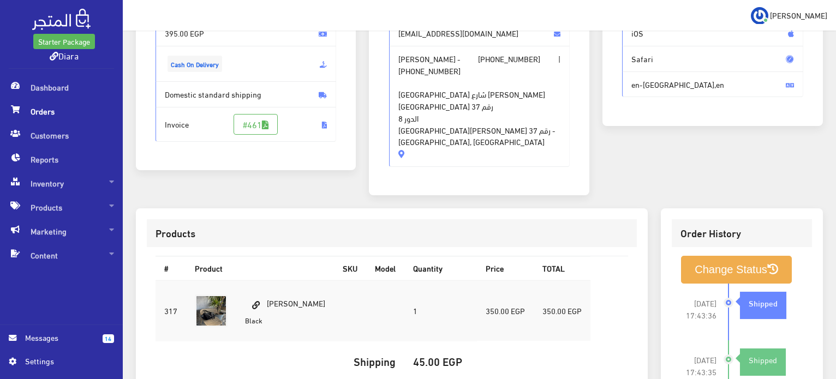
scroll to position [0, 0]
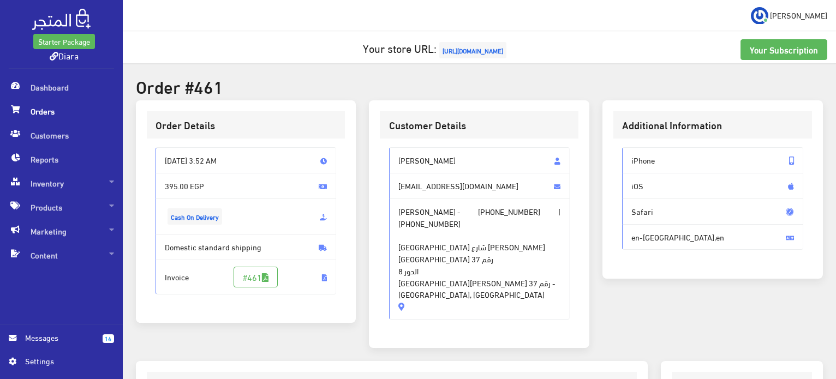
drag, startPoint x: 448, startPoint y: 163, endPoint x: 393, endPoint y: 147, distance: 57.0
click at [393, 147] on div "Haneen Raafat raafathanen7@gmail.com Haneen Raafat - +201096830535 | +201119735…" at bounding box center [479, 238] width 199 height 199
copy span "Haneen Raafat"
click at [417, 165] on span "Haneen Raafat" at bounding box center [479, 160] width 181 height 26
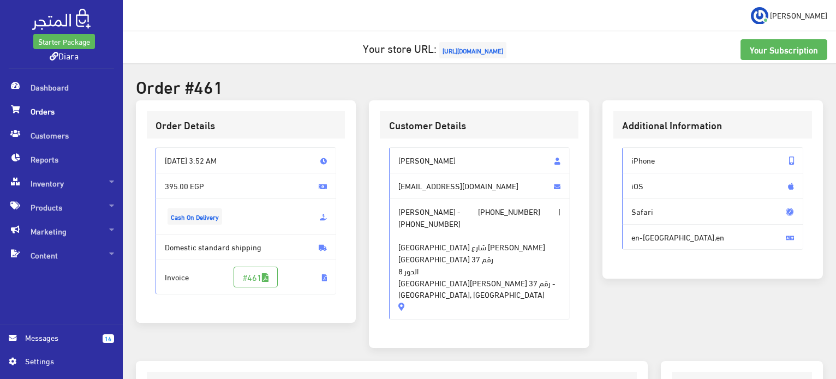
drag, startPoint x: 417, startPoint y: 165, endPoint x: 429, endPoint y: 301, distance: 136.9
click at [430, 304] on div "Haneen Raafat raafathanen7@gmail.com Haneen Raafat - +201096830535 | +201119735…" at bounding box center [479, 233] width 181 height 172
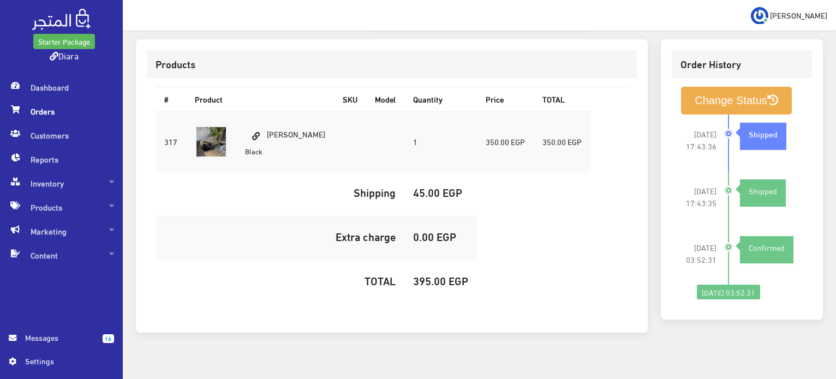
scroll to position [334, 0]
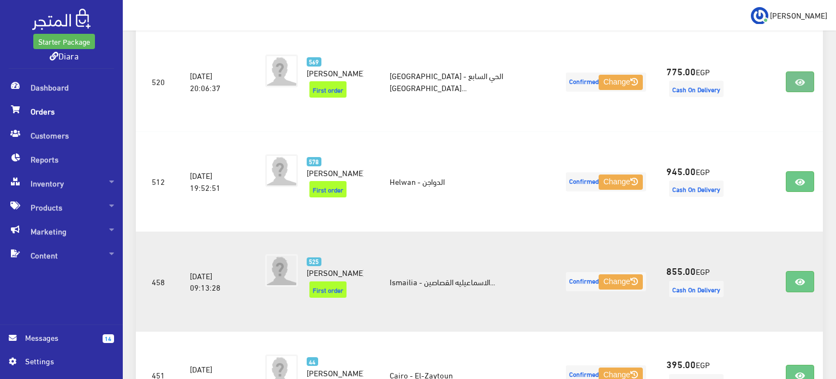
scroll to position [420, 0]
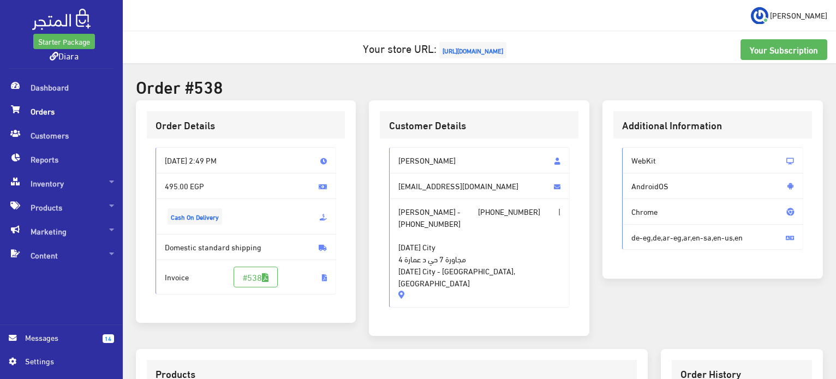
click at [420, 163] on span "[PERSON_NAME]" at bounding box center [479, 160] width 181 height 26
click at [420, 162] on span "[PERSON_NAME]" at bounding box center [479, 160] width 181 height 26
click at [420, 163] on span "[PERSON_NAME]" at bounding box center [479, 160] width 181 height 26
drag, startPoint x: 420, startPoint y: 163, endPoint x: 456, endPoint y: 284, distance: 126.5
click at [456, 284] on div "[PERSON_NAME] [EMAIL_ADDRESS][DOMAIN_NAME] [PERSON_NAME] - [PHONE_NUMBER] | [PH…" at bounding box center [479, 232] width 199 height 187
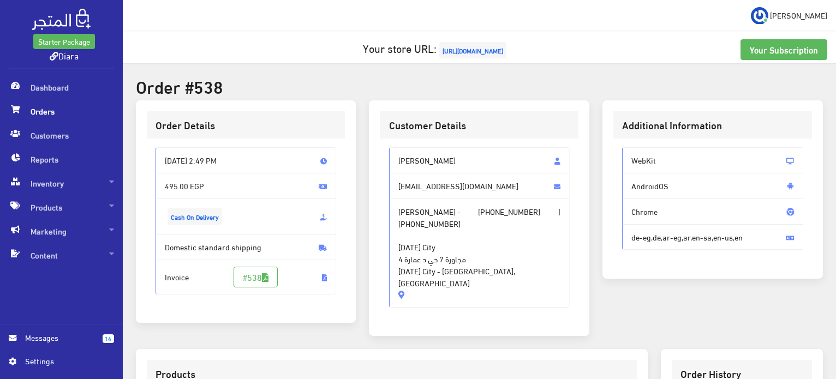
copy div "[PERSON_NAME] [EMAIL_ADDRESS][DOMAIN_NAME] [PERSON_NAME] - [PHONE_NUMBER] | [PH…"
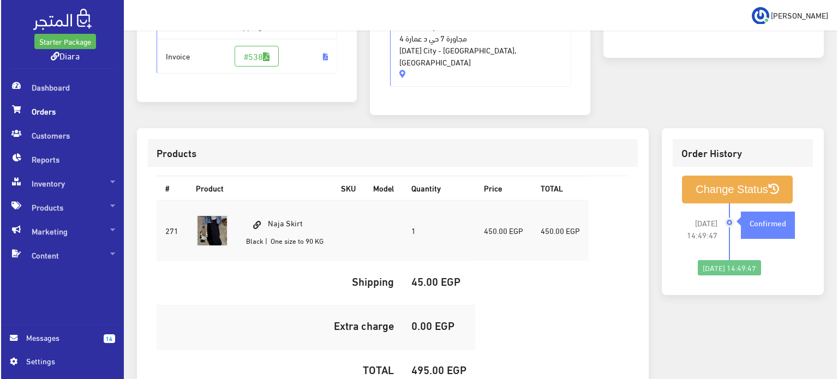
scroll to position [309, 0]
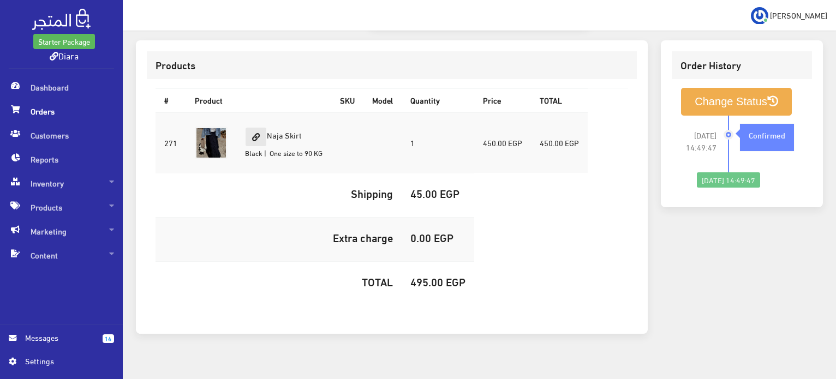
drag, startPoint x: 314, startPoint y: 117, endPoint x: 254, endPoint y: 117, distance: 60.0
click at [254, 117] on td "Naja Skirt Black | One size to 90 KG" at bounding box center [283, 142] width 95 height 61
copy td "Naja Skirt"
click at [434, 278] on td "495.00 EGP" at bounding box center [438, 284] width 73 height 44
drag, startPoint x: 434, startPoint y: 277, endPoint x: 430, endPoint y: 268, distance: 10.0
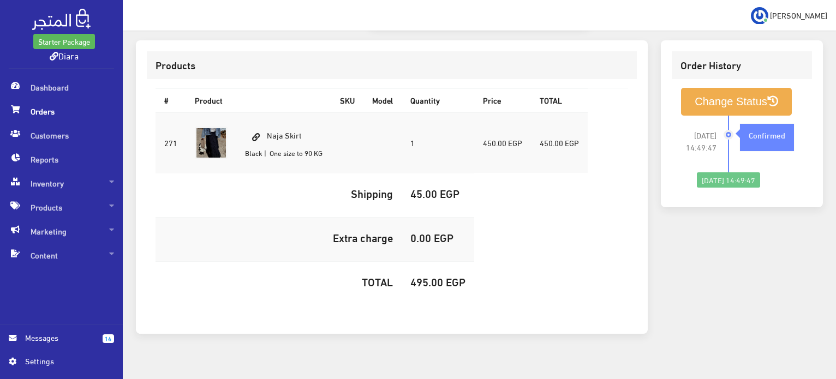
click at [433, 277] on td "495.00 EGP" at bounding box center [438, 284] width 73 height 44
click at [430, 276] on h5 "495.00 EGP" at bounding box center [437, 282] width 55 height 12
copy h5 "495.00"
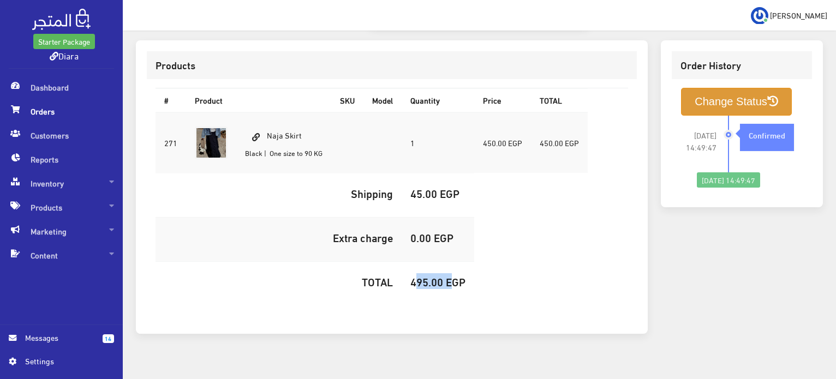
click at [748, 88] on button "Change Status" at bounding box center [736, 102] width 111 height 28
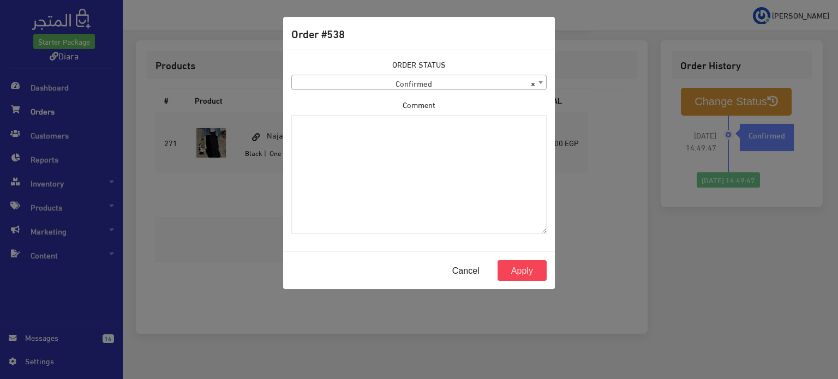
click at [375, 87] on span "× Confirmed" at bounding box center [419, 82] width 254 height 15
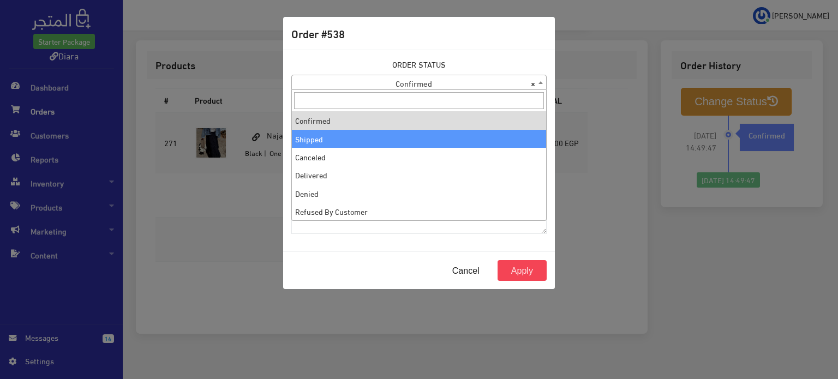
select select "2"
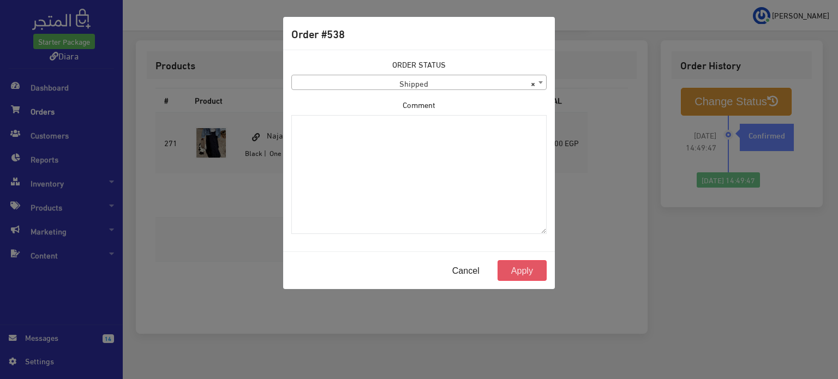
click at [514, 264] on button "Apply" at bounding box center [522, 270] width 49 height 21
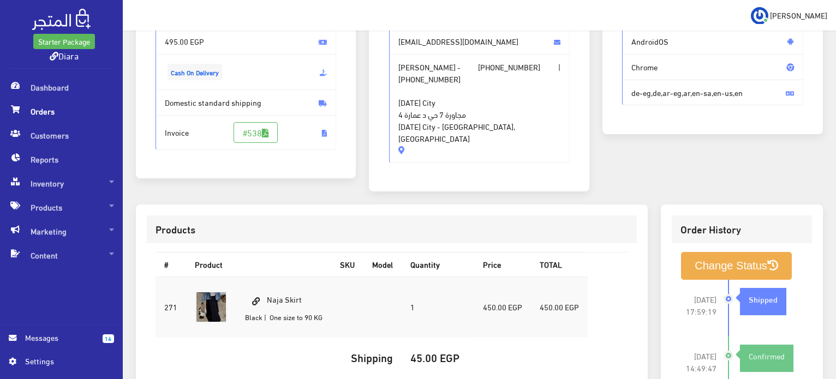
scroll to position [164, 0]
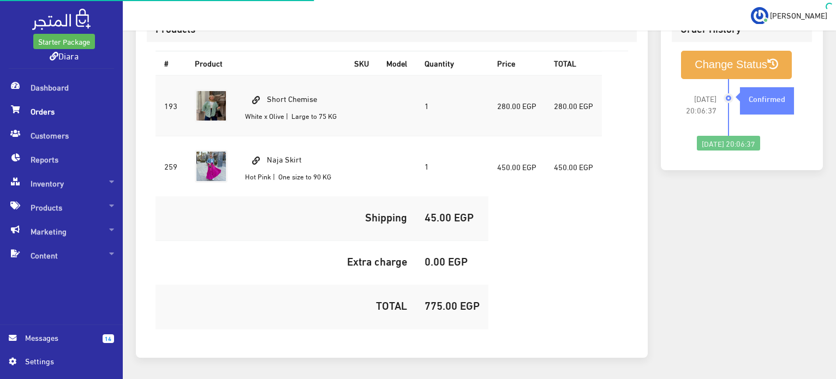
scroll to position [97, 0]
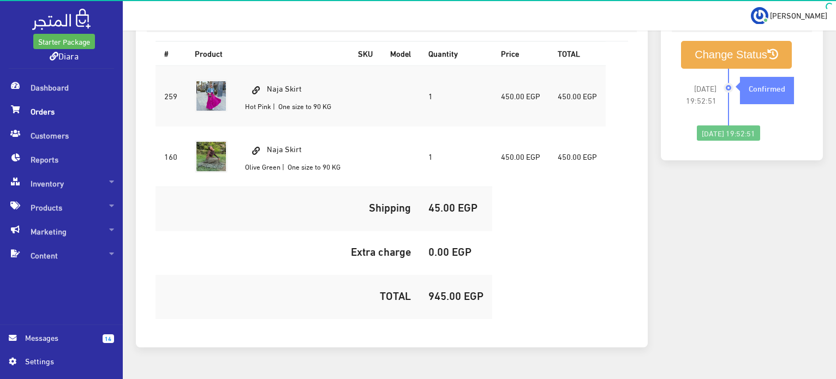
scroll to position [371, 0]
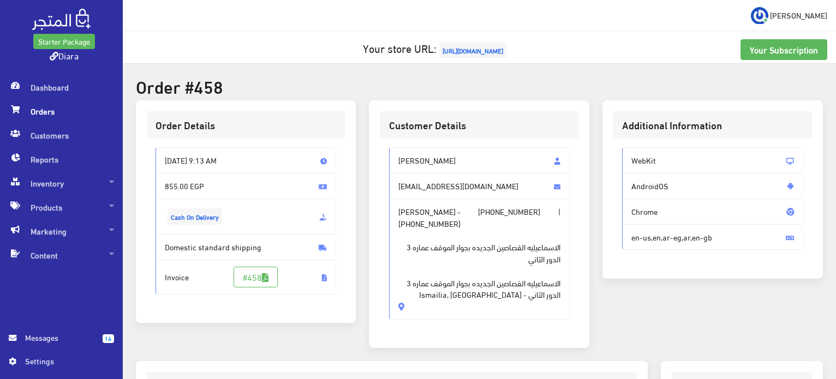
drag, startPoint x: 522, startPoint y: 161, endPoint x: 377, endPoint y: 159, distance: 144.6
click at [377, 159] on div "Customer Details Nada Abdelmoneim Abd ElRahman nadamoneim738@gmail.com Nada Abd…" at bounding box center [479, 224] width 220 height 248
copy span "Nada Abdelmoneim Abd ElRahman"
click at [486, 162] on span "Nada Abdelmoneim Abd ElRahman" at bounding box center [479, 160] width 181 height 26
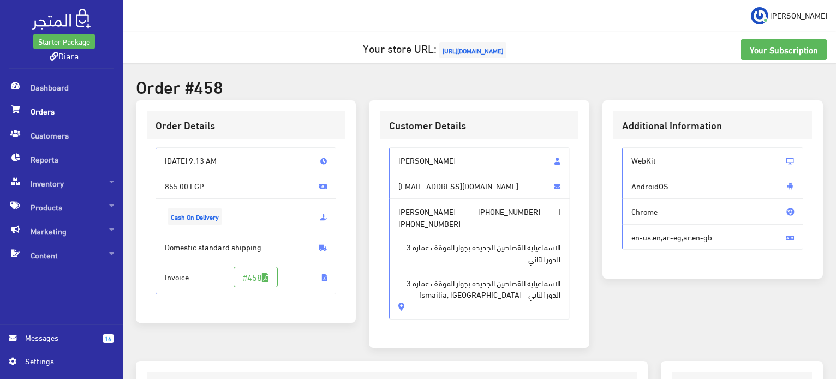
drag, startPoint x: 486, startPoint y: 162, endPoint x: 481, endPoint y: 309, distance: 147.4
click at [481, 309] on div "Nada Abdelmoneim Abd ElRahman nadamoneim738@gmail.com Nada Abdelmoneim Abd ElRa…" at bounding box center [479, 233] width 181 height 172
click at [489, 280] on span "الاسماعيليه القصاصين الجديده بجوار الموقف عماره 3 الدور الثاني الاسماعيليه القص…" at bounding box center [479, 264] width 163 height 71
click at [498, 183] on span "nadamoneim738@gmail.com" at bounding box center [479, 186] width 181 height 26
click at [510, 279] on span "الاسماعيليه القصاصين الجديده بجوار الموقف عماره 3 الدور الثاني الاسماعيليه القص…" at bounding box center [479, 264] width 163 height 71
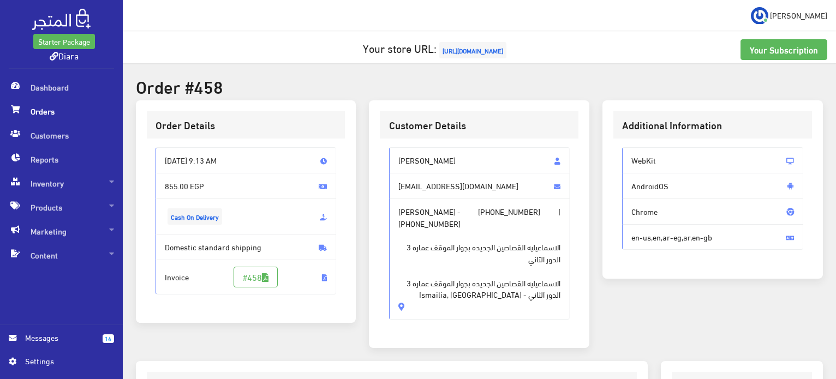
click at [509, 246] on span "الاسماعيليه القصاصين الجديده بجوار الموقف عماره 3 الدور الثاني الاسماعيليه القص…" at bounding box center [479, 264] width 163 height 71
drag, startPoint x: 470, startPoint y: 245, endPoint x: 524, endPoint y: 250, distance: 53.7
click at [524, 250] on span "الاسماعيليه القصاصين الجديده بجوار الموقف عماره 3 الدور الثاني الاسماعيليه القص…" at bounding box center [479, 264] width 163 height 71
copy span "القصاصين الجديده"
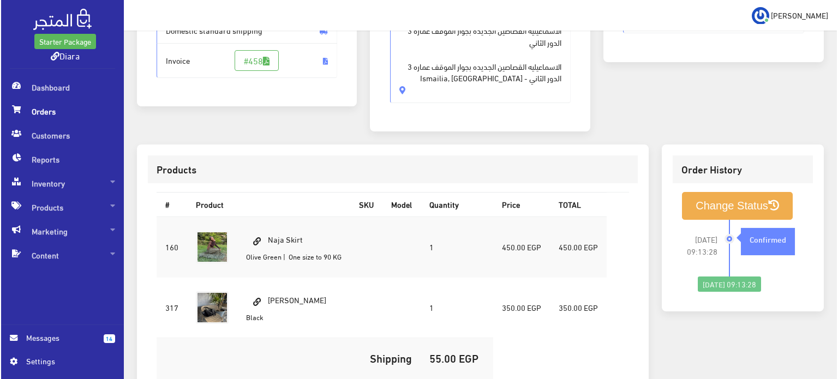
scroll to position [273, 0]
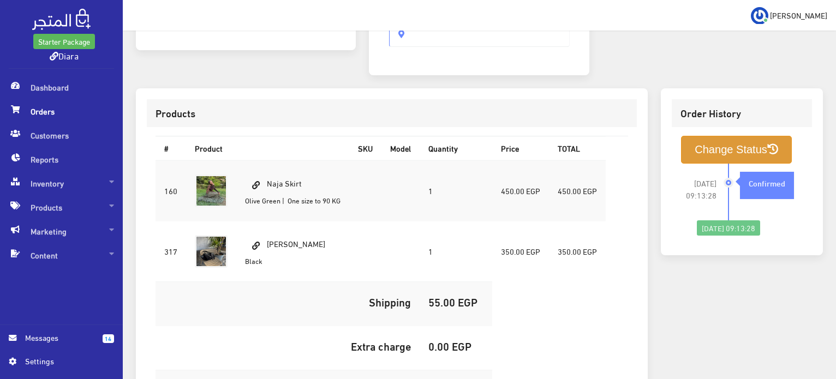
click at [718, 142] on button "Change Status" at bounding box center [736, 150] width 111 height 28
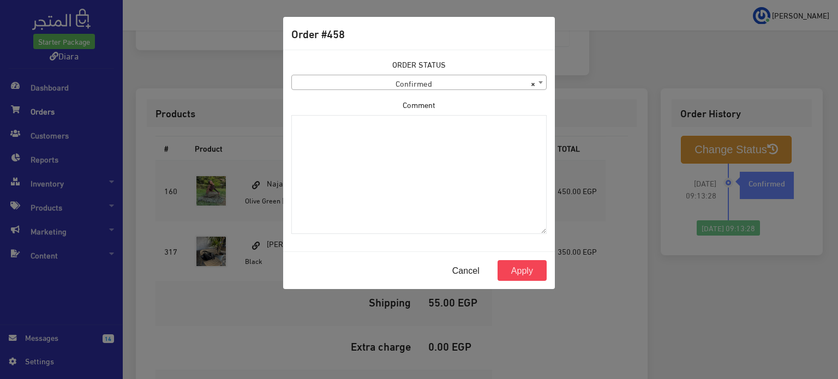
click at [430, 92] on div "ORDER STATUS Confirmed Shipped Canceled Delivered Denied Refused By Customer Pe…" at bounding box center [419, 150] width 268 height 184
click at [431, 82] on span "× Confirmed" at bounding box center [419, 82] width 254 height 15
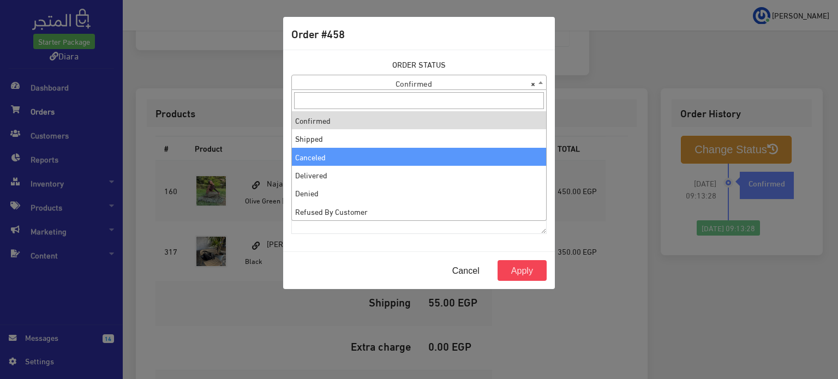
select select "3"
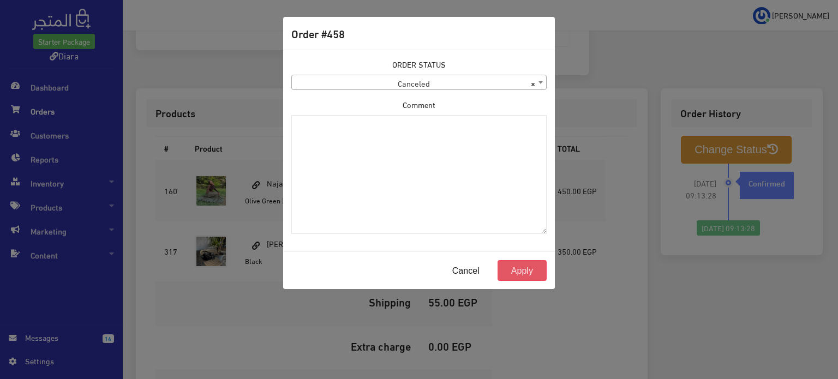
drag, startPoint x: 518, startPoint y: 267, endPoint x: 513, endPoint y: 264, distance: 6.4
click at [518, 267] on button "Apply" at bounding box center [522, 270] width 49 height 21
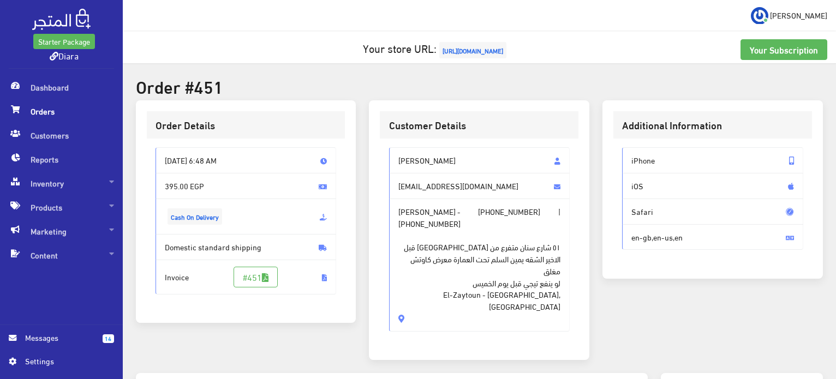
click at [418, 153] on span "[PERSON_NAME]" at bounding box center [479, 160] width 181 height 26
drag, startPoint x: 418, startPoint y: 153, endPoint x: 459, endPoint y: 304, distance: 157.1
click at [459, 304] on div "[PERSON_NAME] [EMAIL_ADDRESS][DOMAIN_NAME] [PERSON_NAME] - [PHONE_NUMBER] | [PH…" at bounding box center [479, 239] width 181 height 184
copy div "Reem Khaled reemkhaled201553@gmail.com Reem Khaled - +201064632763 | +201022726…"
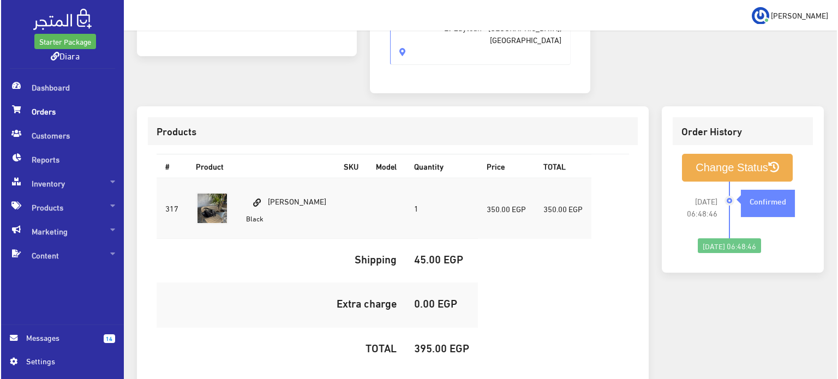
scroll to position [323, 0]
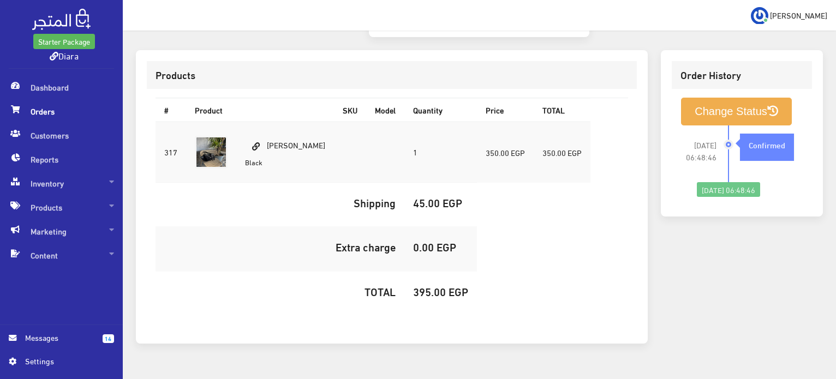
drag, startPoint x: 318, startPoint y: 121, endPoint x: 268, endPoint y: 119, distance: 49.1
click at [268, 122] on tr "317 NORA BAG 1 350.00 EGP 350.00 EGP" at bounding box center [373, 152] width 435 height 61
click at [288, 122] on td "NORA BAG Black" at bounding box center [285, 152] width 98 height 61
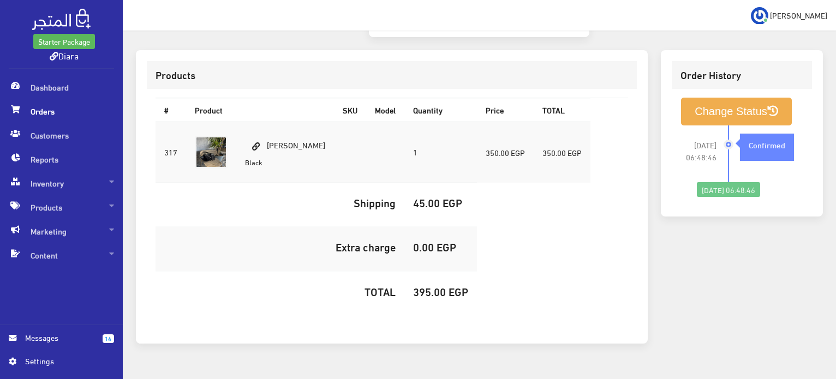
click at [413, 285] on h5 "395.00 EGP" at bounding box center [440, 291] width 55 height 12
copy h5 "395.00"
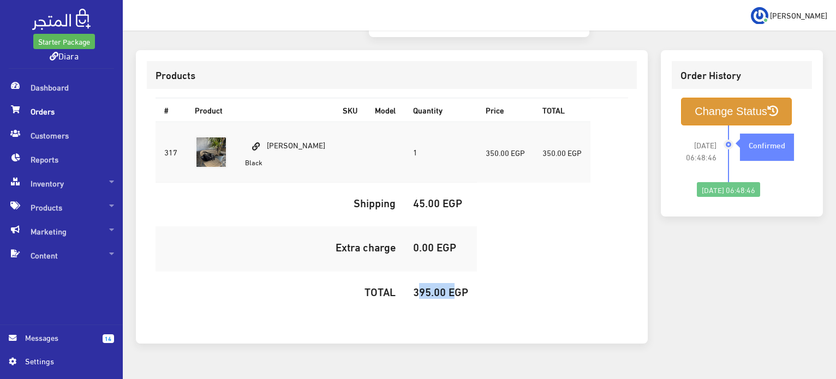
click at [710, 98] on button "Change Status" at bounding box center [736, 112] width 111 height 28
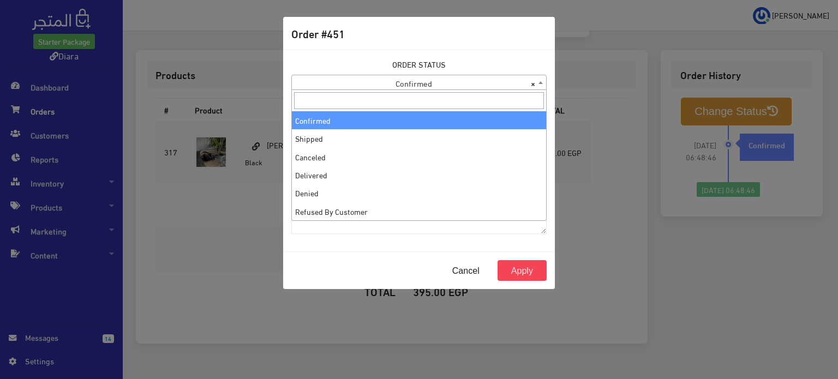
click at [440, 84] on span "× Confirmed" at bounding box center [419, 82] width 254 height 15
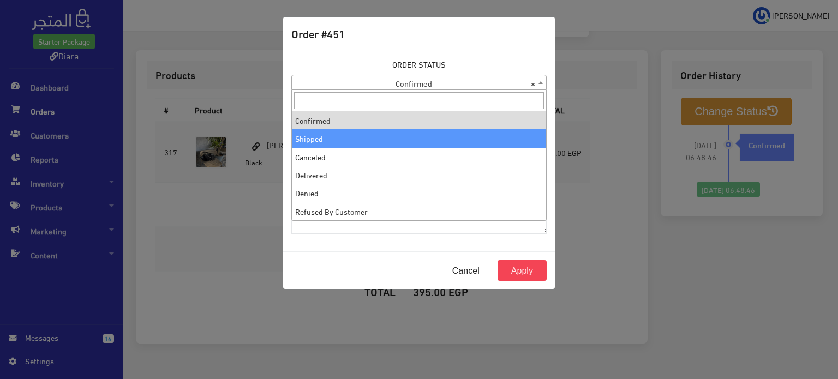
drag, startPoint x: 346, startPoint y: 133, endPoint x: 355, endPoint y: 141, distance: 12.0
select select "2"
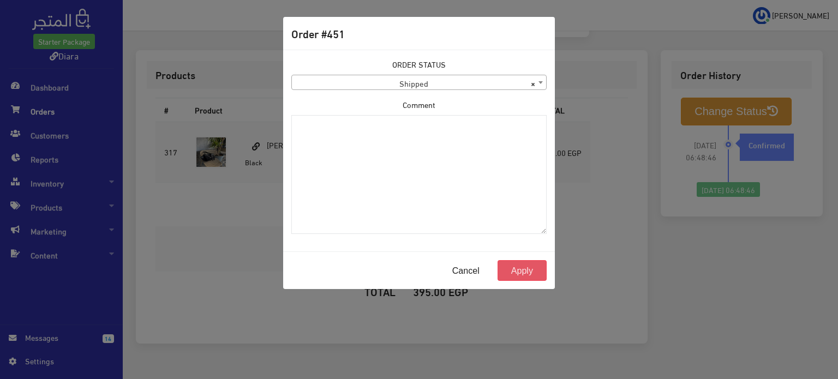
click at [515, 273] on button "Apply" at bounding box center [522, 270] width 49 height 21
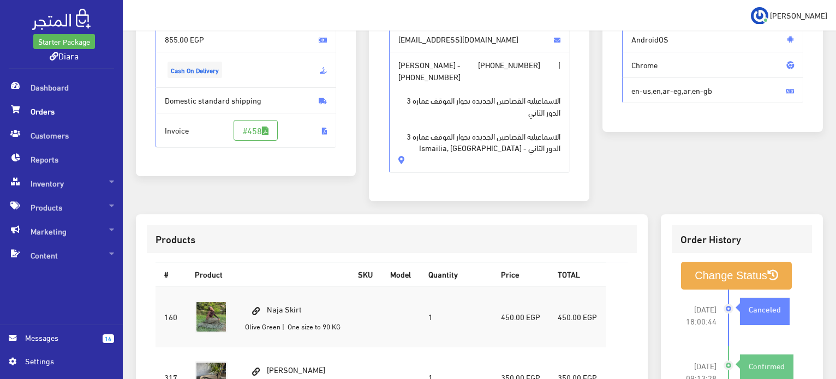
scroll to position [218, 0]
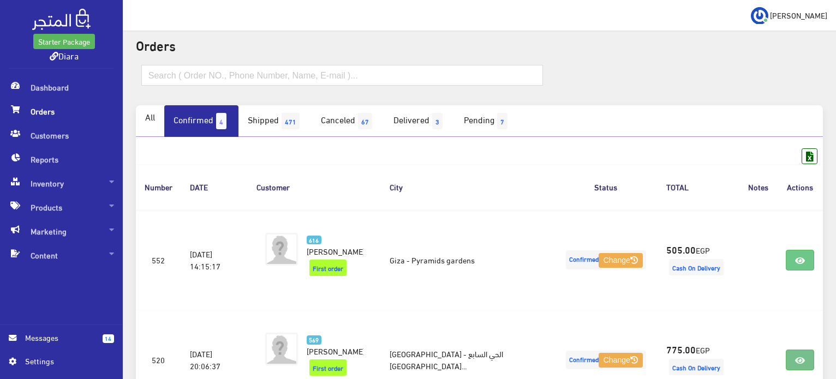
scroll to position [31, 0]
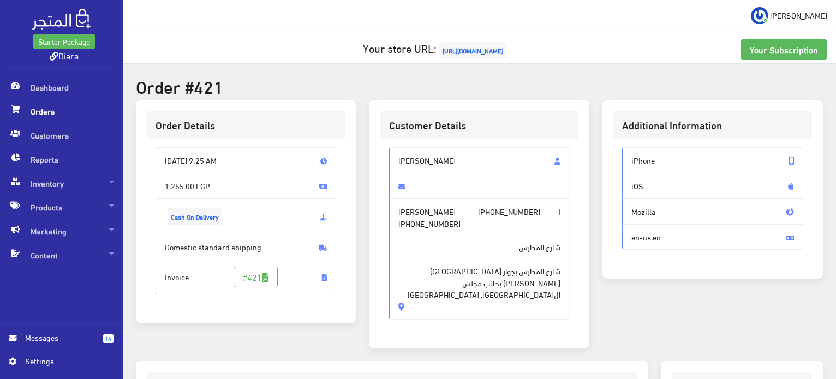
drag, startPoint x: 495, startPoint y: 156, endPoint x: 395, endPoint y: 150, distance: 100.6
click at [395, 150] on span "[PERSON_NAME]" at bounding box center [479, 160] width 181 height 26
copy span "[PERSON_NAME]"
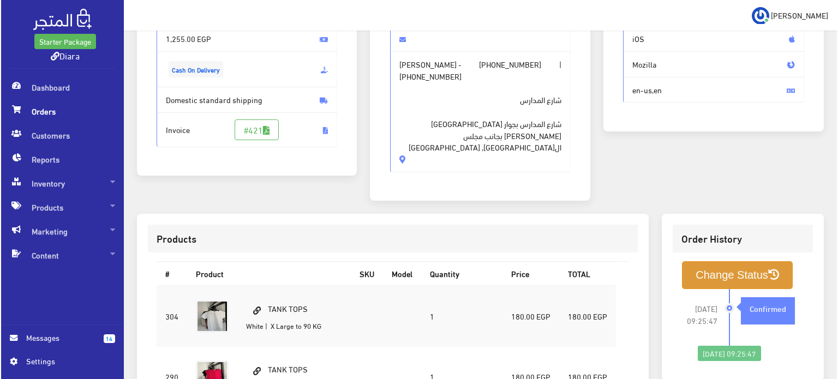
scroll to position [164, 0]
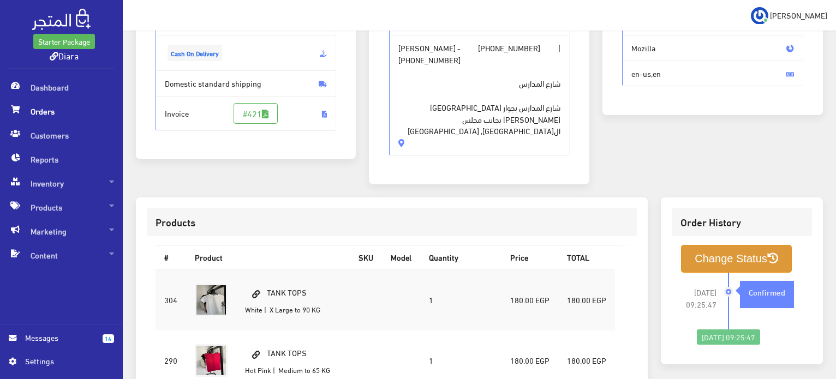
click at [781, 247] on button "Change Status" at bounding box center [736, 259] width 111 height 28
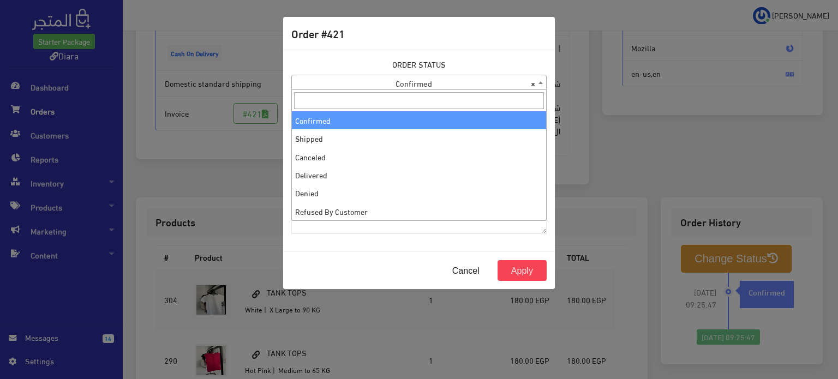
click at [401, 89] on span "× Confirmed" at bounding box center [419, 82] width 254 height 15
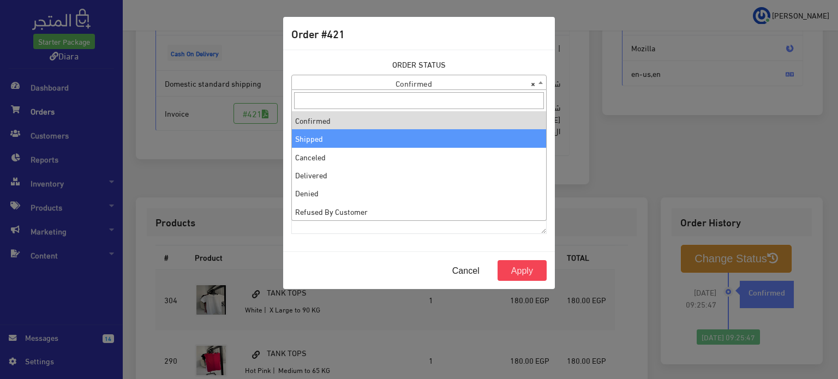
select select "2"
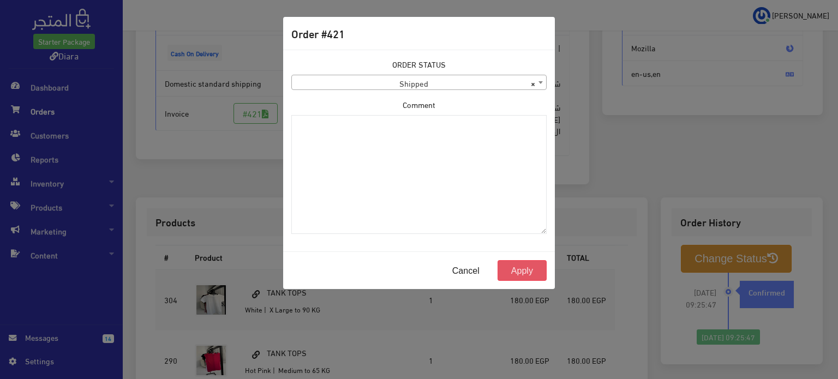
click at [530, 264] on button "Apply" at bounding box center [522, 270] width 49 height 21
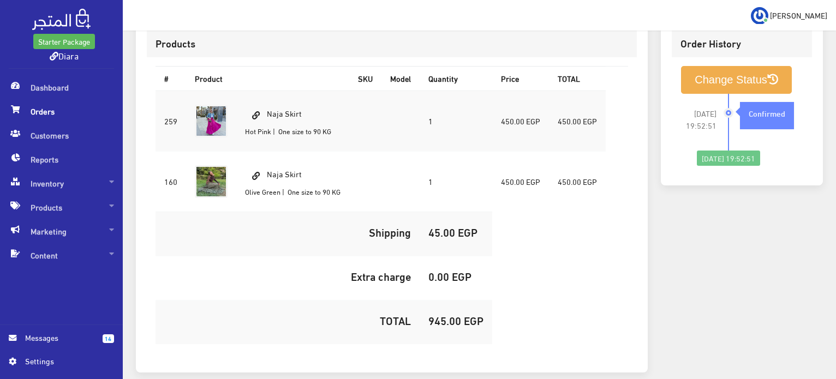
scroll to position [262, 0]
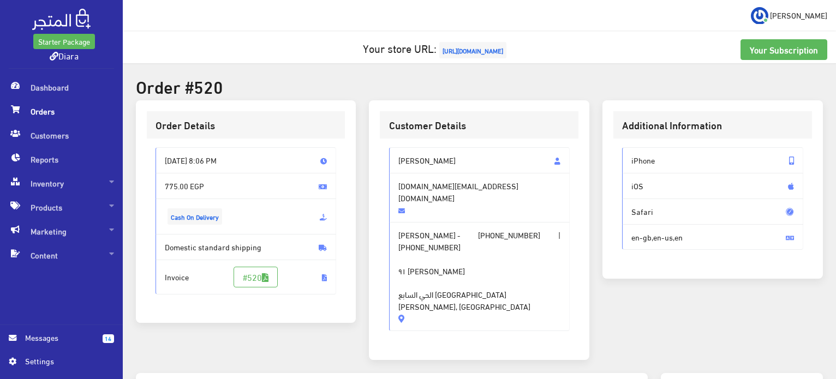
click at [408, 158] on span "[PERSON_NAME]" at bounding box center [479, 160] width 181 height 26
copy span "[PERSON_NAME]"
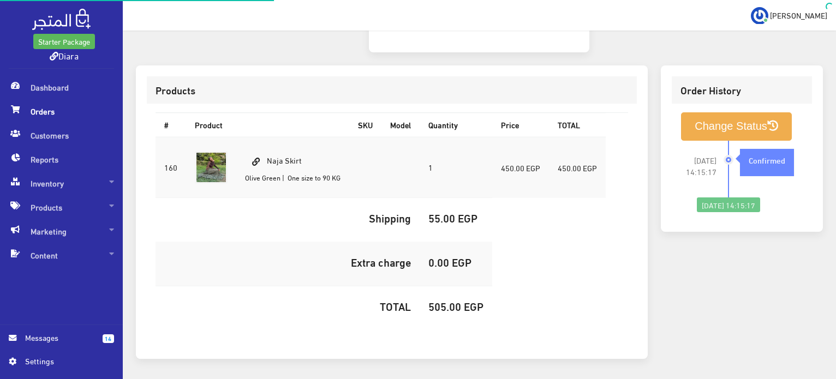
scroll to position [309, 0]
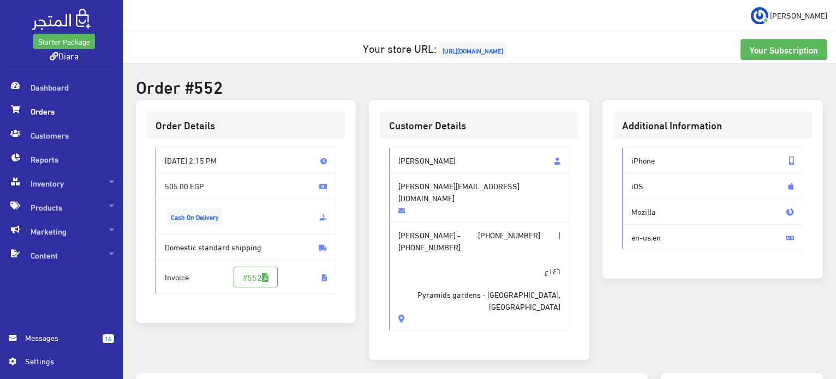
click at [427, 154] on span "[PERSON_NAME]" at bounding box center [479, 160] width 181 height 26
click at [426, 154] on span "[PERSON_NAME]" at bounding box center [479, 160] width 181 height 26
drag, startPoint x: 426, startPoint y: 154, endPoint x: 426, endPoint y: 267, distance: 113.0
click at [427, 268] on div "[PERSON_NAME] alaa [EMAIL_ADDRESS][DOMAIN_NAME] [PERSON_NAME] - [PHONE_NUMBER] …" at bounding box center [479, 239] width 181 height 184
copy div "[PERSON_NAME] alaa [EMAIL_ADDRESS][DOMAIN_NAME] [PERSON_NAME] alaa - [PHONE_NUM…"
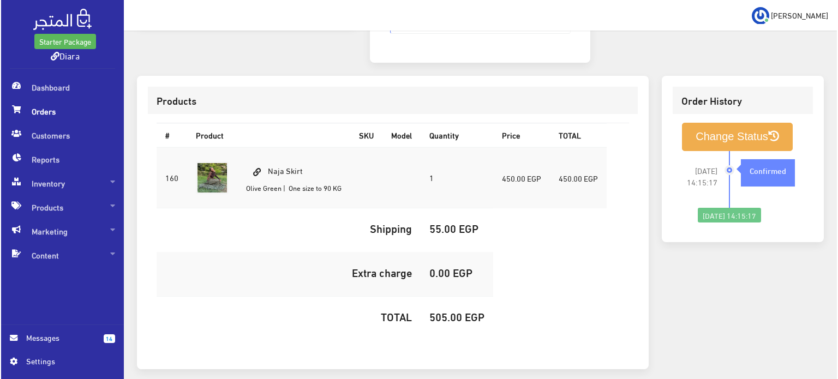
scroll to position [309, 0]
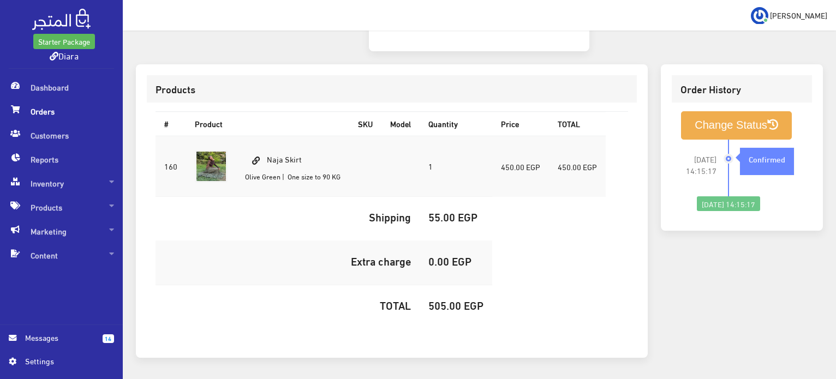
drag, startPoint x: 298, startPoint y: 106, endPoint x: 291, endPoint y: 112, distance: 8.9
click at [297, 136] on td "Naja Skirt [PERSON_NAME] | One size to 90 KG" at bounding box center [292, 166] width 113 height 61
click at [290, 136] on td "Naja Skirt [PERSON_NAME] | One size to 90 KG" at bounding box center [292, 166] width 113 height 61
click at [290, 136] on td "Naja Skirt Olive Green | One size to 90 KG" at bounding box center [292, 166] width 113 height 61
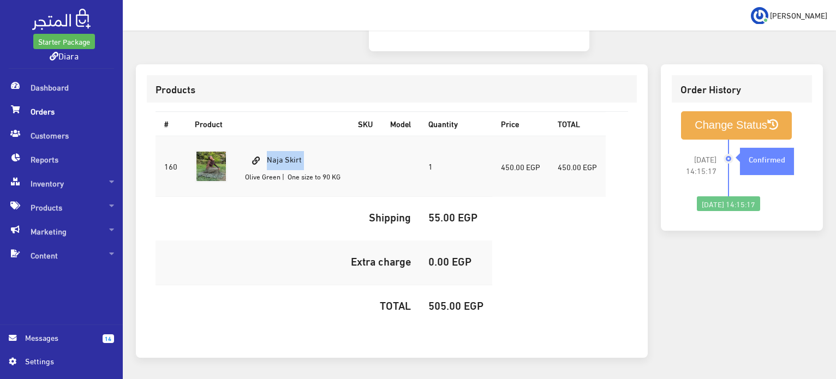
copy td "Naja Skirt"
click at [441, 299] on h5 "505.00 EGP" at bounding box center [455, 305] width 55 height 12
copy h5 "505.00"
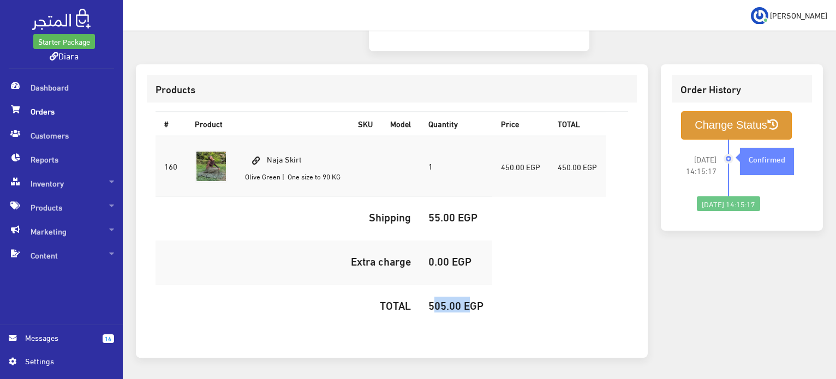
click at [730, 111] on button "Change Status" at bounding box center [736, 125] width 111 height 28
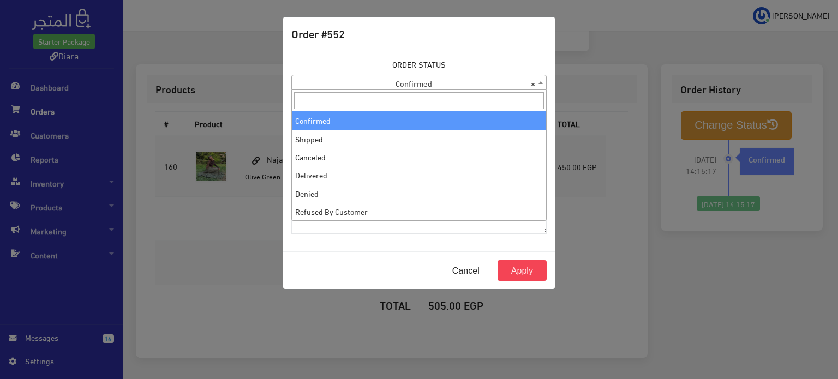
click at [482, 85] on span "× Confirmed" at bounding box center [419, 82] width 254 height 15
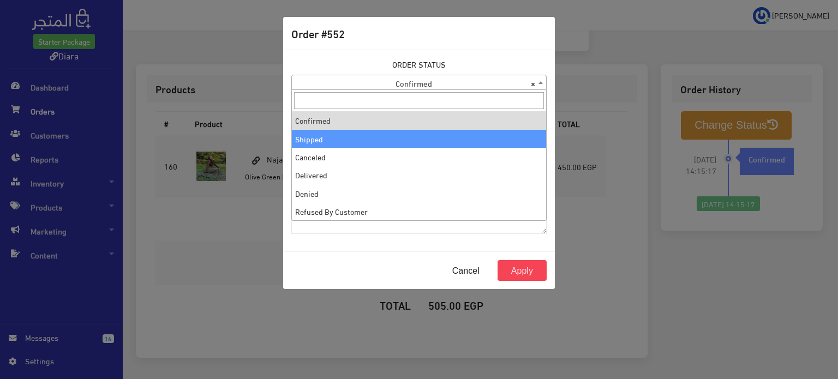
select select "2"
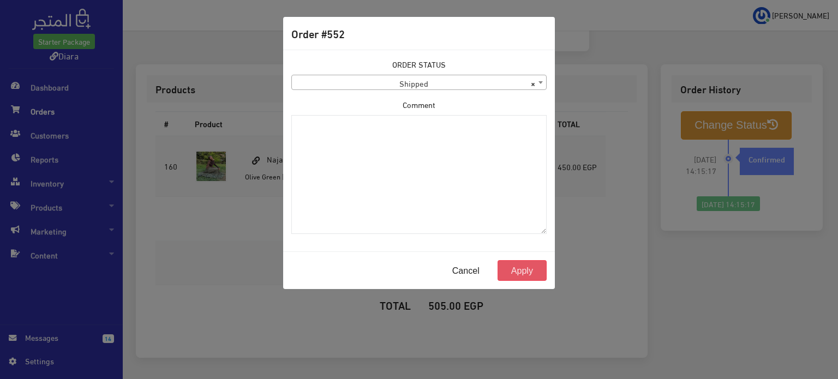
click at [529, 268] on button "Apply" at bounding box center [522, 270] width 49 height 21
